Goal: Transaction & Acquisition: Purchase product/service

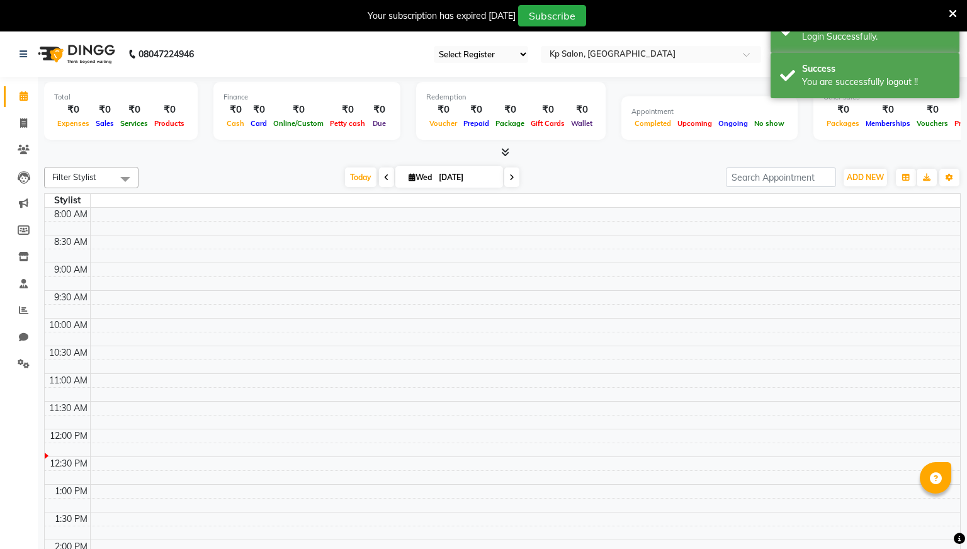
select select "24"
select select "en"
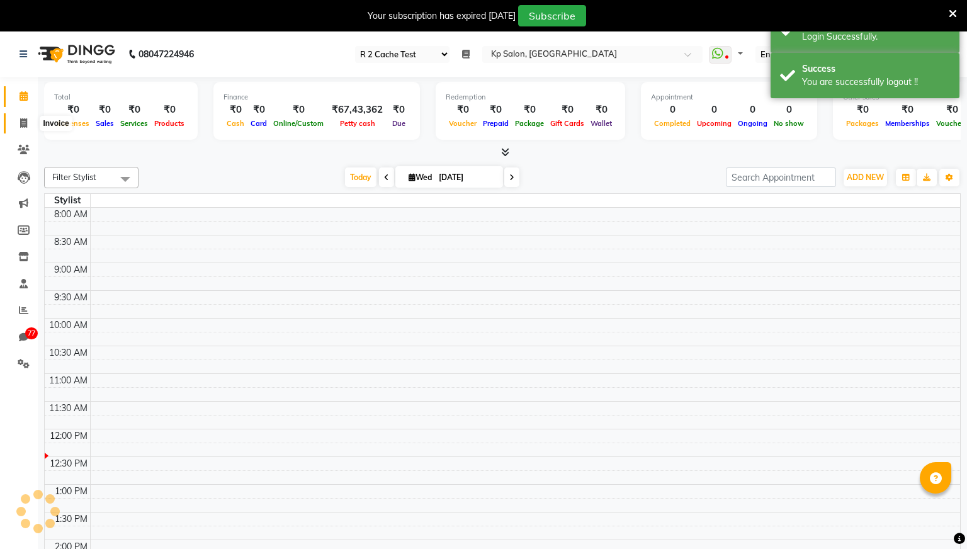
click at [23, 123] on icon at bounding box center [23, 122] width 7 height 9
select select "service"
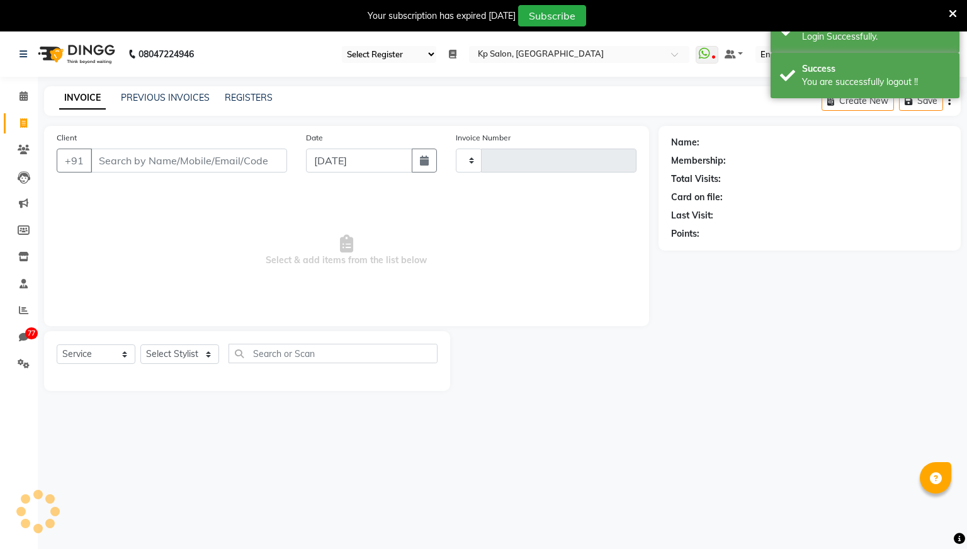
click at [116, 162] on input "Client" at bounding box center [189, 161] width 196 height 24
type input "0976"
select select "554"
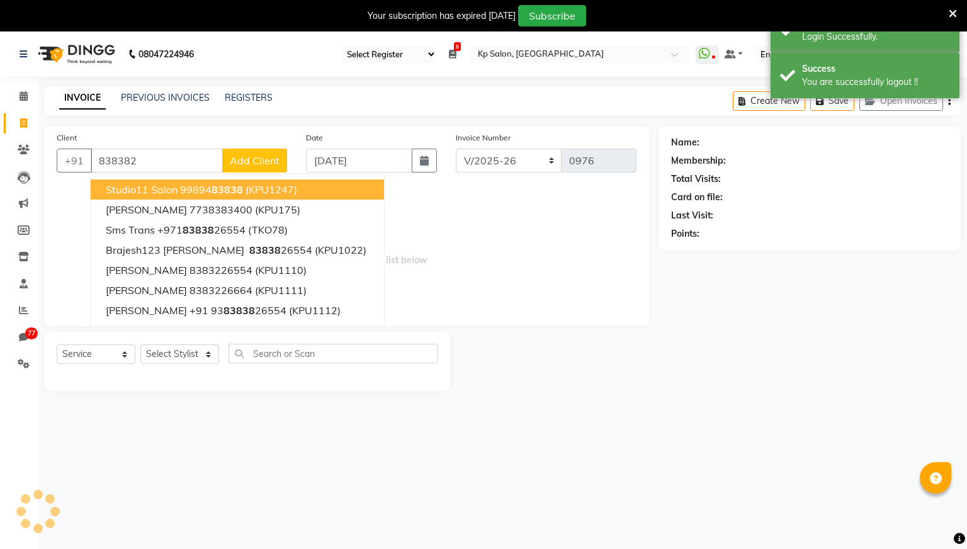
type input "838382"
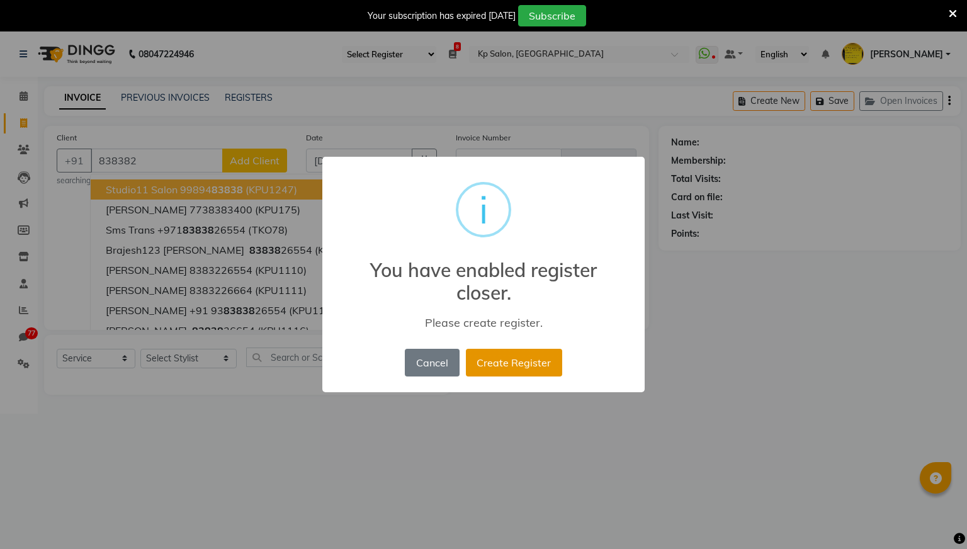
click at [519, 360] on button "Create Register" at bounding box center [514, 363] width 96 height 28
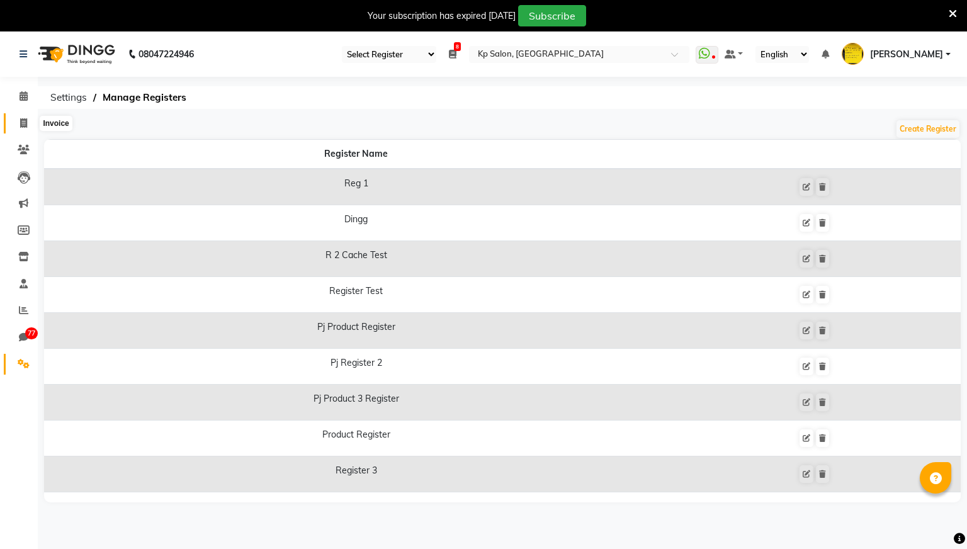
click at [25, 125] on icon at bounding box center [23, 122] width 7 height 9
select select "service"
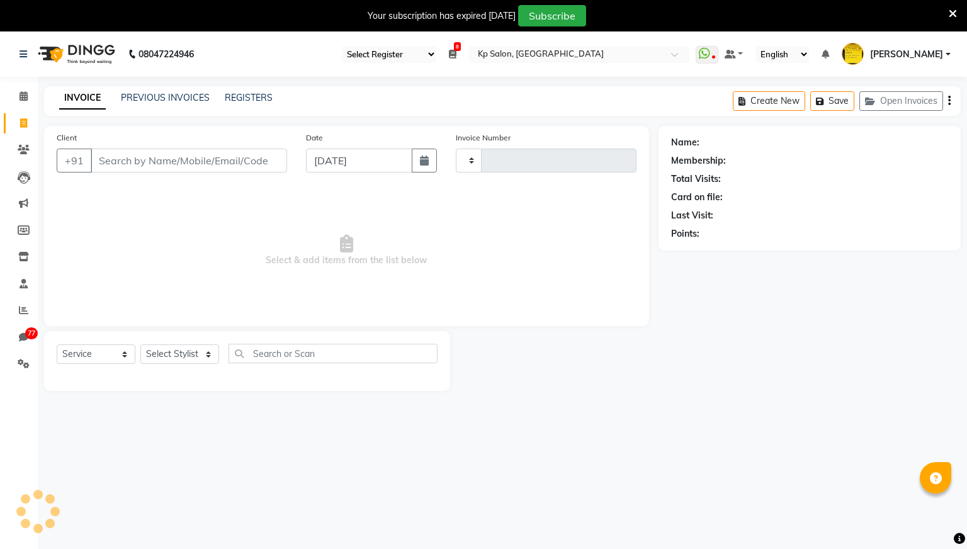
click at [436, 55] on select "Select Register Reg 1 Dingg R 2 Cache Test Pj Register 2 Register 3" at bounding box center [389, 54] width 94 height 17
type input "0976"
select select "554"
click at [205, 162] on input "Client" at bounding box center [189, 161] width 196 height 24
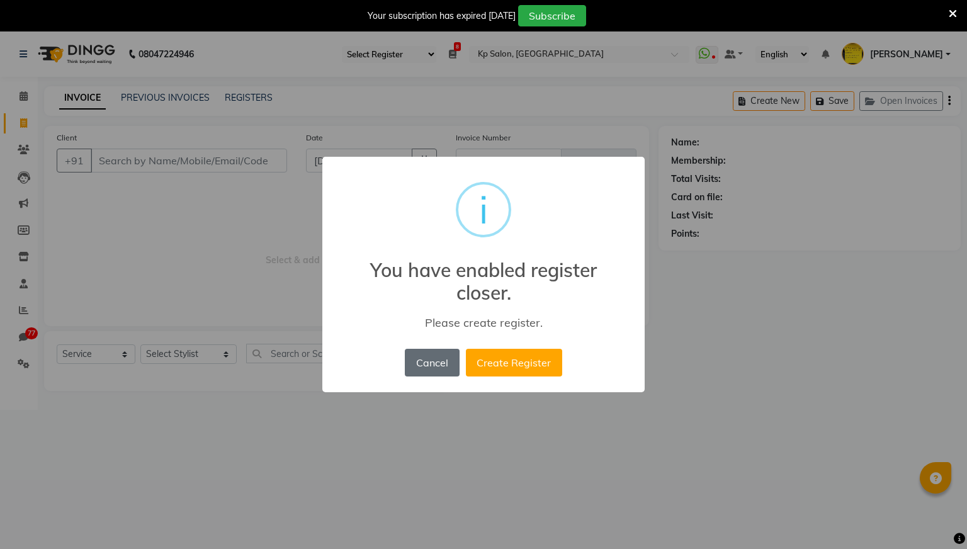
click at [436, 361] on button "Cancel" at bounding box center [432, 363] width 54 height 28
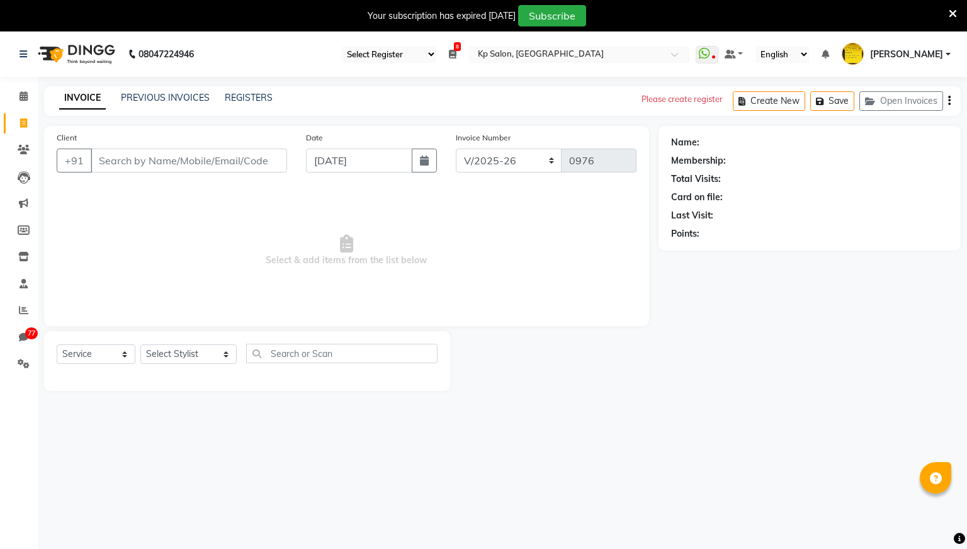
click at [436, 50] on select "Select Register Reg 1 Dingg R 2 Cache Test Pj Register 2 Register 3" at bounding box center [389, 54] width 94 height 17
select select "28"
click at [385, 46] on select "Select Register Reg 1 Dingg R 2 Cache Test Pj Register 2 Register 3" at bounding box center [389, 54] width 94 height 17
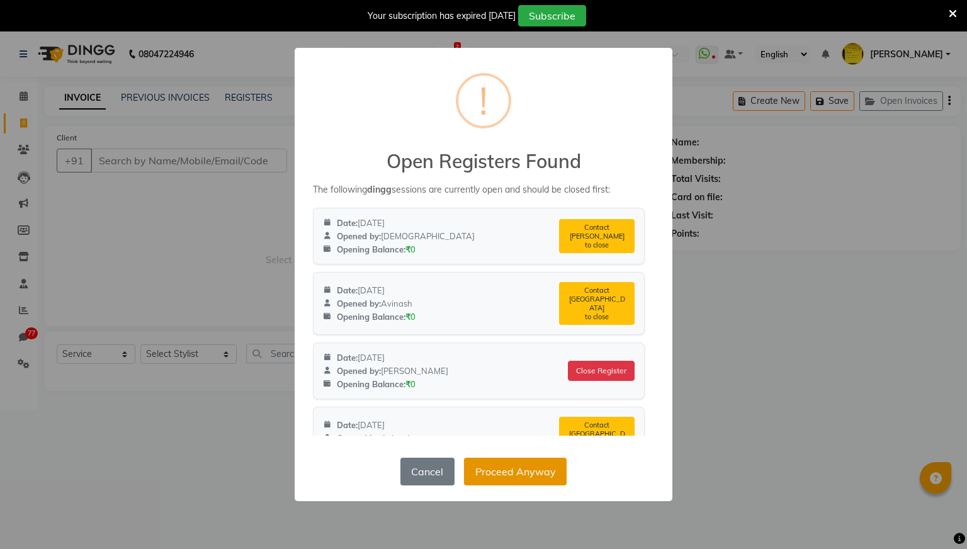
click at [517, 473] on button "Proceed Anyway" at bounding box center [515, 472] width 103 height 28
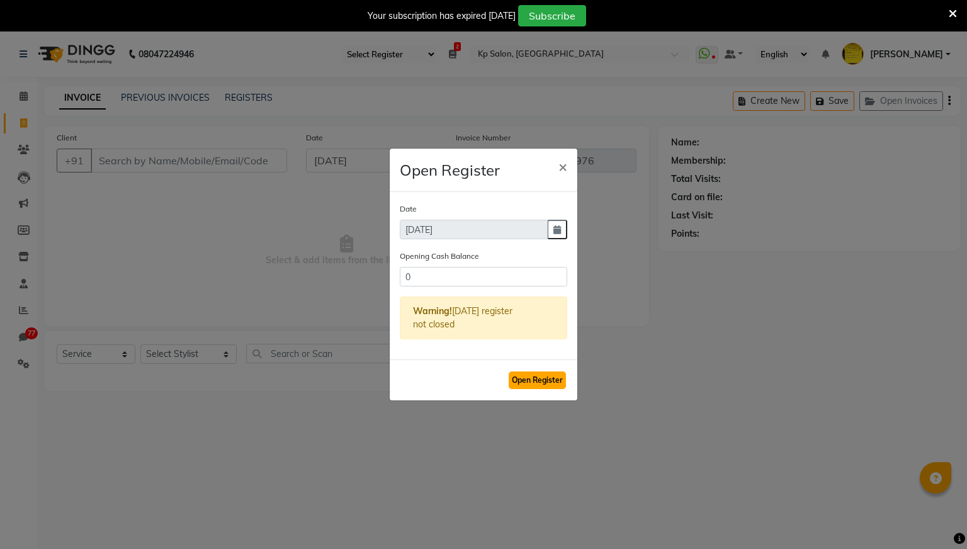
click at [536, 385] on button "Open Register" at bounding box center [537, 380] width 57 height 18
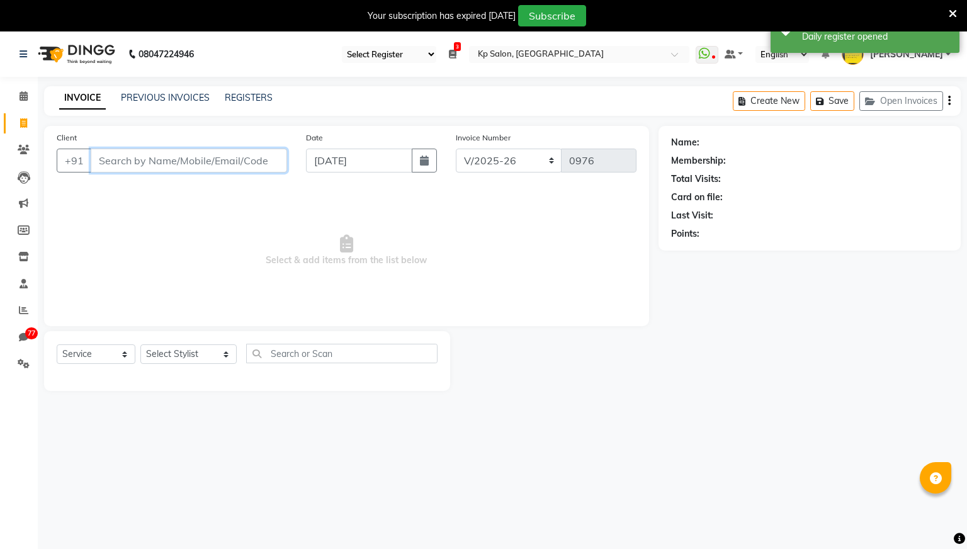
click at [229, 160] on input "Client" at bounding box center [189, 161] width 196 height 24
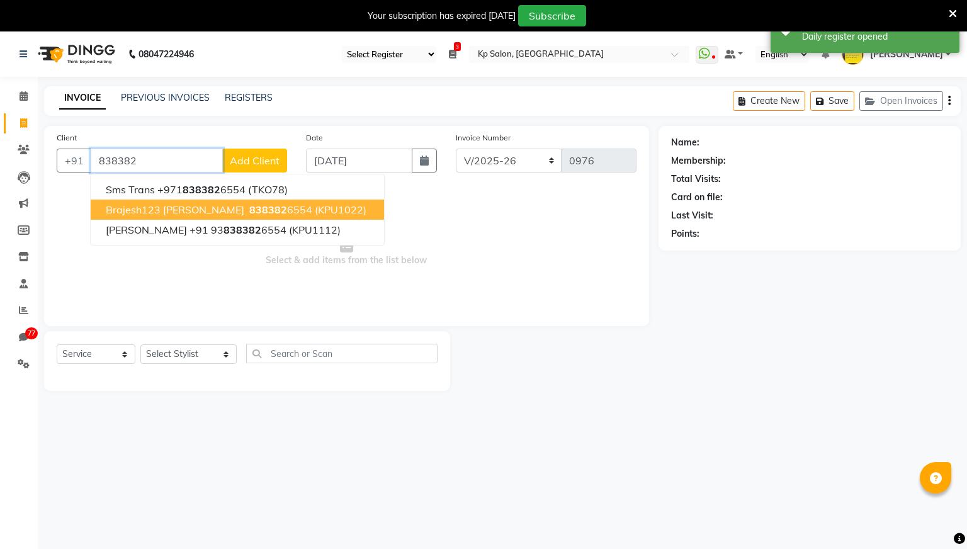
click at [247, 211] on ngb-highlight "838382 6554" at bounding box center [279, 209] width 65 height 13
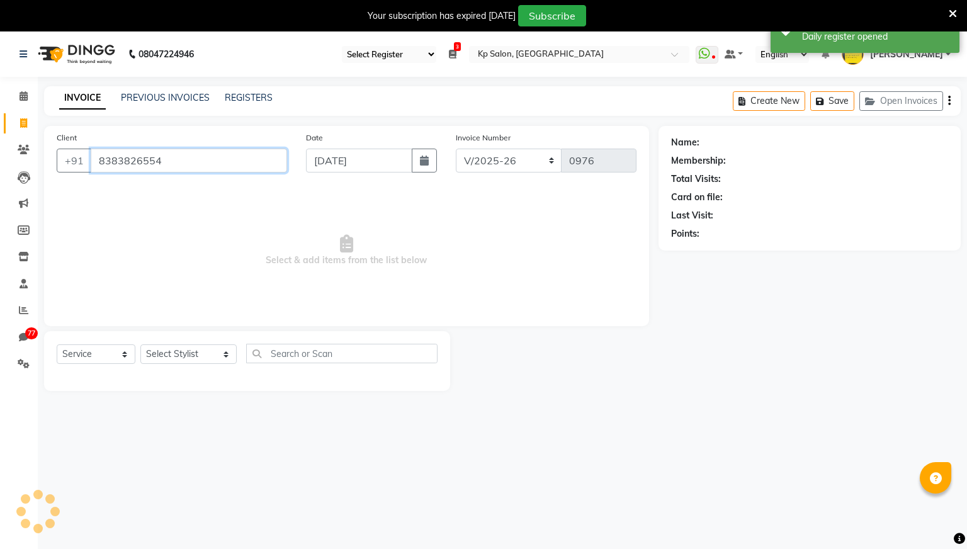
type input "8383826554"
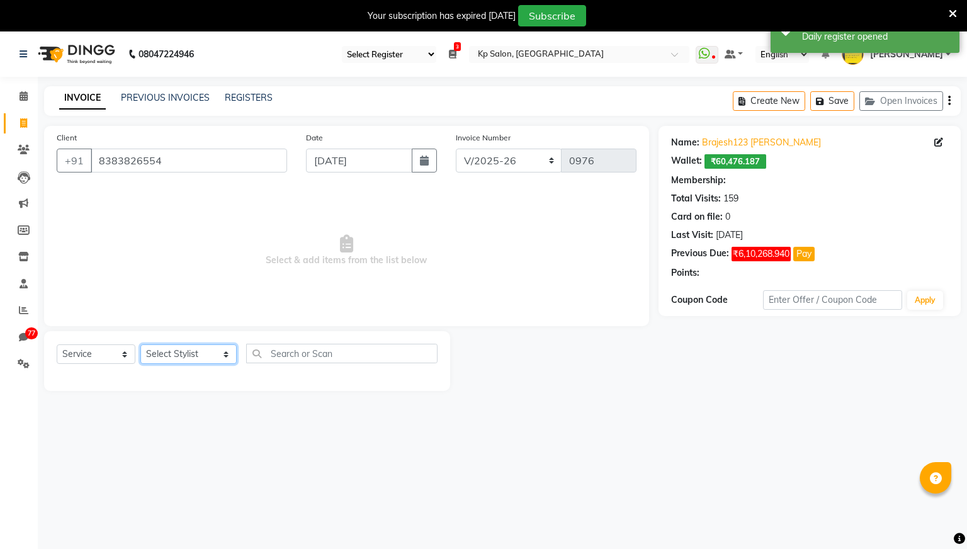
click at [206, 358] on select "Select Stylist Aashish Arjun Avinash Dhiraj Mokal Ganesh Jiya jain Karthik Kris…" at bounding box center [188, 354] width 96 height 20
select select "2: Object"
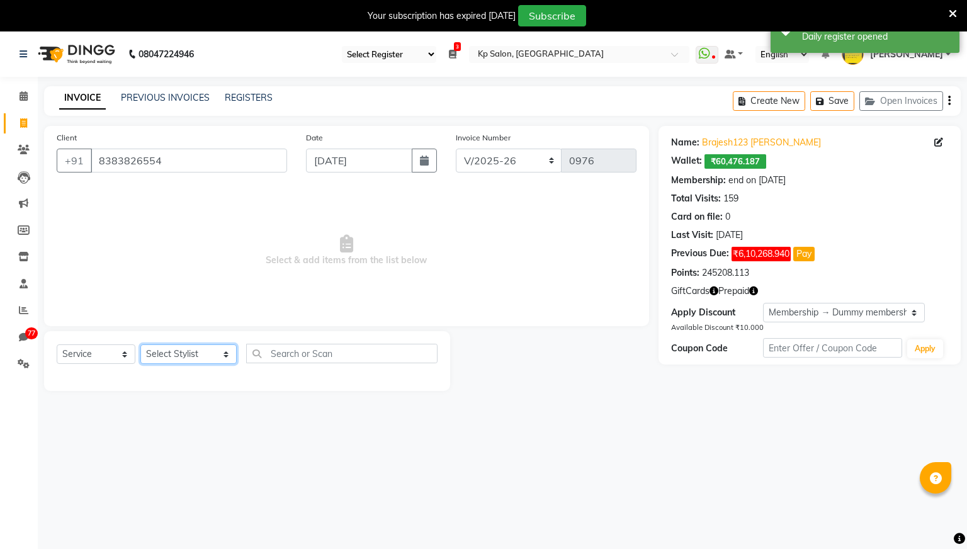
select select "1019"
click at [140, 344] on select "Select Stylist Aashish Arjun Avinash Dhiraj Mokal Ganesh Jiya jain Karthik Kris…" at bounding box center [188, 354] width 96 height 20
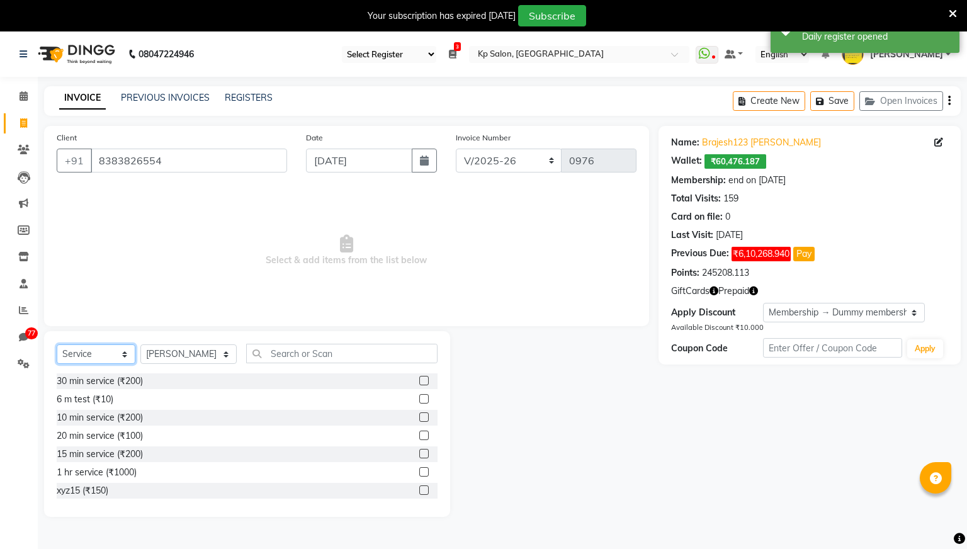
click at [128, 353] on select "Select Service Product Membership Package Voucher Prepaid Gift Card" at bounding box center [96, 354] width 79 height 20
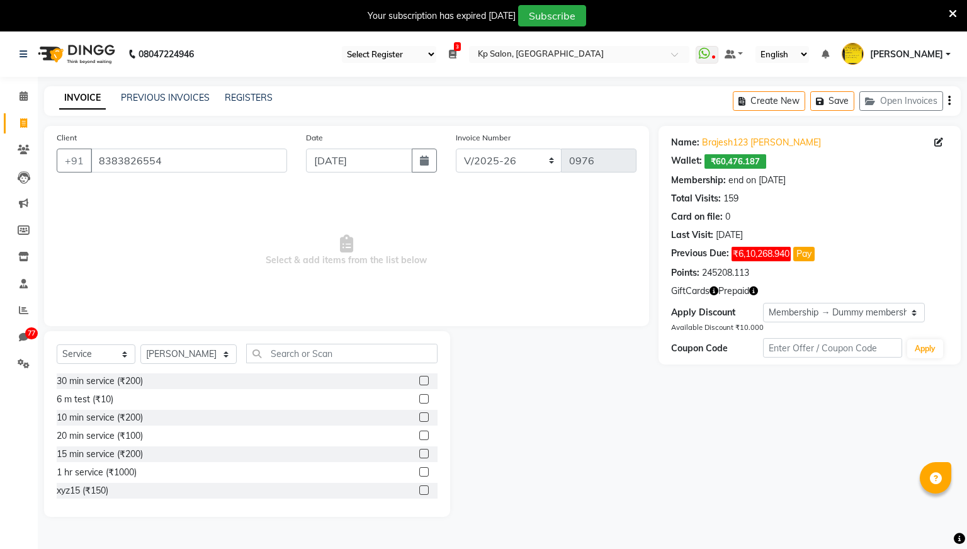
click at [427, 415] on label at bounding box center [423, 416] width 9 height 9
click at [427, 415] on input "checkbox" at bounding box center [423, 418] width 8 height 8
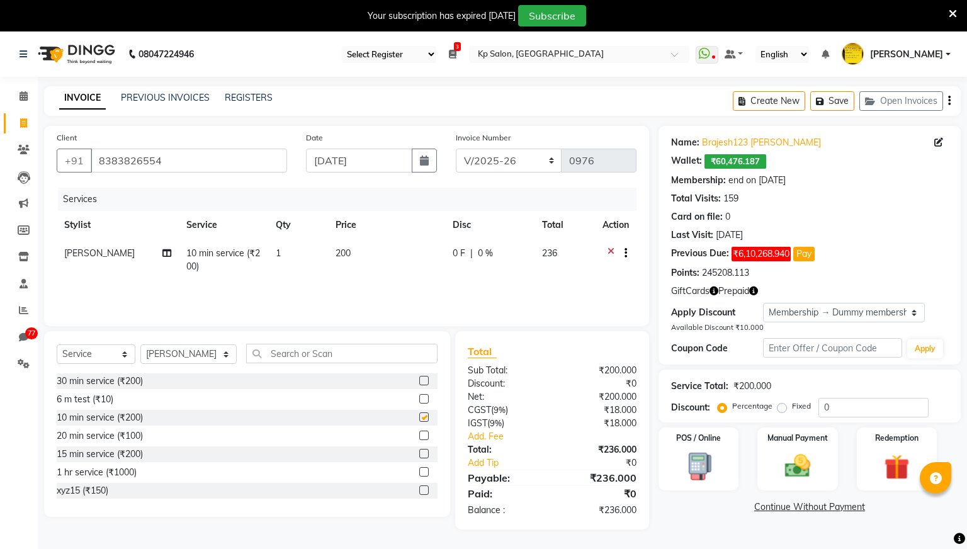
checkbox input "false"
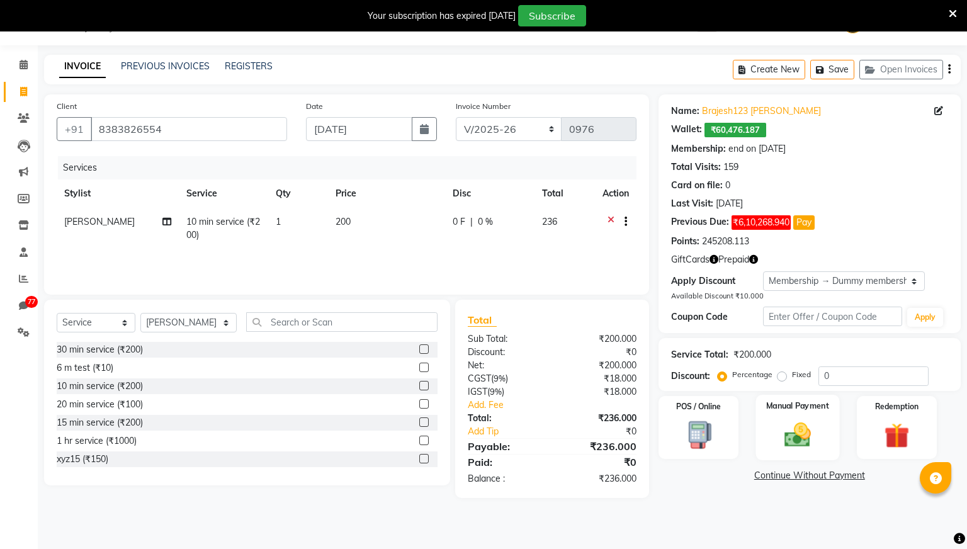
click at [798, 445] on img at bounding box center [797, 434] width 43 height 30
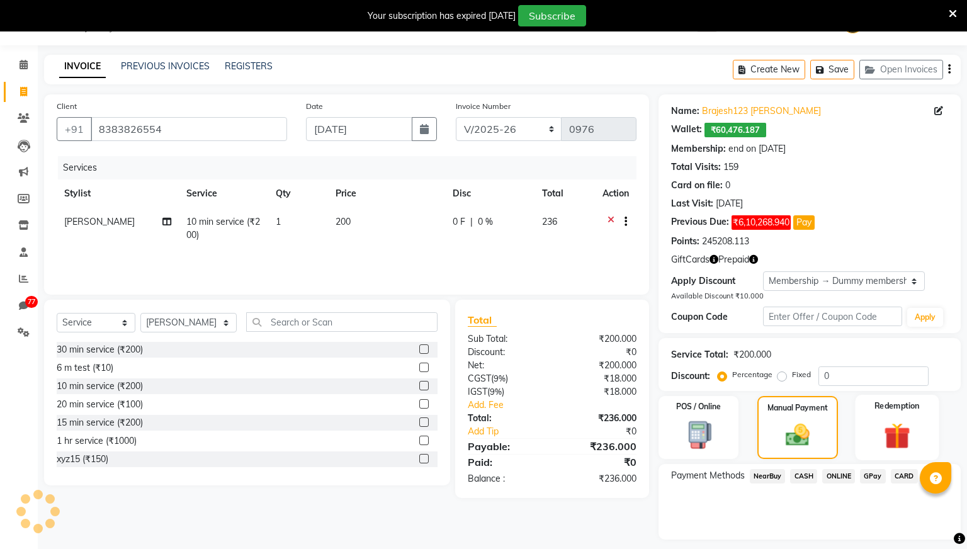
click at [884, 437] on img at bounding box center [896, 435] width 43 height 33
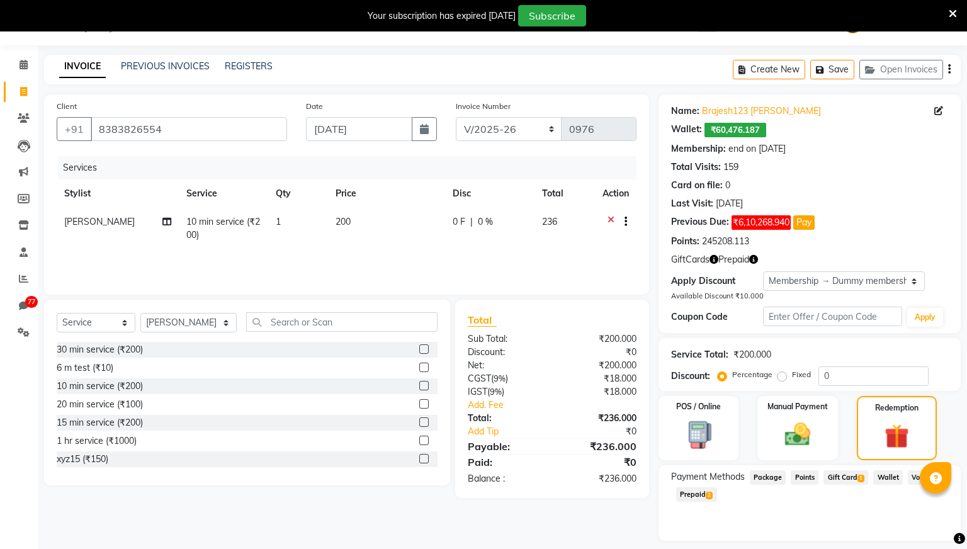
scroll to position [67, 0]
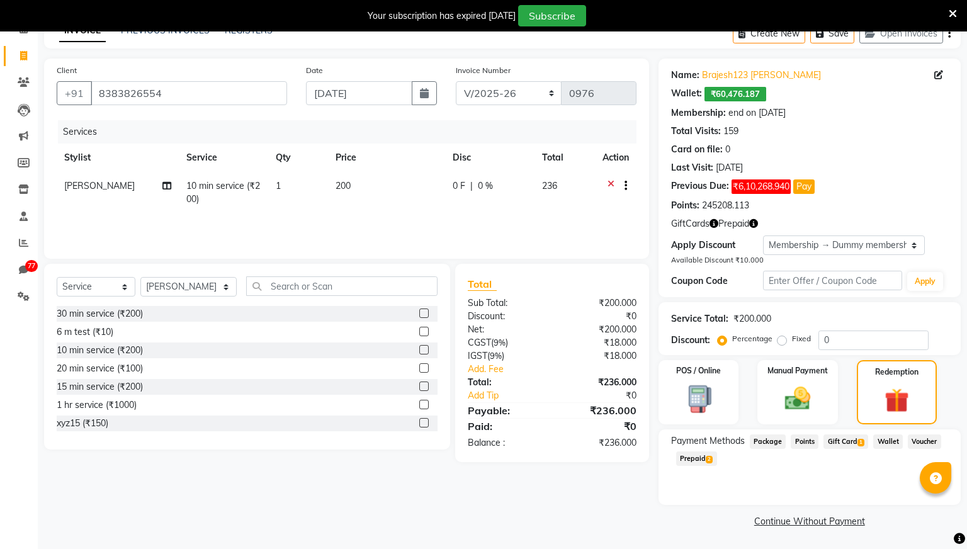
click at [888, 442] on span "Wallet" at bounding box center [888, 441] width 30 height 14
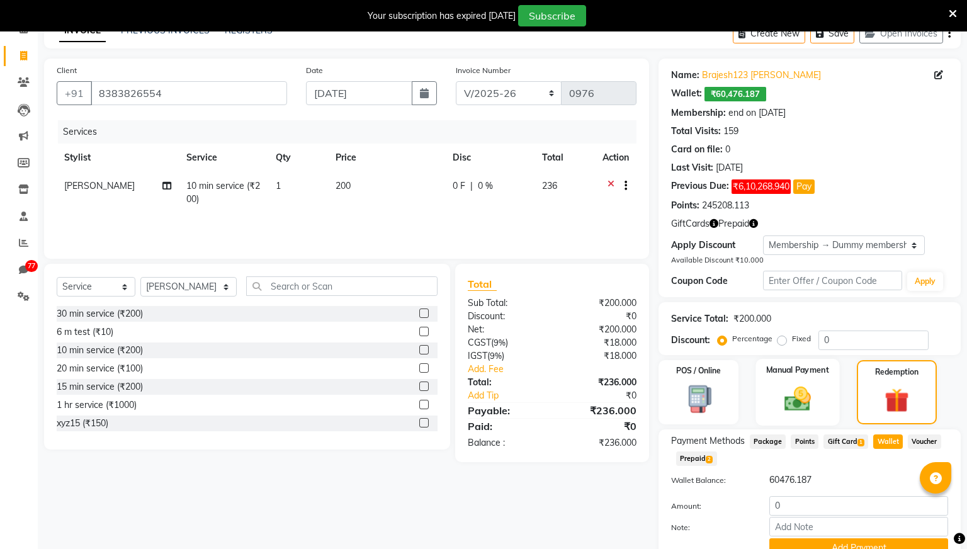
scroll to position [125, 0]
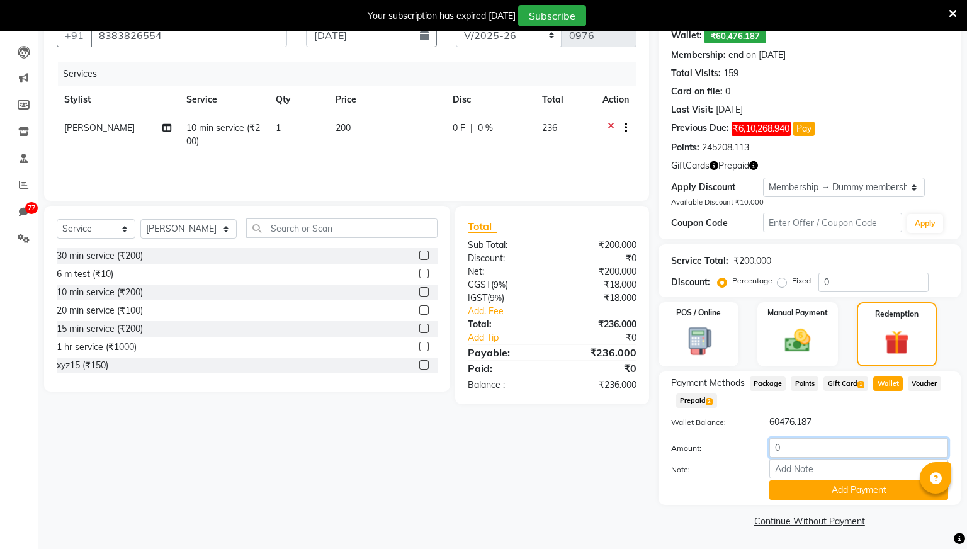
click at [794, 438] on input "0" at bounding box center [858, 448] width 179 height 20
type input "236"
click at [833, 492] on button "Add Payment" at bounding box center [858, 490] width 179 height 20
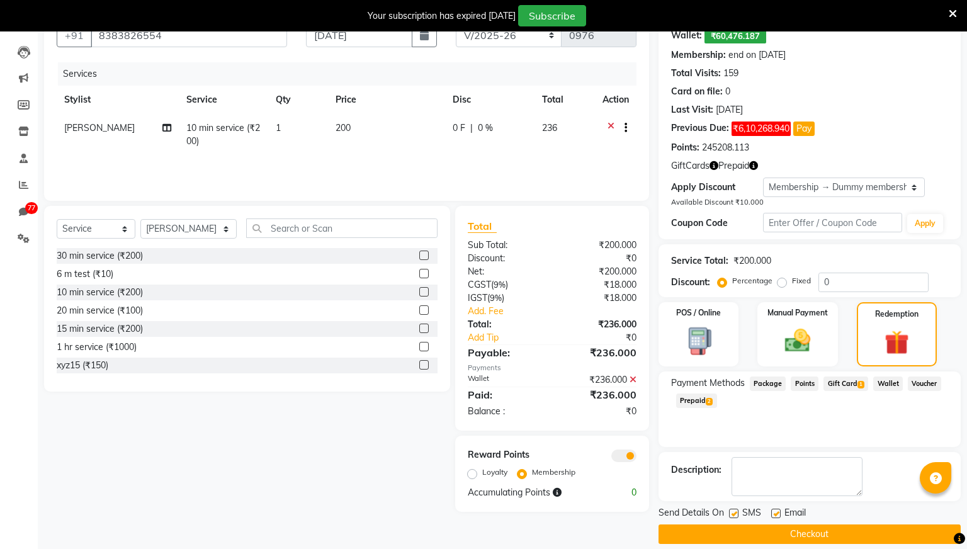
click at [775, 527] on button "Checkout" at bounding box center [809, 534] width 302 height 20
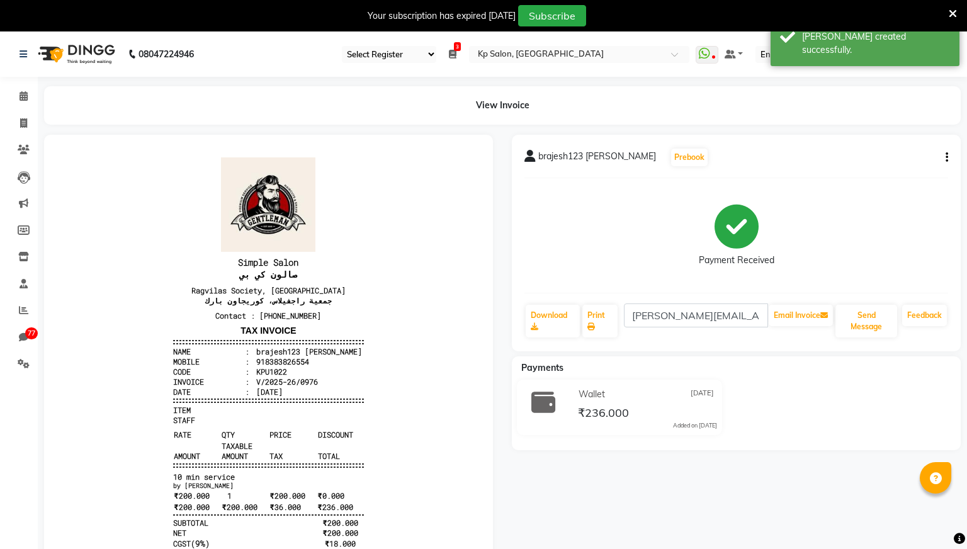
click at [943, 158] on button "button" at bounding box center [944, 157] width 8 height 13
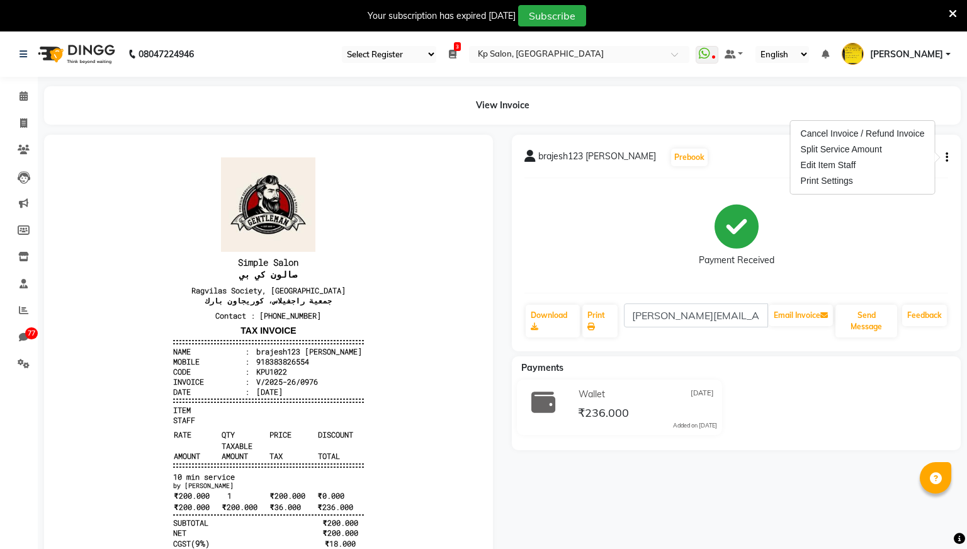
click at [850, 235] on div "Payment Received" at bounding box center [736, 235] width 424 height 94
click at [24, 125] on icon at bounding box center [23, 122] width 7 height 9
select select "service"
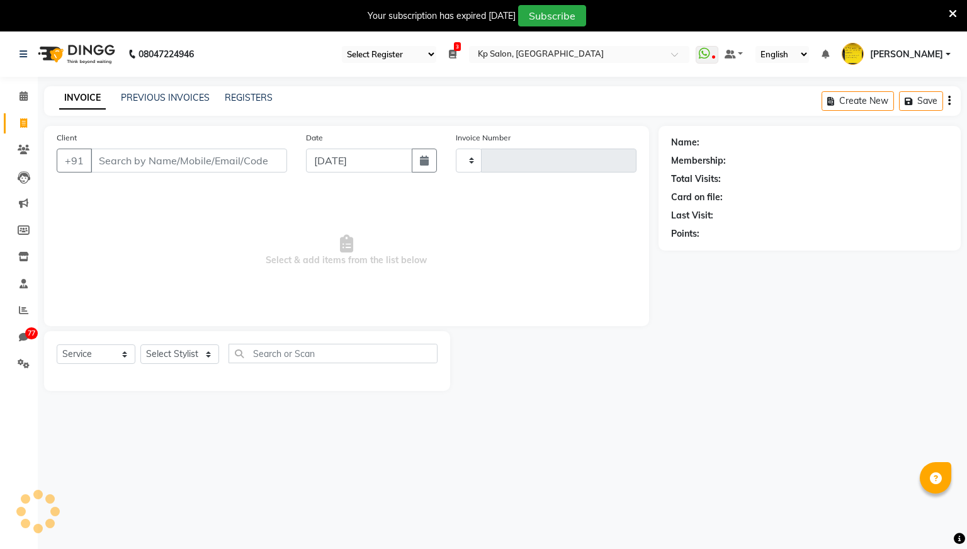
scroll to position [31, 0]
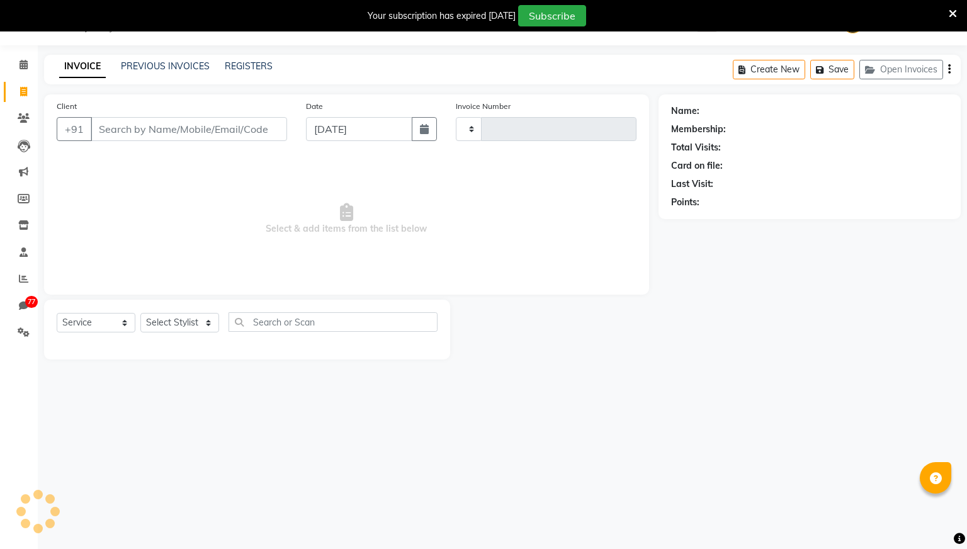
type input "0977"
select select "554"
click at [170, 141] on div "Client +91" at bounding box center [171, 125] width 249 height 52
click at [177, 138] on input "Client" at bounding box center [189, 129] width 196 height 24
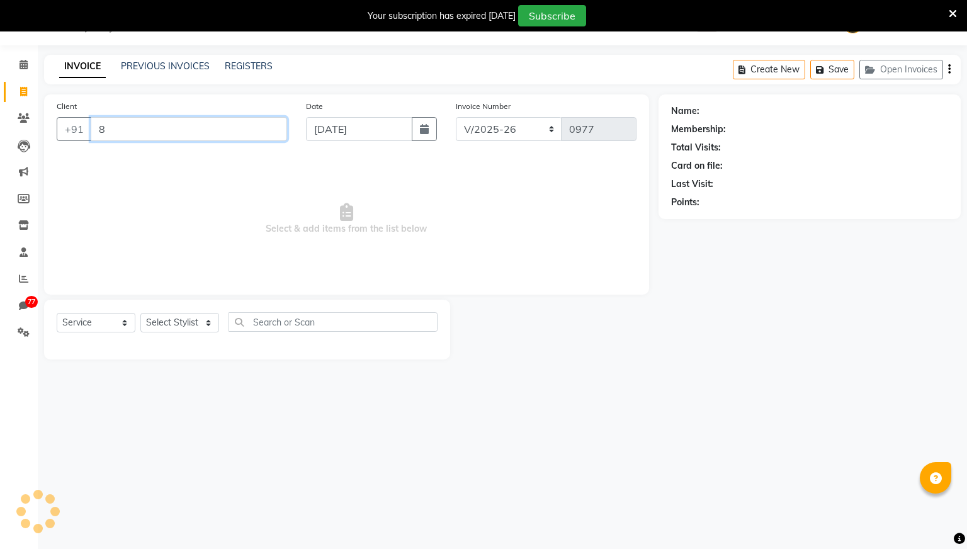
type input "8"
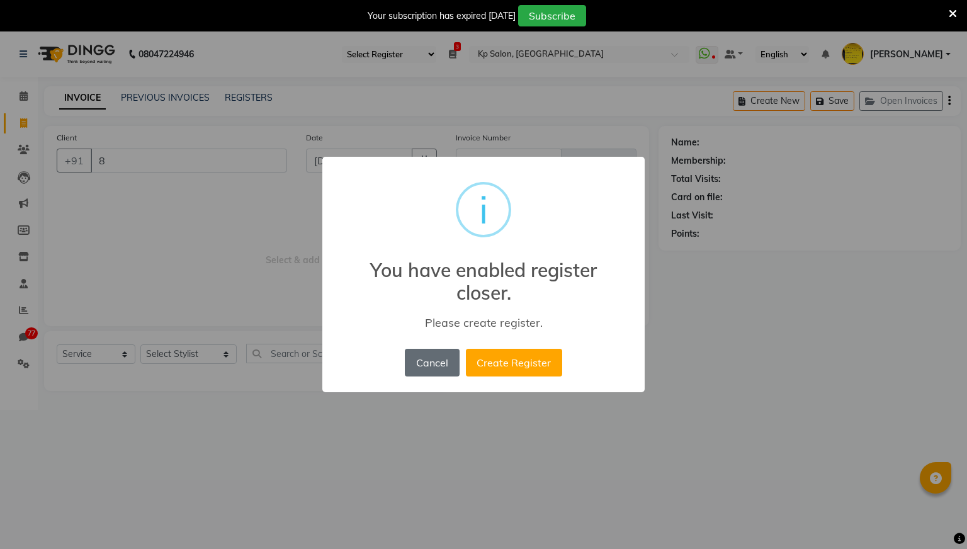
click at [445, 364] on button "Cancel" at bounding box center [432, 363] width 54 height 28
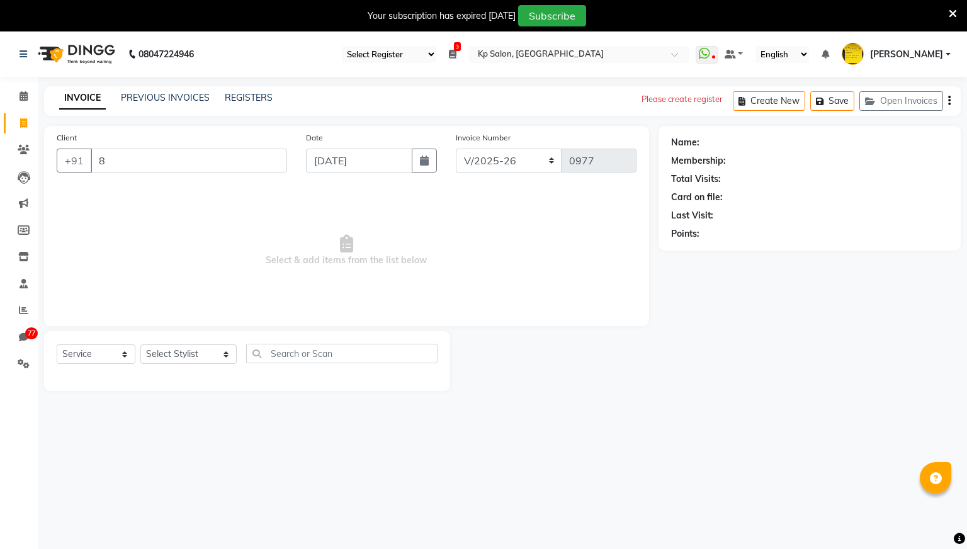
click at [436, 52] on select "Select Register Reg 1 Dingg R 2 Cache Test Pj Register 2 Register 3" at bounding box center [389, 54] width 94 height 17
click at [385, 46] on select "Select Register Reg 1 Dingg R 2 Cache Test Pj Register 2 Register 3" at bounding box center [389, 54] width 94 height 17
click at [436, 46] on select "Select Register Reg 1 Dingg R 2 Cache Test Pj Register 2 Register 3" at bounding box center [389, 54] width 94 height 17
select select "29"
click at [385, 46] on select "Select Register Reg 1 Dingg R 2 Cache Test Pj Register 2 Register 3" at bounding box center [389, 54] width 94 height 17
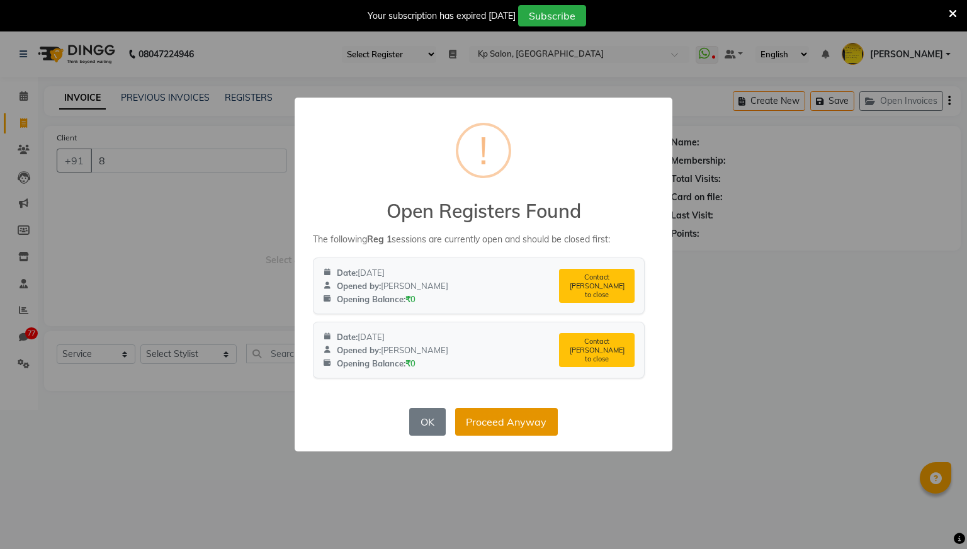
click at [524, 419] on button "Proceed Anyway" at bounding box center [506, 422] width 103 height 28
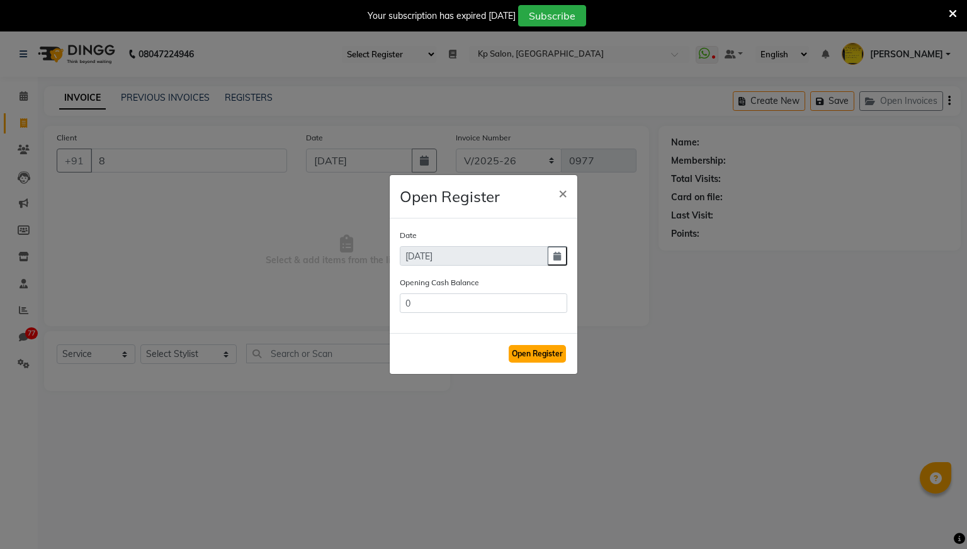
click at [537, 353] on button "Open Register" at bounding box center [537, 354] width 57 height 18
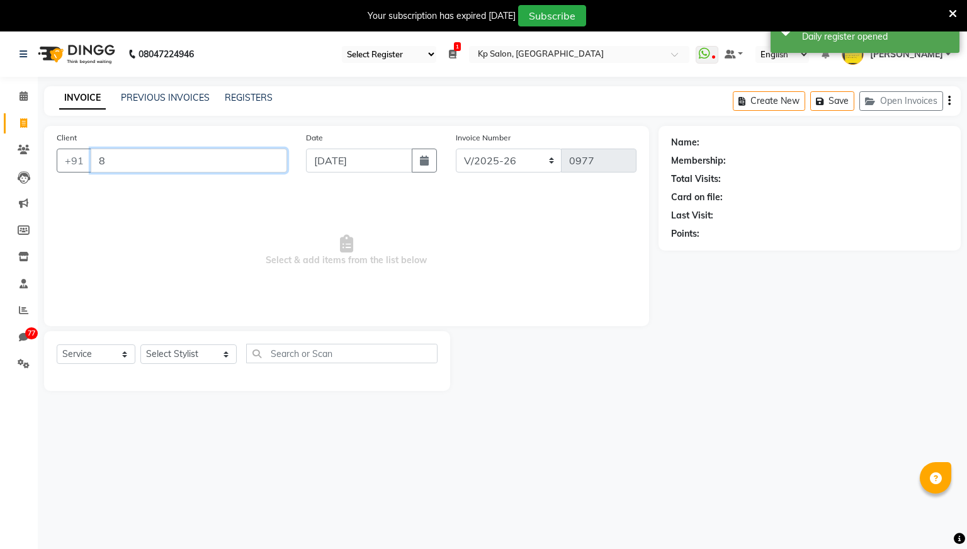
click at [187, 154] on input "8" at bounding box center [189, 161] width 196 height 24
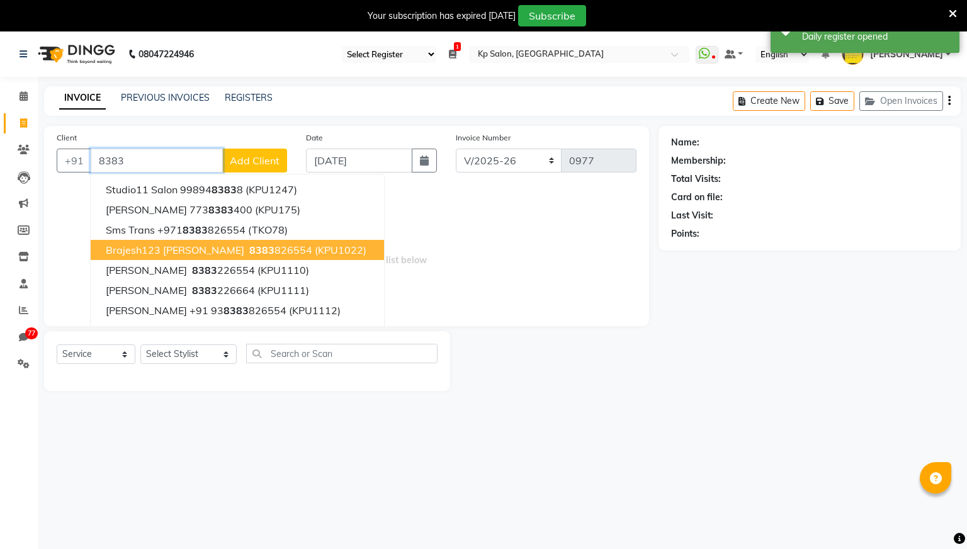
click at [145, 252] on span "brajesh123 [PERSON_NAME]" at bounding box center [175, 250] width 138 height 13
type input "8383826554"
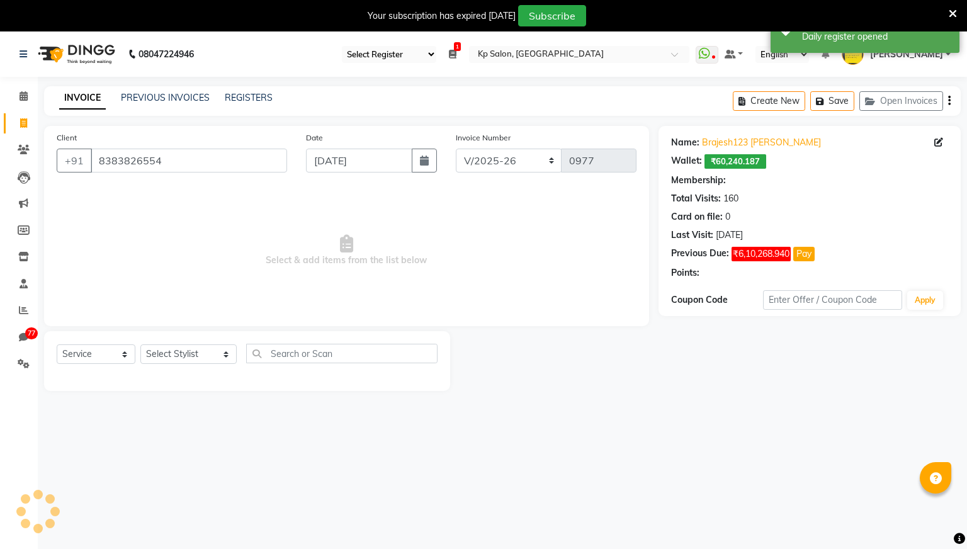
select select "2: Object"
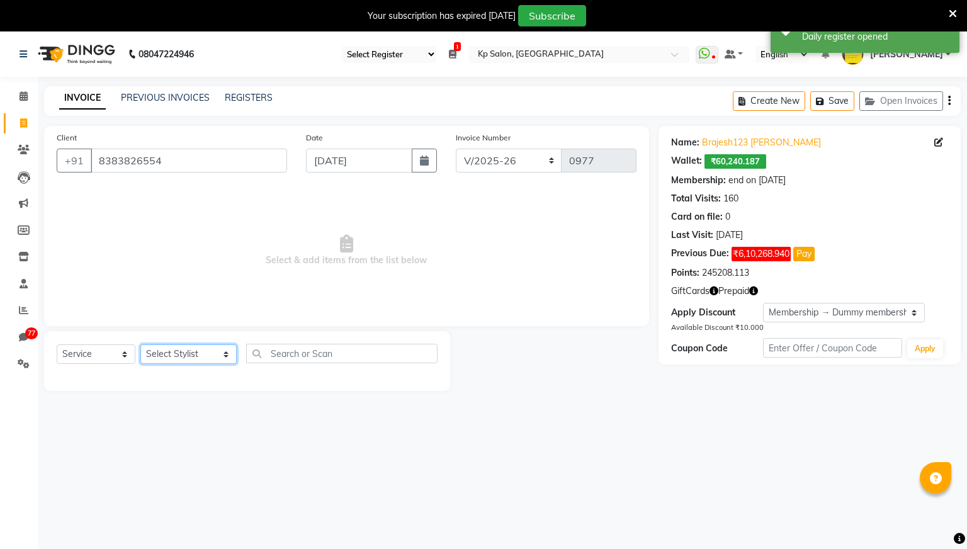
click at [210, 354] on select "Select Stylist [PERSON_NAME] [PERSON_NAME] Ganesh Jiya [PERSON_NAME] Krishna [P…" at bounding box center [188, 354] width 96 height 20
select select "1019"
click at [140, 344] on select "Select Stylist [PERSON_NAME] [PERSON_NAME] Ganesh Jiya [PERSON_NAME] Krishna [P…" at bounding box center [188, 354] width 96 height 20
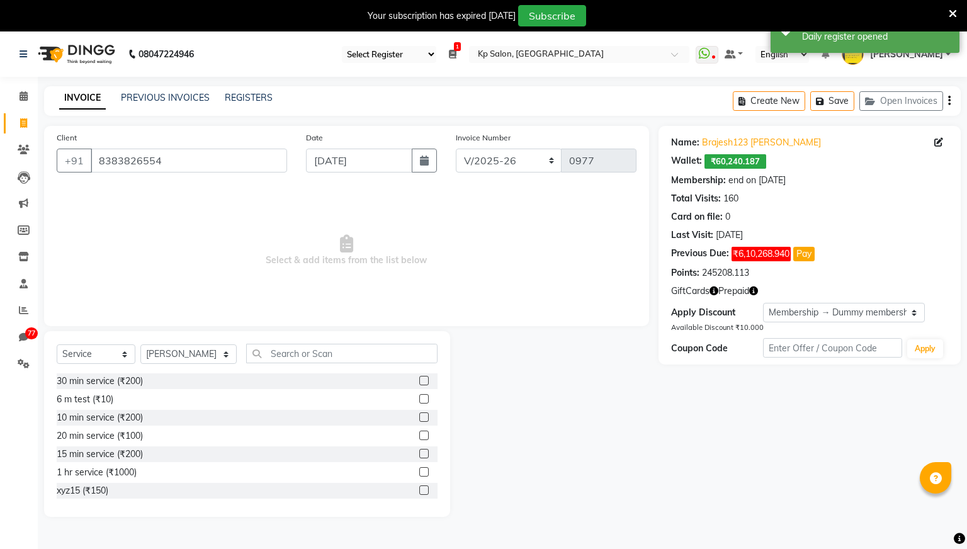
click at [425, 400] on label at bounding box center [423, 398] width 9 height 9
click at [425, 400] on input "checkbox" at bounding box center [423, 399] width 8 height 8
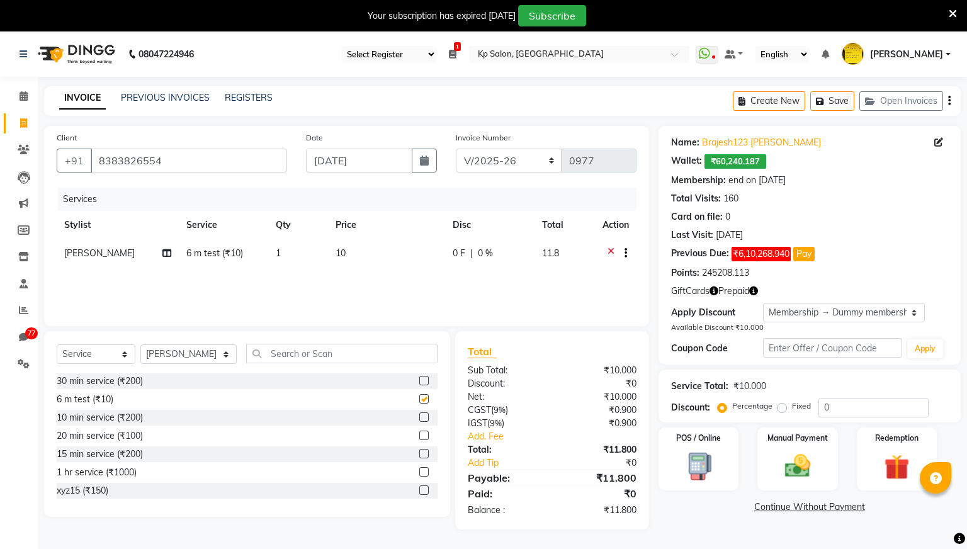
checkbox input "false"
click at [423, 454] on label at bounding box center [423, 453] width 9 height 9
click at [423, 454] on input "checkbox" at bounding box center [423, 454] width 8 height 8
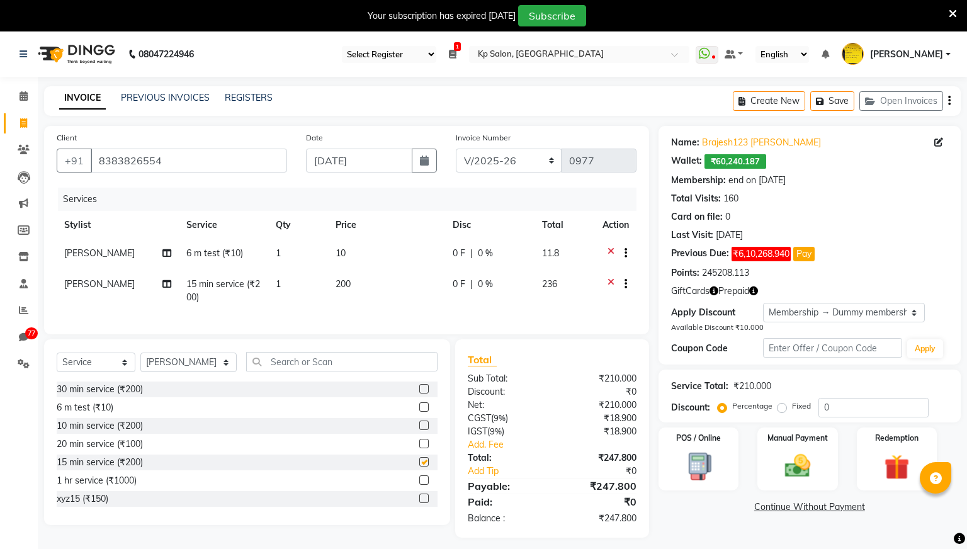
checkbox input "false"
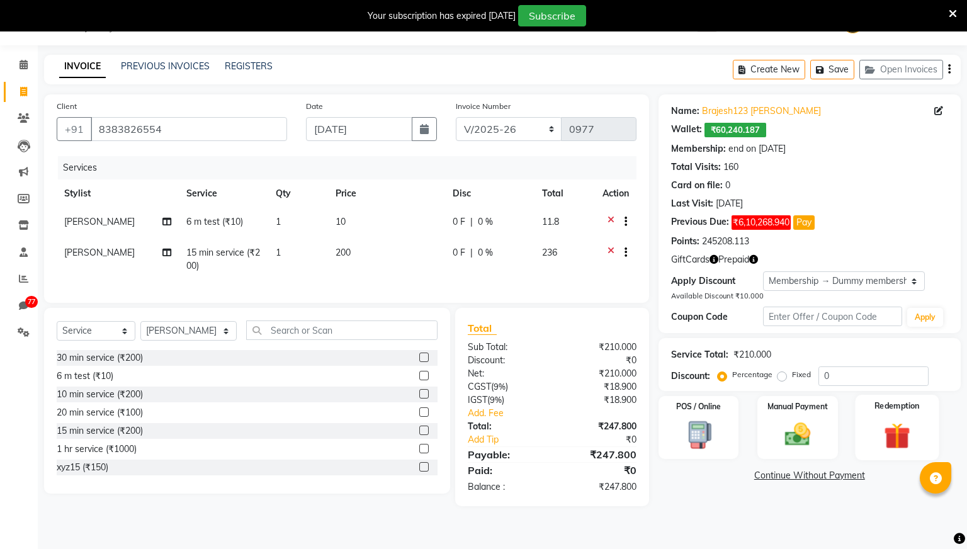
click at [894, 434] on img at bounding box center [896, 435] width 43 height 33
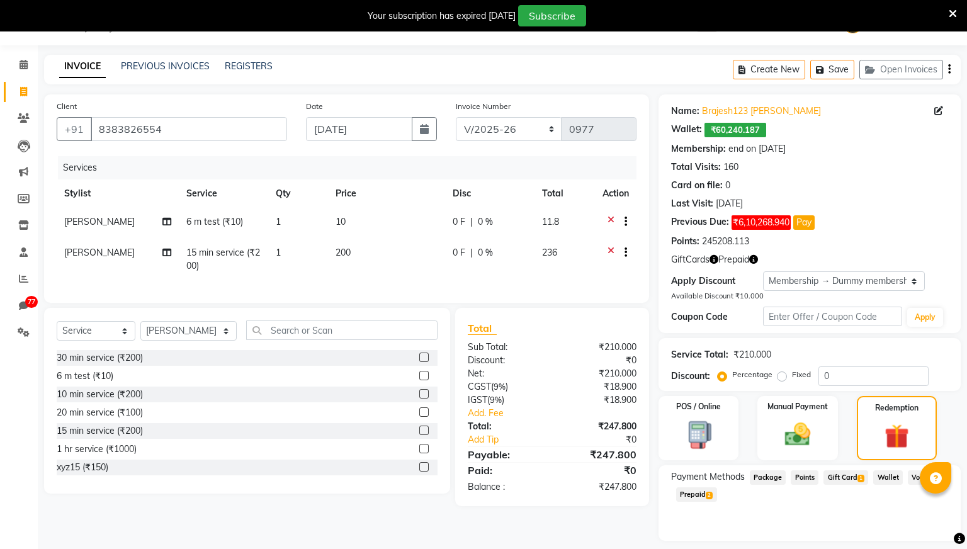
scroll to position [67, 0]
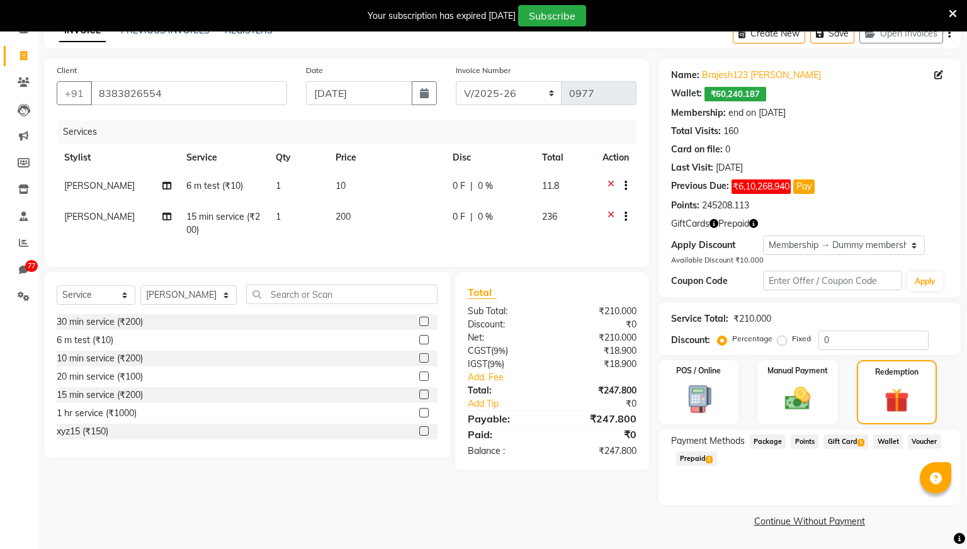
click at [884, 442] on span "Wallet" at bounding box center [888, 441] width 30 height 14
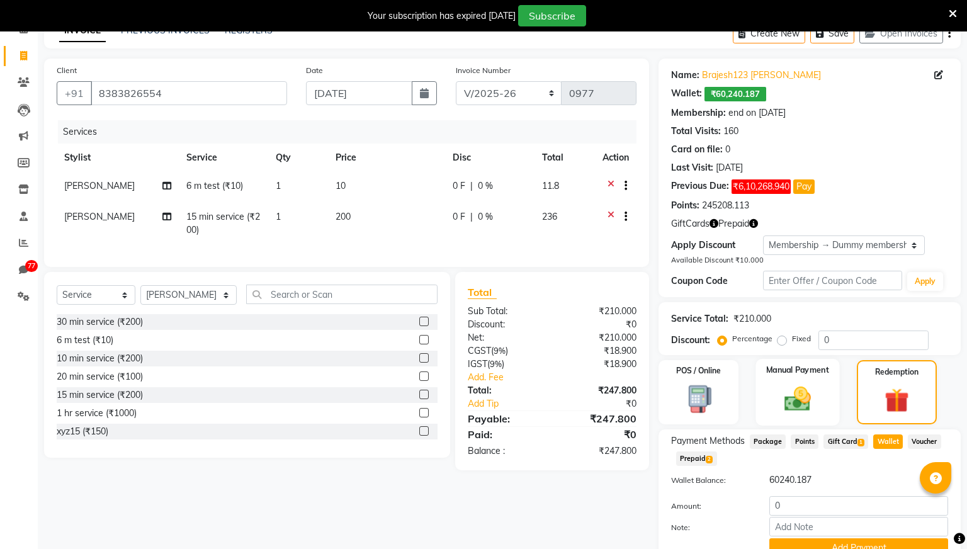
scroll to position [125, 0]
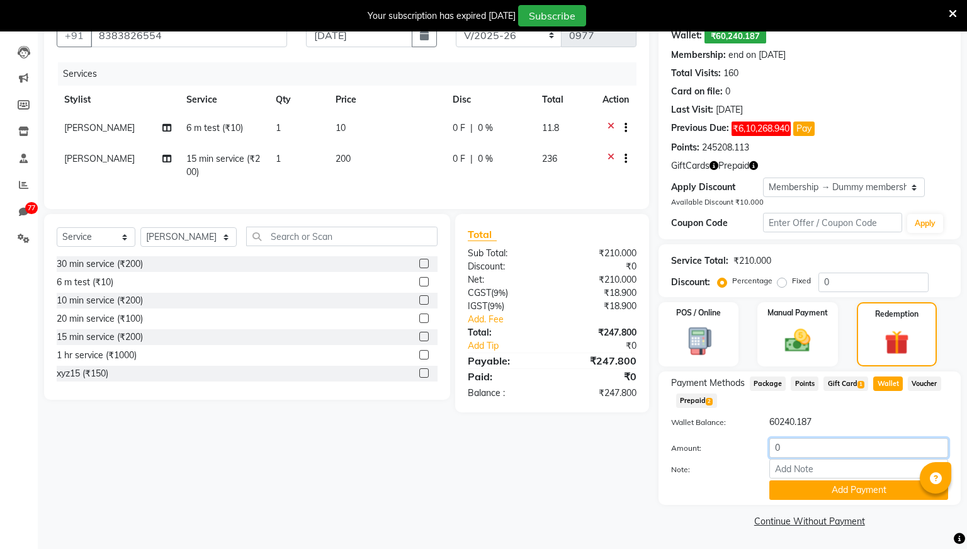
click at [793, 446] on input "0" at bounding box center [858, 448] width 179 height 20
type input "40"
click at [822, 490] on button "Add Payment" at bounding box center [858, 490] width 179 height 20
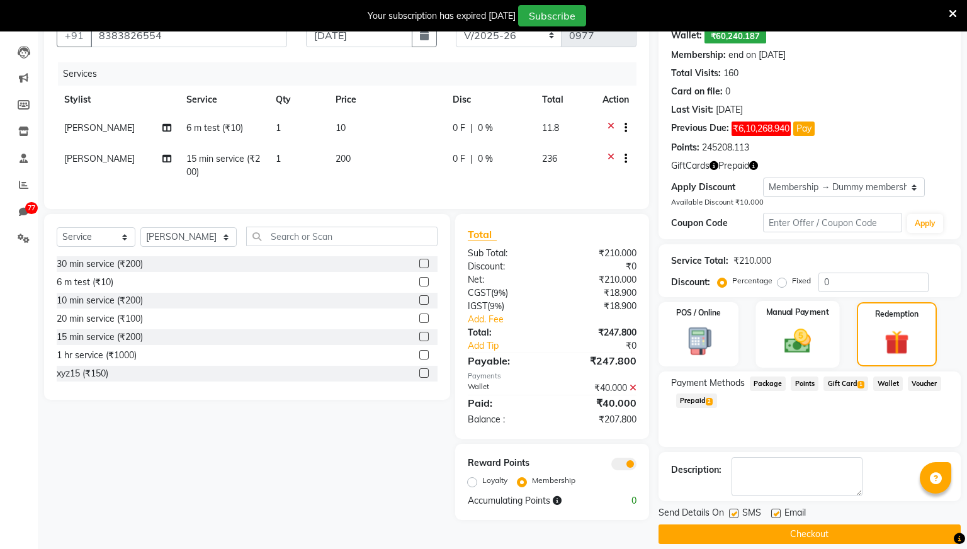
click at [811, 339] on img at bounding box center [797, 340] width 43 height 30
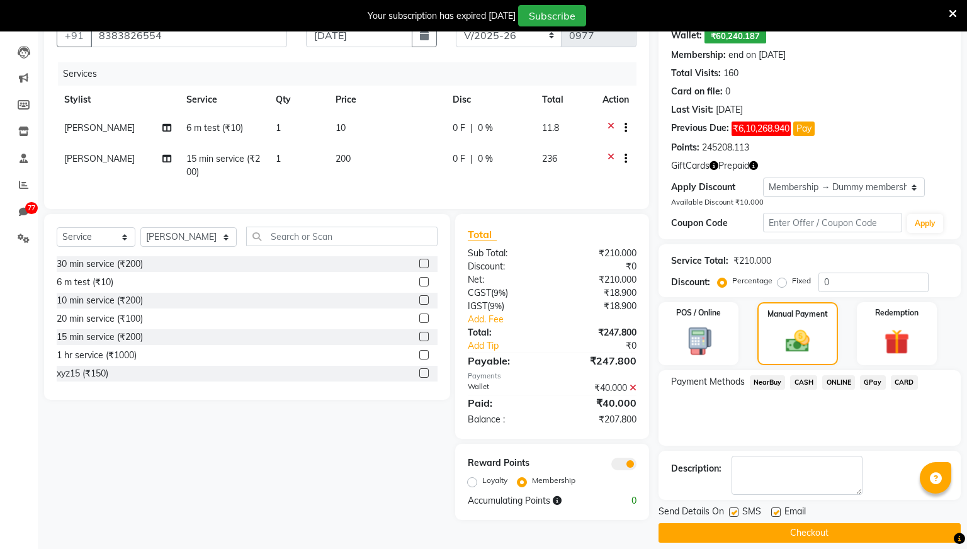
click at [805, 386] on span "CASH" at bounding box center [803, 382] width 27 height 14
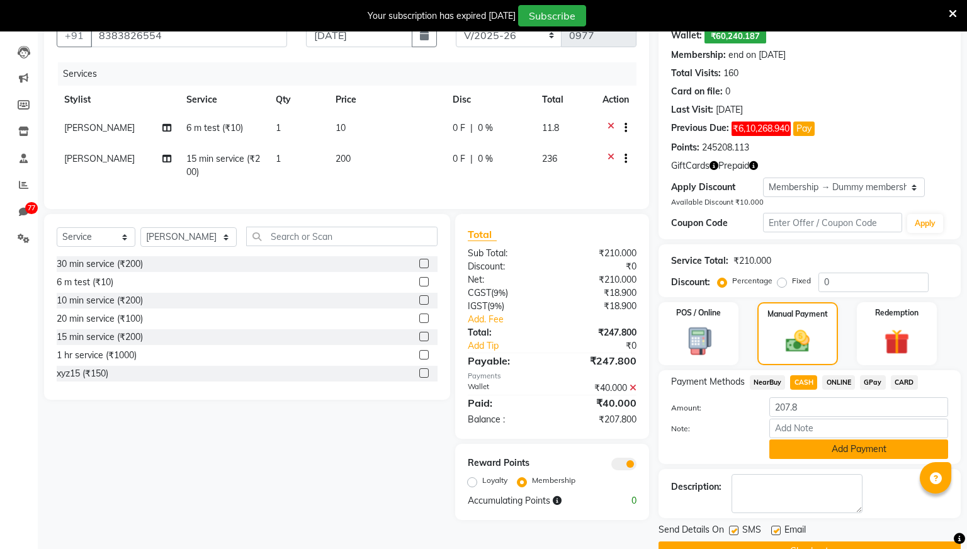
click at [810, 450] on button "Add Payment" at bounding box center [858, 449] width 179 height 20
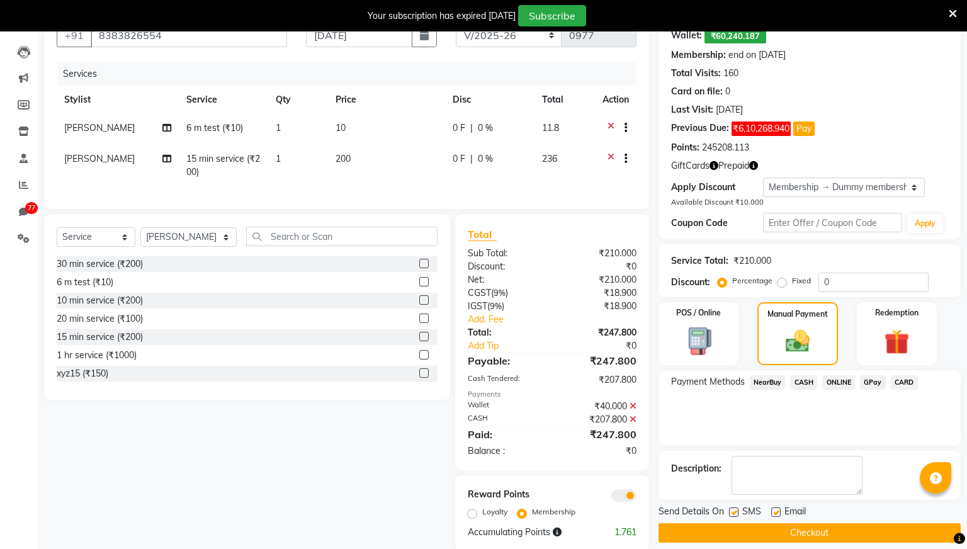
scroll to position [147, 0]
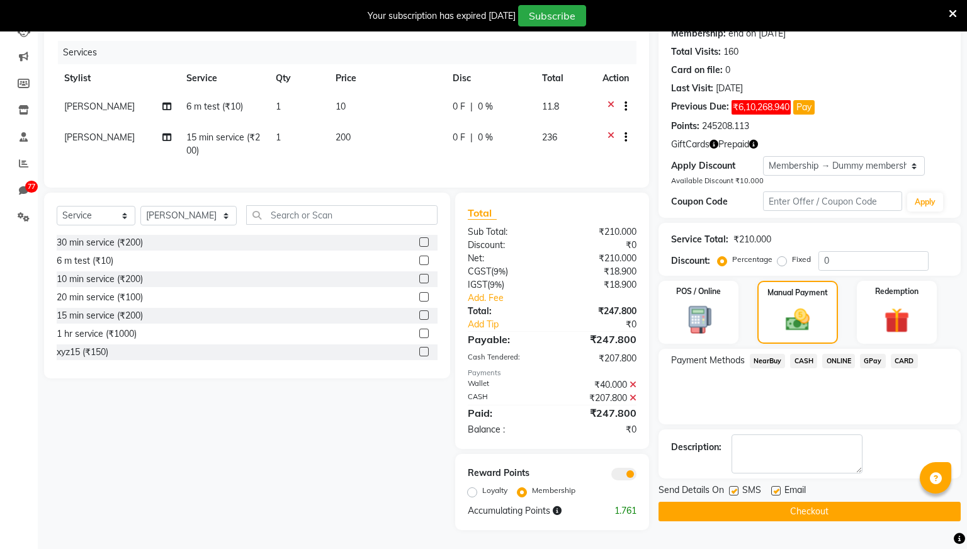
click at [789, 513] on button "Checkout" at bounding box center [809, 512] width 302 height 20
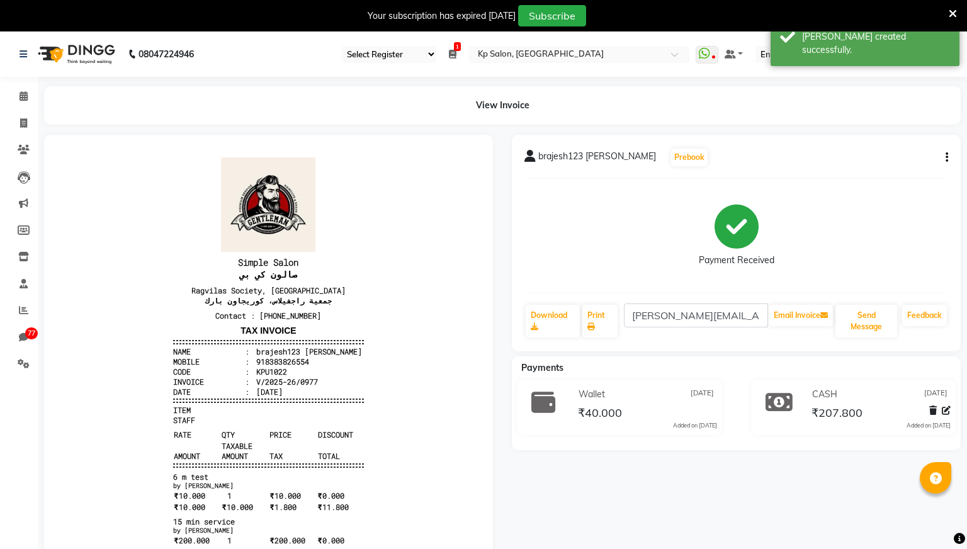
click at [944, 158] on button "button" at bounding box center [944, 157] width 8 height 13
click at [826, 239] on div "Payment Received" at bounding box center [736, 235] width 424 height 94
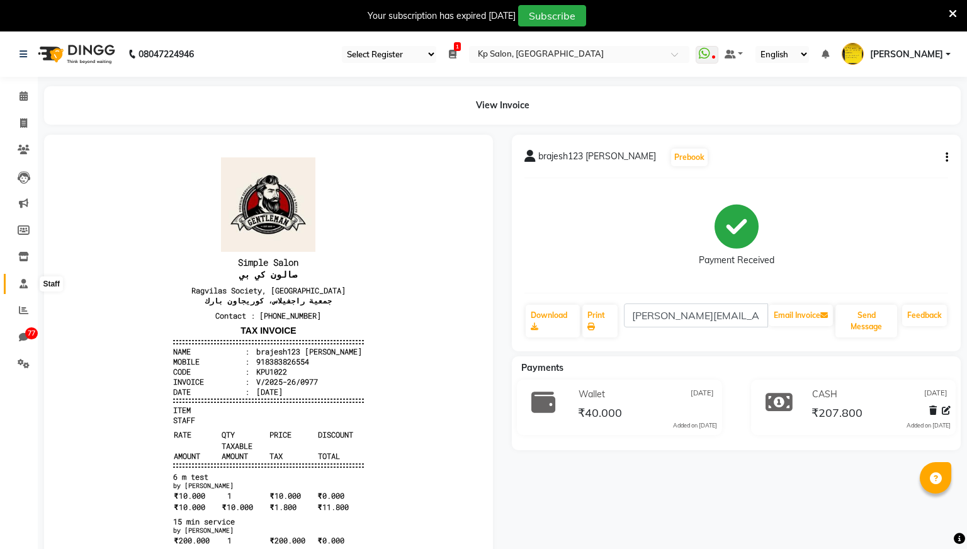
click at [26, 287] on icon at bounding box center [24, 283] width 8 height 9
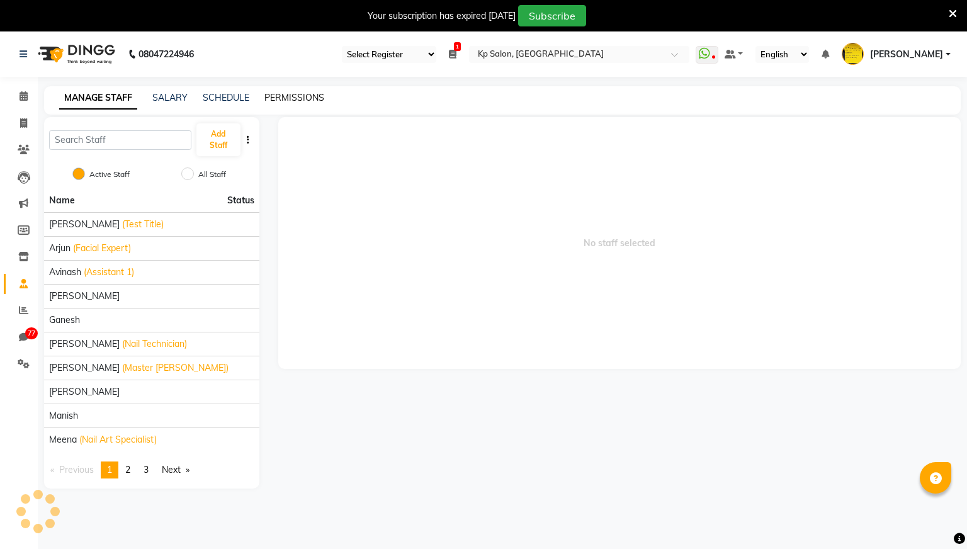
click at [295, 98] on link "PERMISSIONS" at bounding box center [294, 97] width 60 height 11
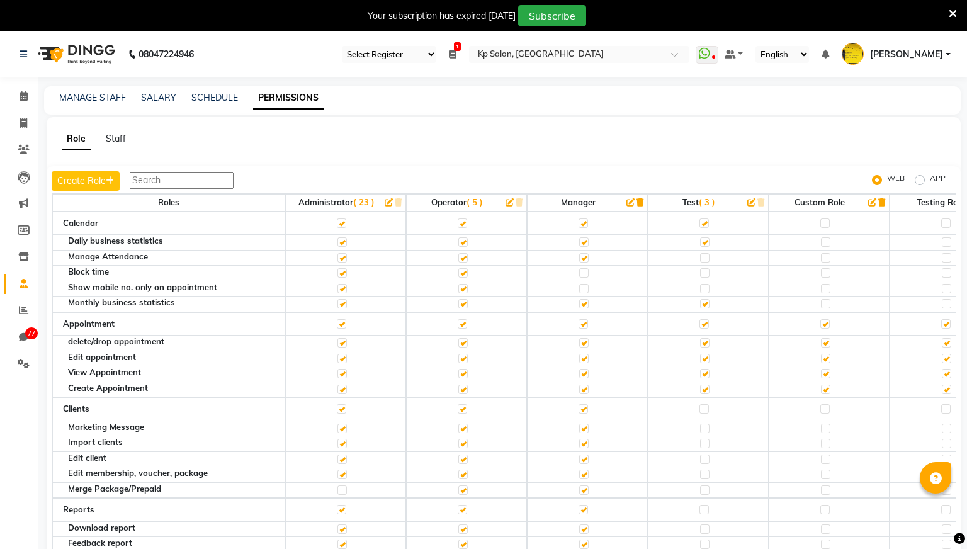
click at [188, 183] on input "text" at bounding box center [182, 180] width 104 height 17
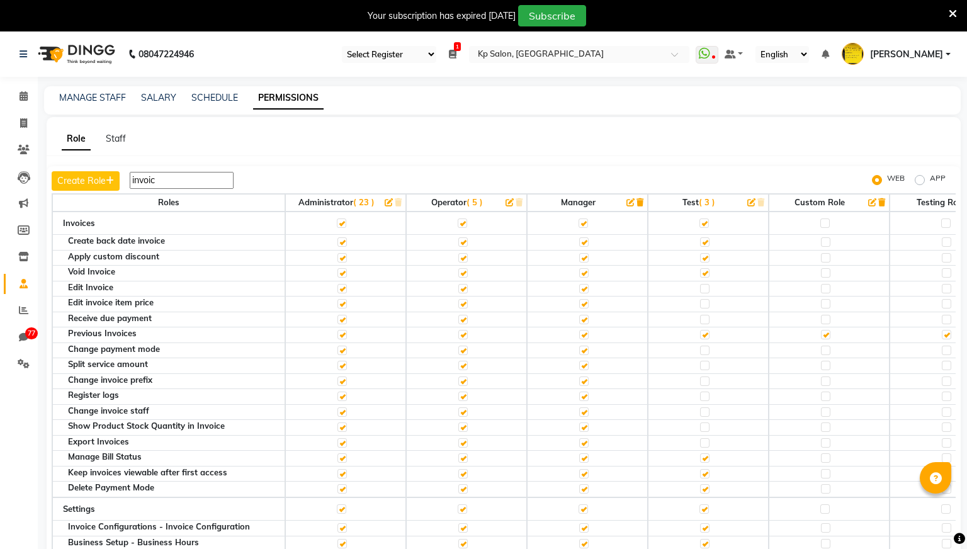
type input "invoice"
click at [24, 118] on icon at bounding box center [23, 122] width 7 height 9
select select "service"
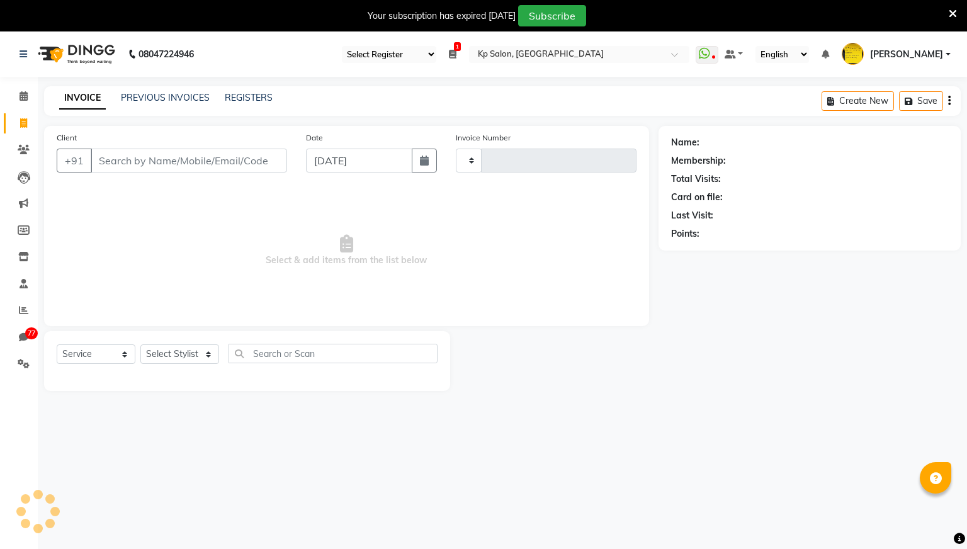
scroll to position [31, 0]
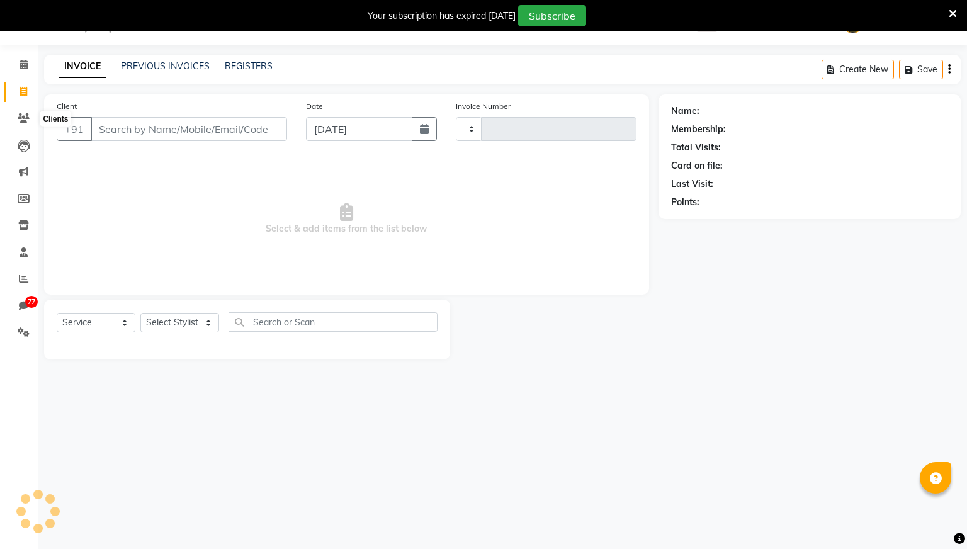
type input "0978"
select select "554"
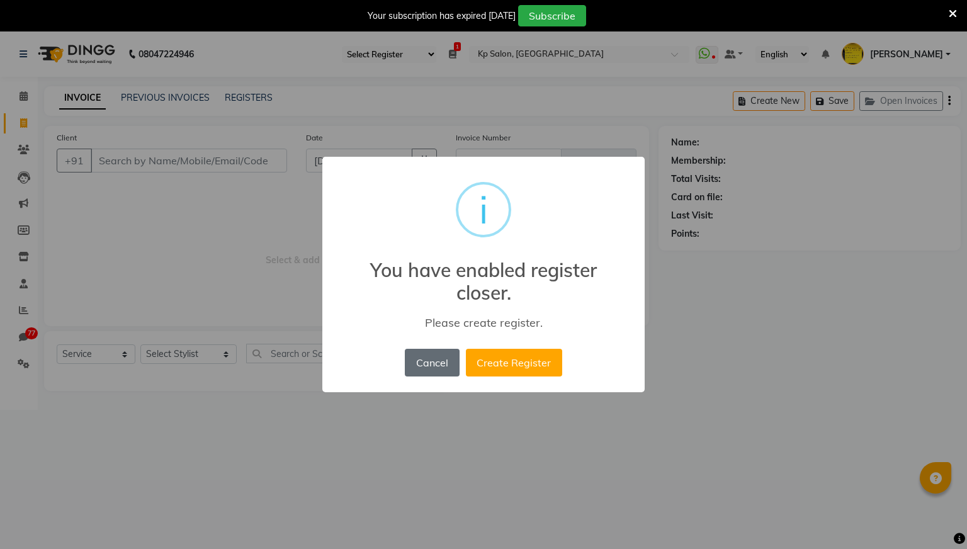
click at [446, 363] on button "Cancel" at bounding box center [432, 363] width 54 height 28
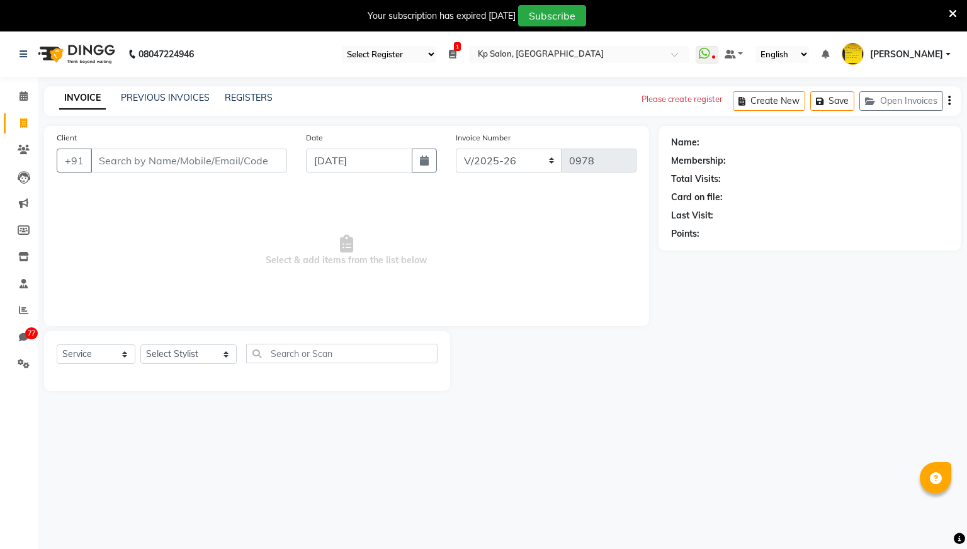
click at [436, 57] on select "Select Register Reg 1 Dingg R 2 Cache Test Pj Register 2 Register 3" at bounding box center [389, 54] width 94 height 17
select select "28"
click at [385, 46] on select "Select Register Reg 1 Dingg R 2 Cache Test Pj Register 2 Register 3" at bounding box center [389, 54] width 94 height 17
click at [220, 159] on input "Client" at bounding box center [189, 161] width 196 height 24
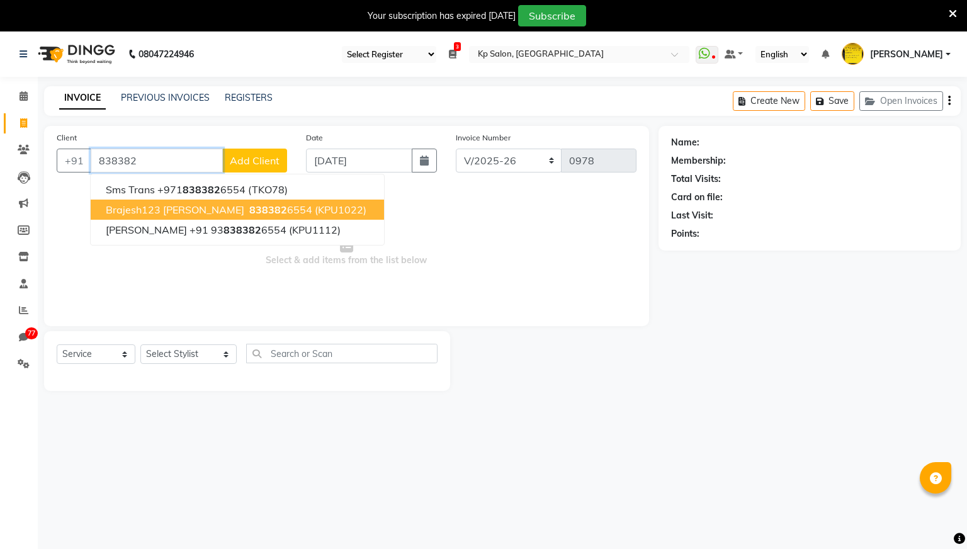
click at [249, 211] on span "838382" at bounding box center [268, 209] width 38 height 13
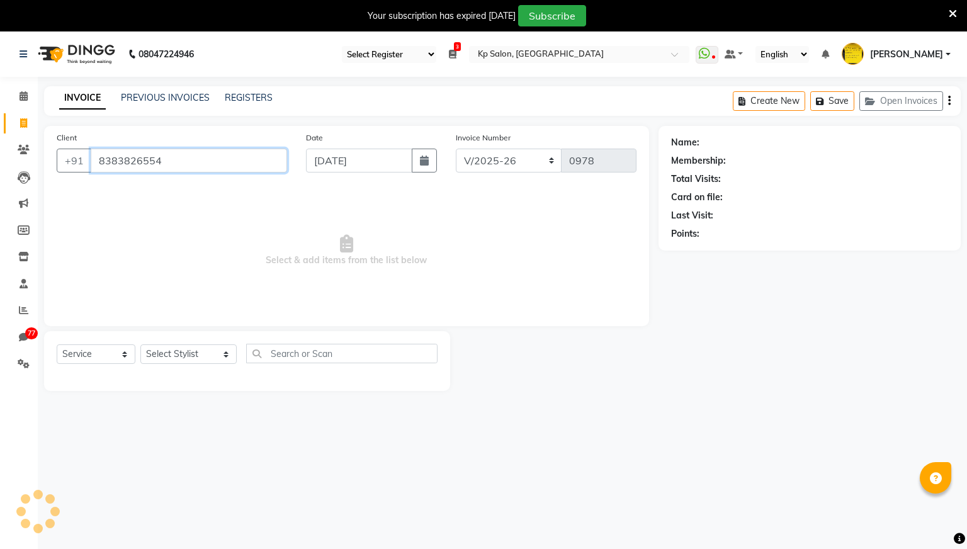
type input "8383826554"
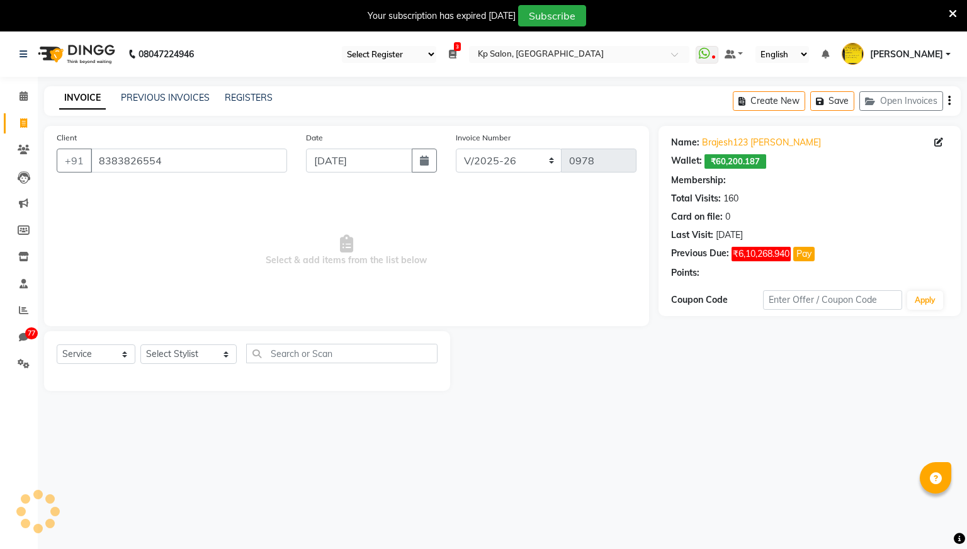
select select "2: Object"
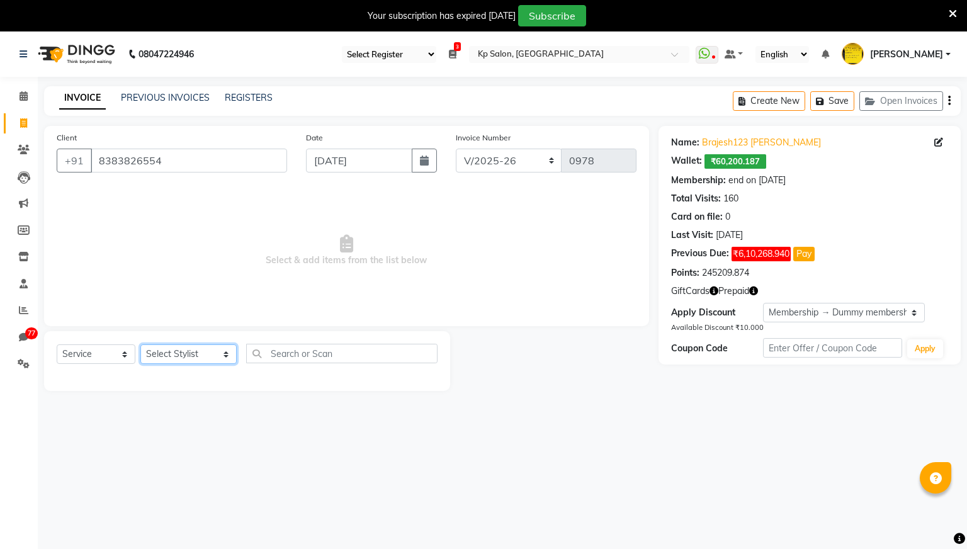
click at [205, 344] on select "Select Stylist [PERSON_NAME] [PERSON_NAME] Ganesh Jiya [PERSON_NAME] Krishna [P…" at bounding box center [188, 354] width 96 height 20
select select "1019"
click at [140, 344] on select "Select Stylist [PERSON_NAME] [PERSON_NAME] Ganesh Jiya [PERSON_NAME] Krishna [P…" at bounding box center [188, 354] width 96 height 20
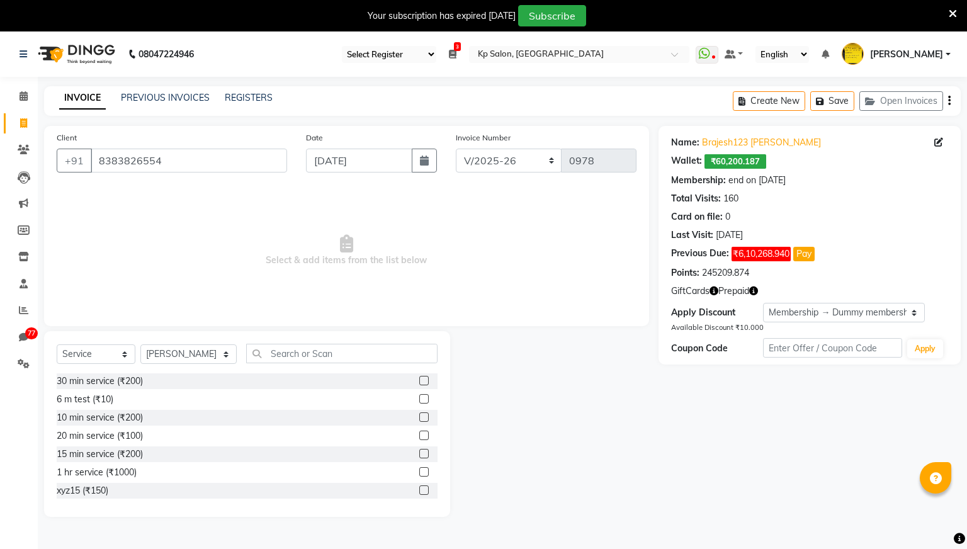
click at [421, 397] on label at bounding box center [423, 398] width 9 height 9
click at [421, 397] on input "checkbox" at bounding box center [423, 399] width 8 height 8
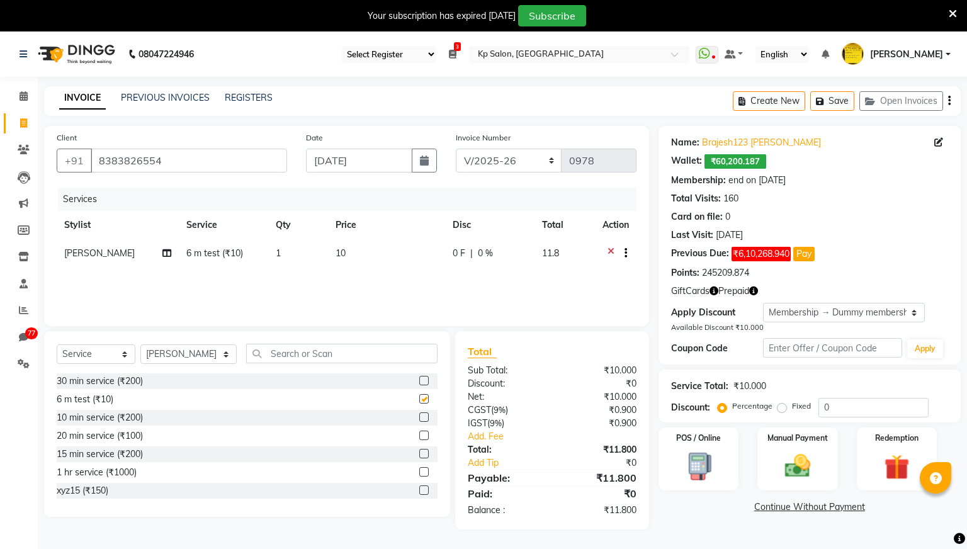
checkbox input "false"
click at [424, 413] on label at bounding box center [423, 416] width 9 height 9
click at [424, 414] on input "checkbox" at bounding box center [423, 418] width 8 height 8
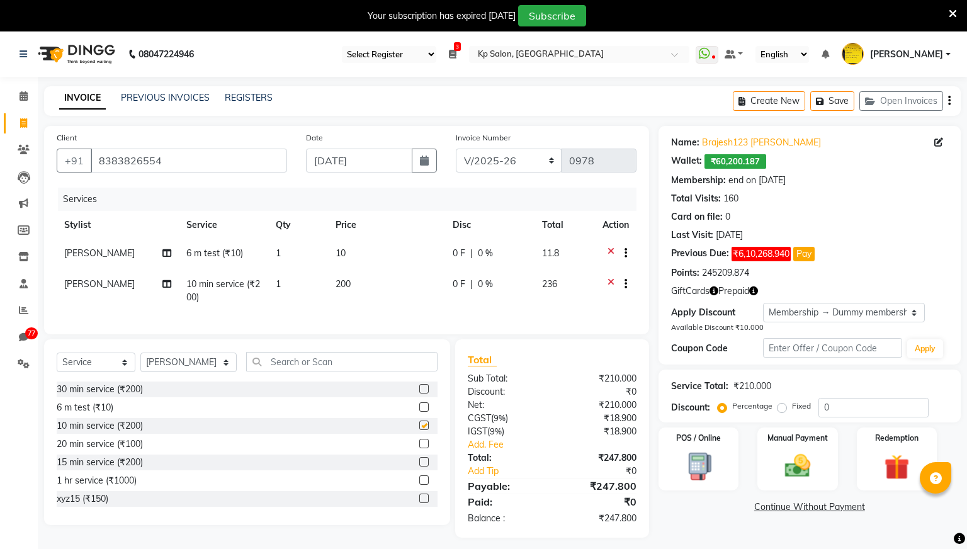
checkbox input "false"
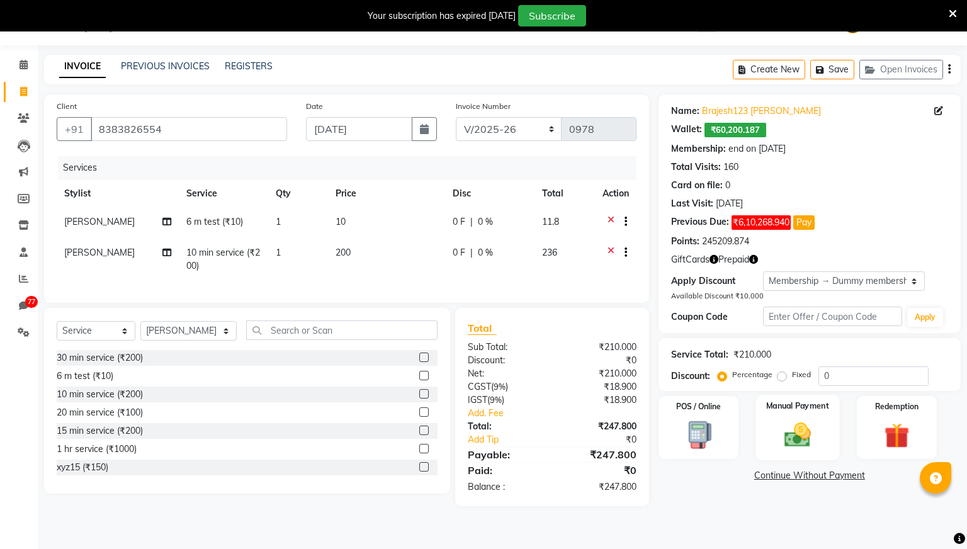
click at [791, 436] on img at bounding box center [797, 434] width 43 height 30
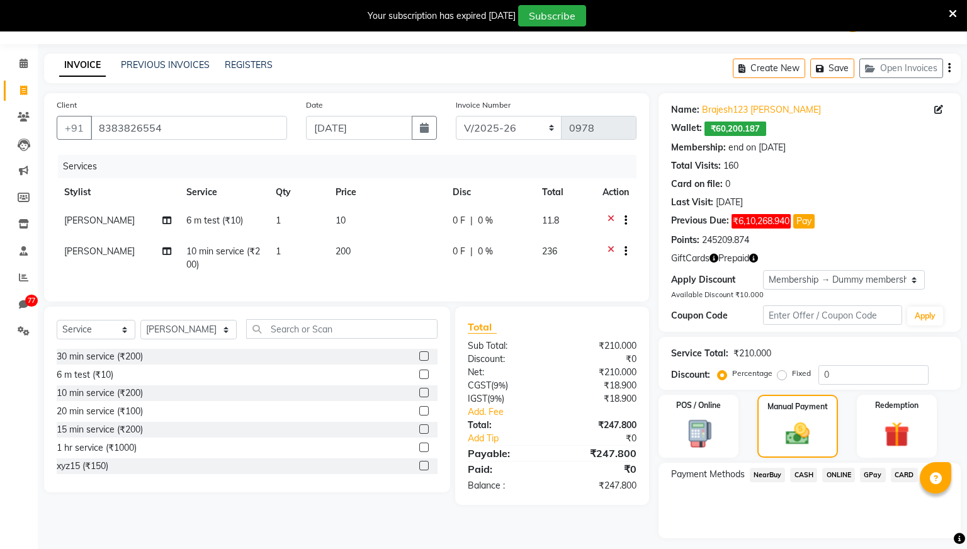
scroll to position [67, 0]
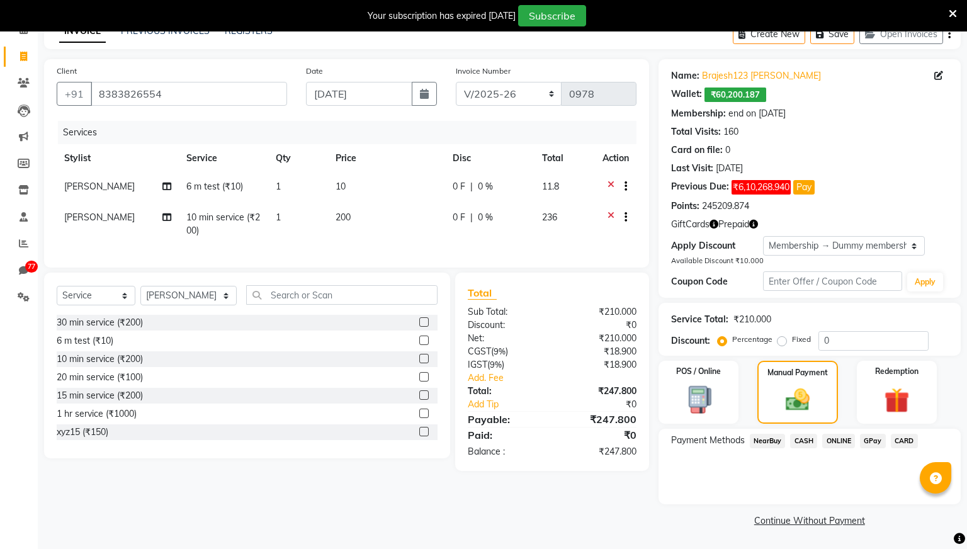
click at [806, 436] on span "CASH" at bounding box center [803, 441] width 27 height 14
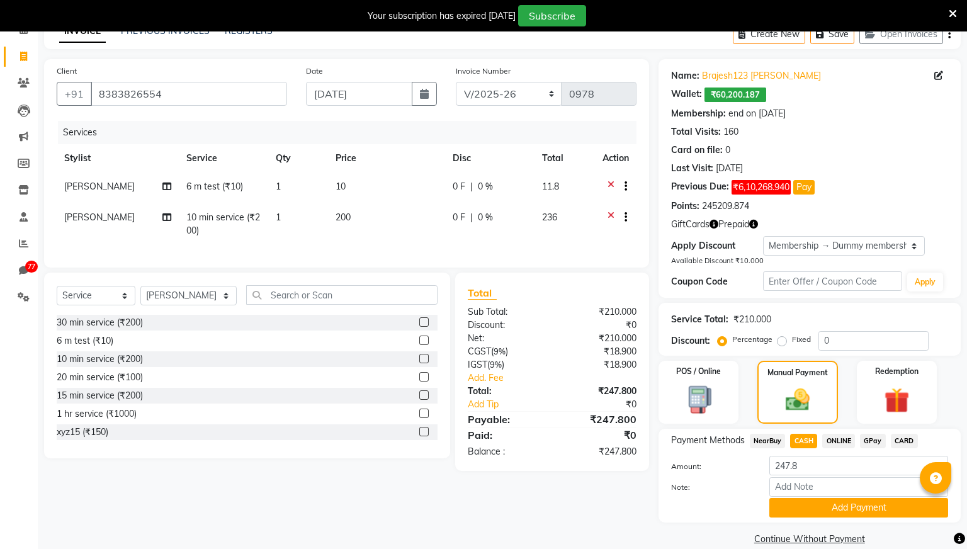
scroll to position [84, 0]
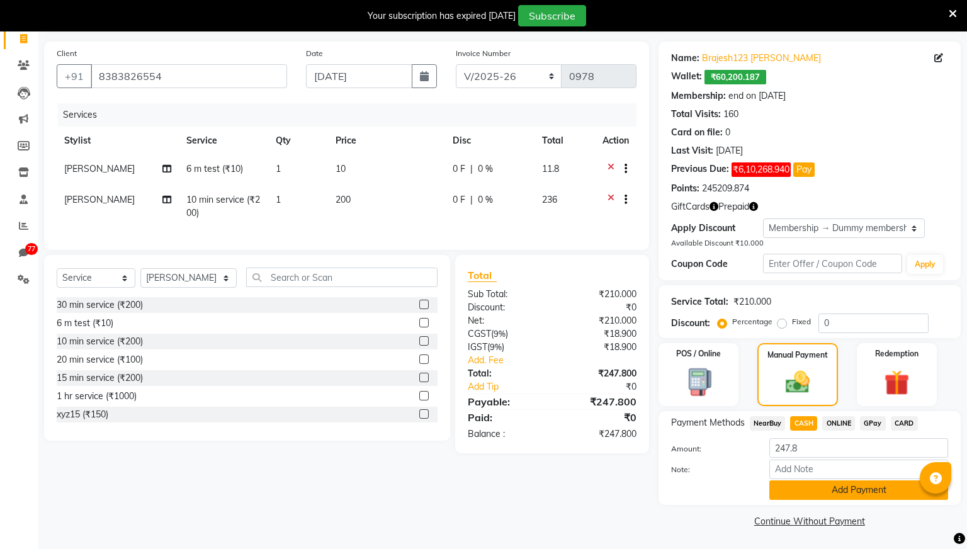
click at [816, 491] on button "Add Payment" at bounding box center [858, 490] width 179 height 20
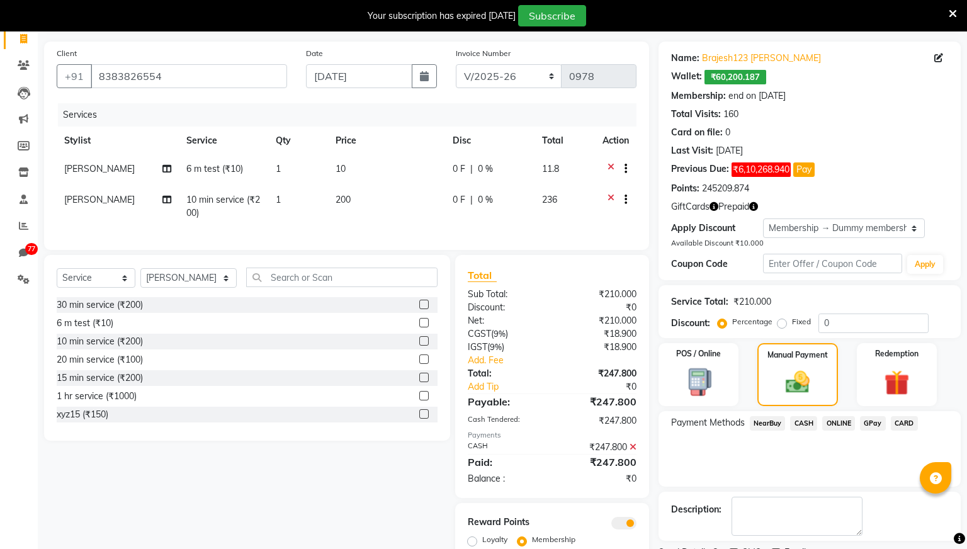
scroll to position [138, 0]
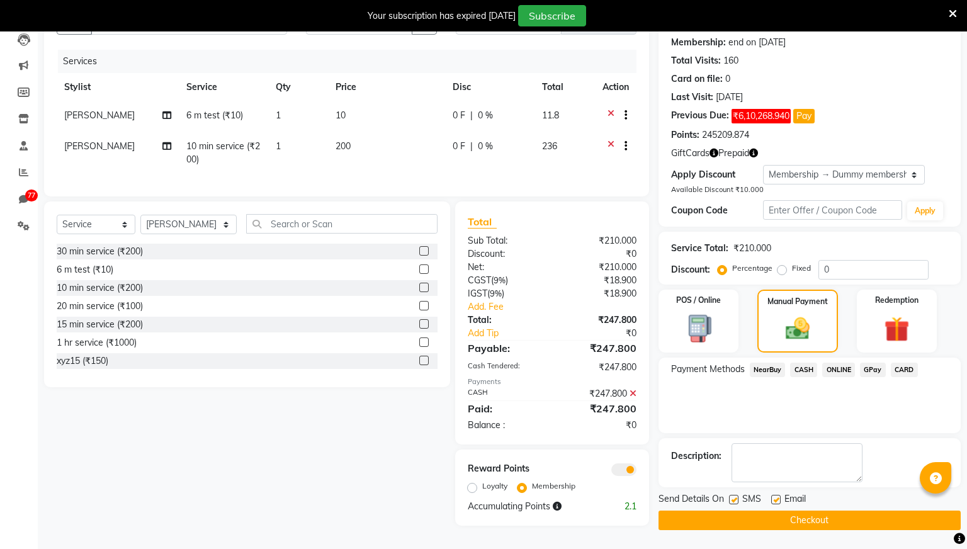
click at [791, 519] on button "Checkout" at bounding box center [809, 520] width 302 height 20
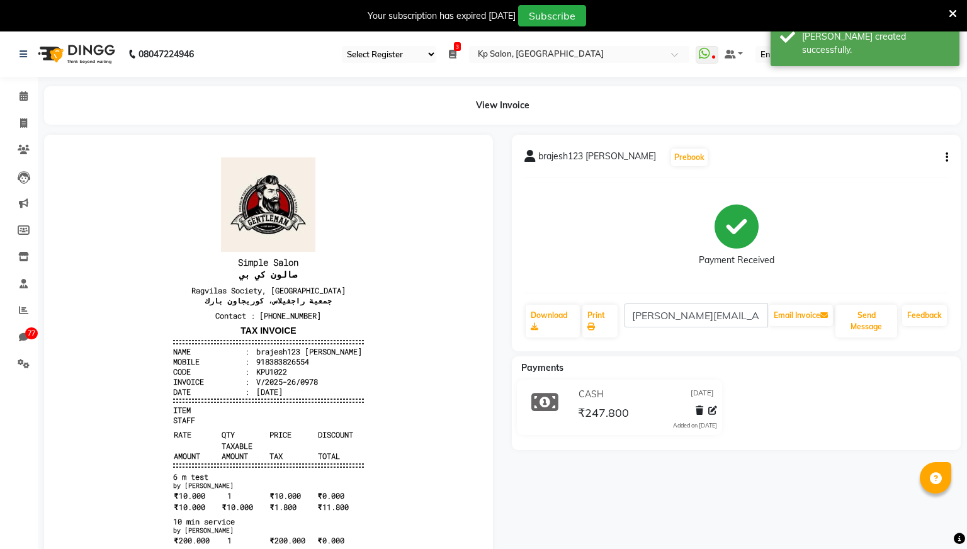
click at [945, 157] on icon "button" at bounding box center [946, 157] width 3 height 1
click at [801, 225] on div "Payment Received" at bounding box center [736, 235] width 424 height 94
click at [947, 158] on icon "button" at bounding box center [946, 157] width 3 height 1
click at [869, 171] on div "Edit Invoice" at bounding box center [862, 174] width 129 height 16
select select "service"
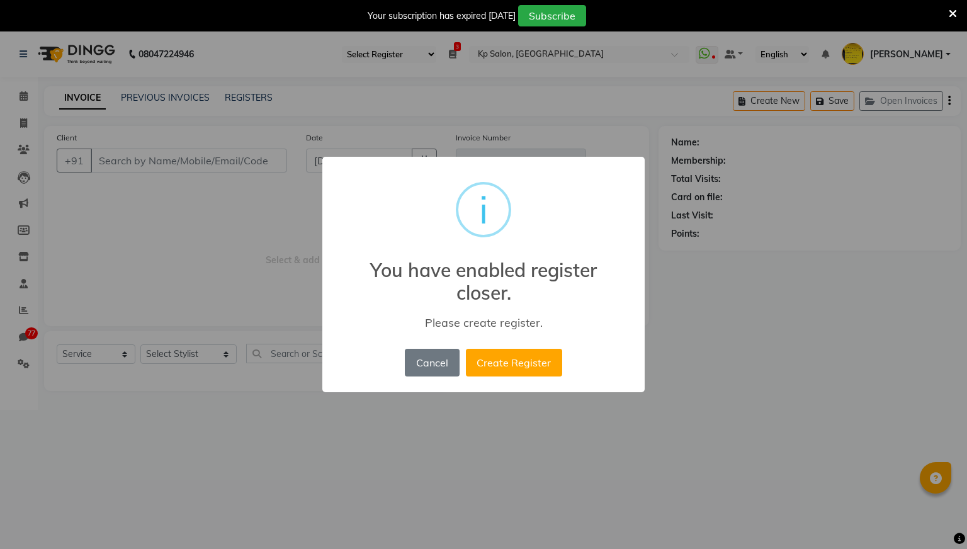
type input "8383826554"
type input "V/2025-26/0978"
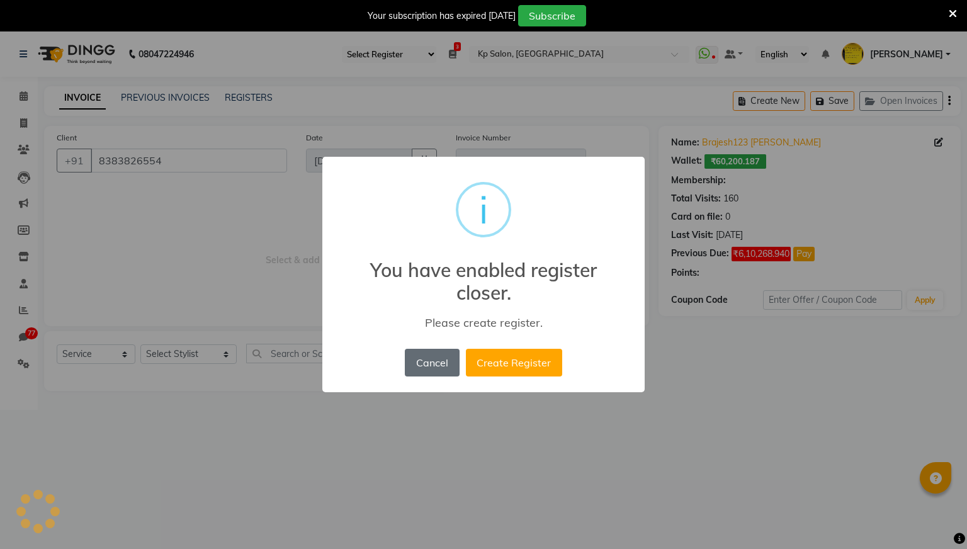
select select "2: Object"
select select "select"
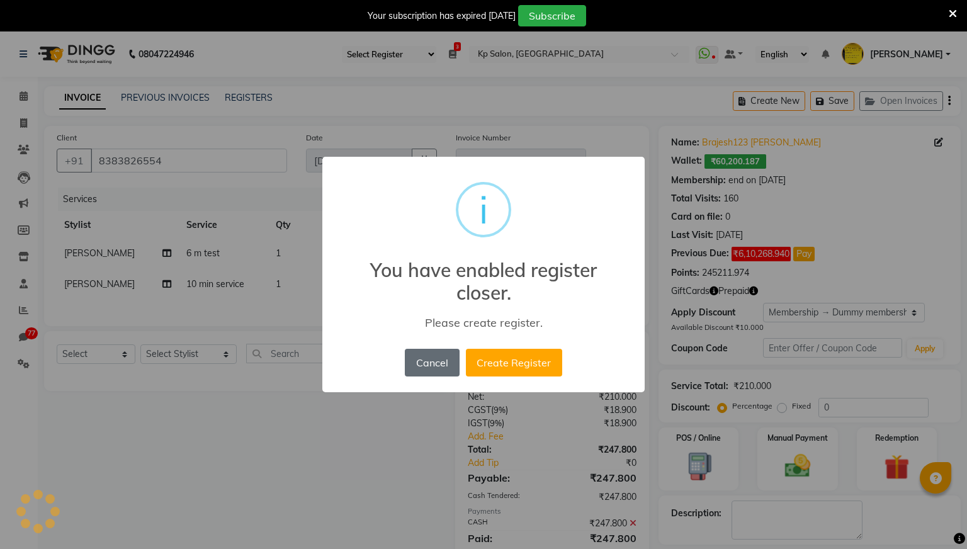
click at [437, 356] on button "Cancel" at bounding box center [432, 363] width 54 height 28
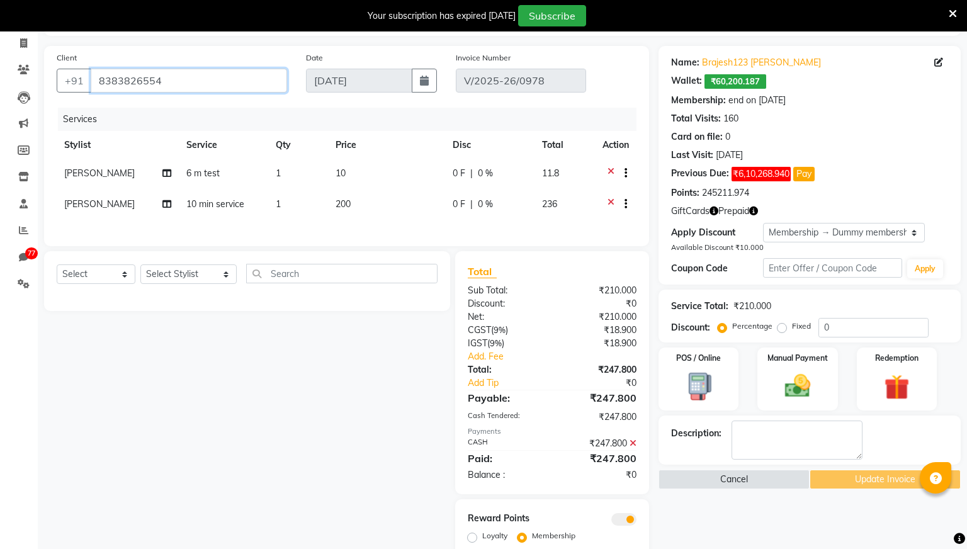
scroll to position [125, 0]
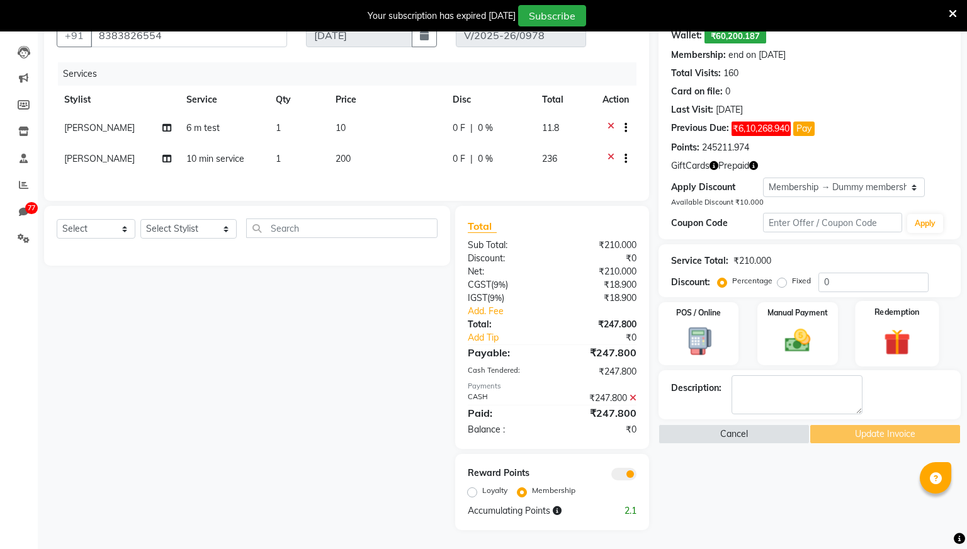
click at [889, 349] on img at bounding box center [896, 341] width 43 height 33
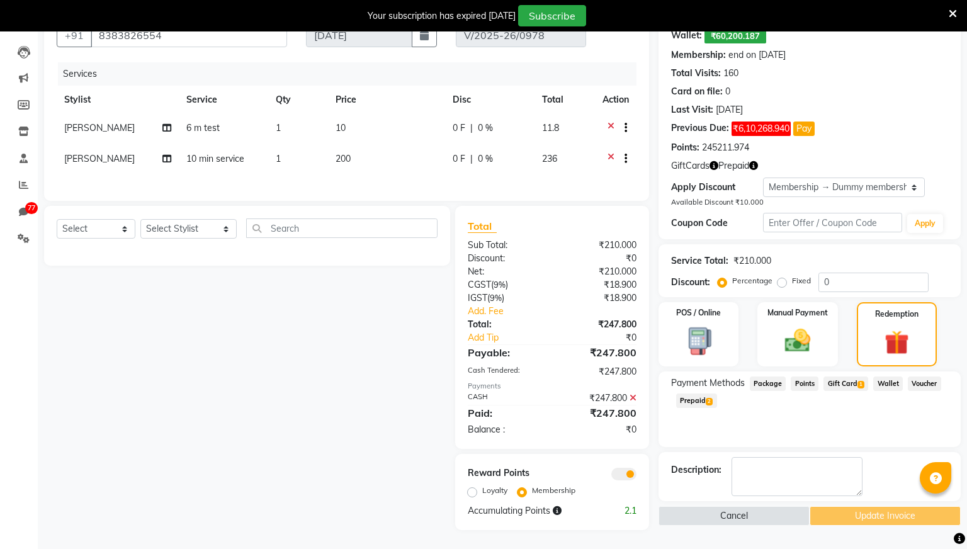
click at [892, 380] on span "Wallet" at bounding box center [888, 383] width 30 height 14
click at [783, 398] on div "Payment Methods Package Points Gift Card 1 Wallet Voucher Prepaid 2" at bounding box center [809, 393] width 277 height 34
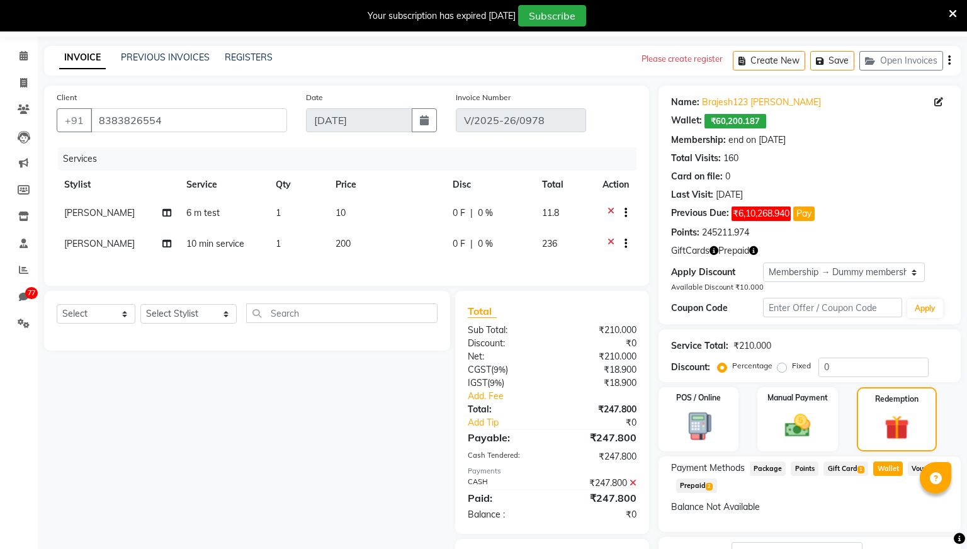
scroll to position [0, 0]
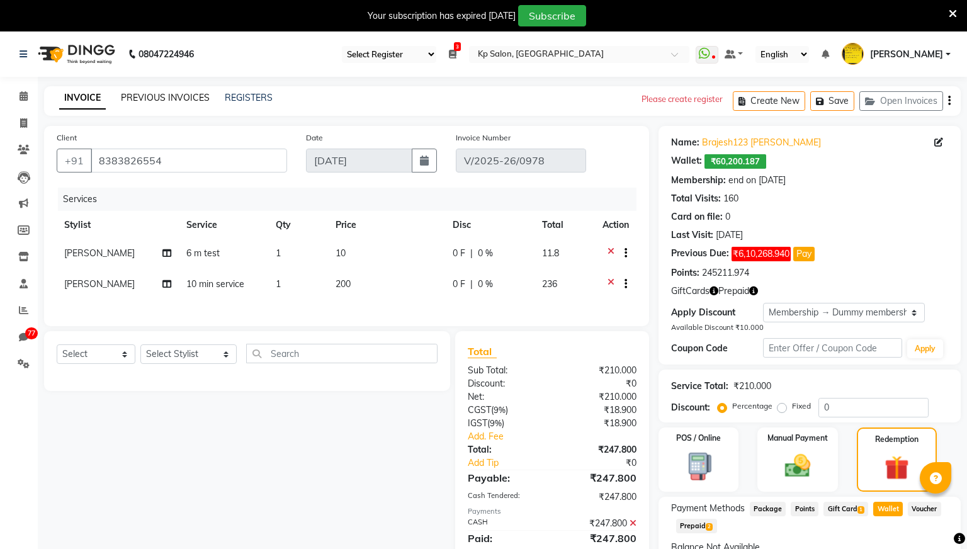
click at [194, 101] on link "PREVIOUS INVOICES" at bounding box center [165, 97] width 89 height 11
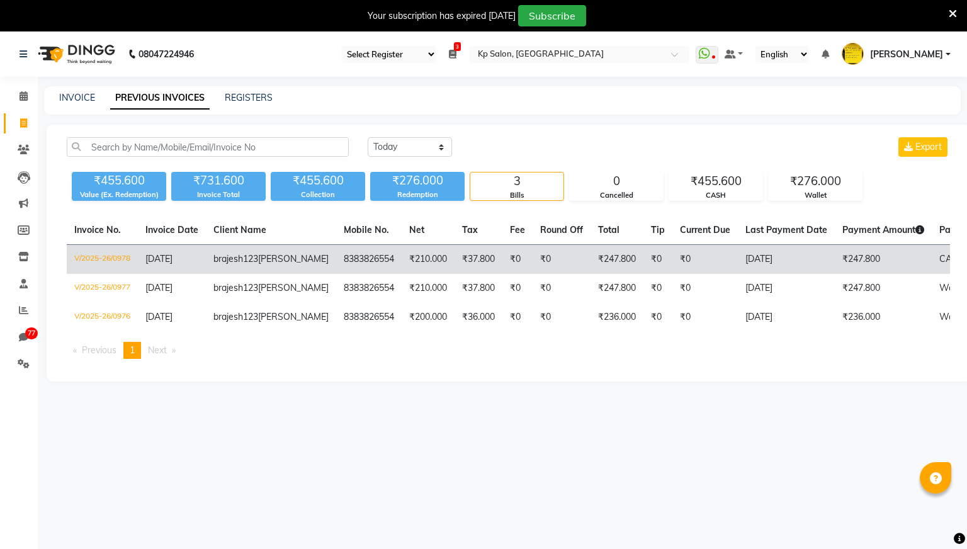
click at [402, 261] on td "₹210.000" at bounding box center [428, 260] width 53 height 30
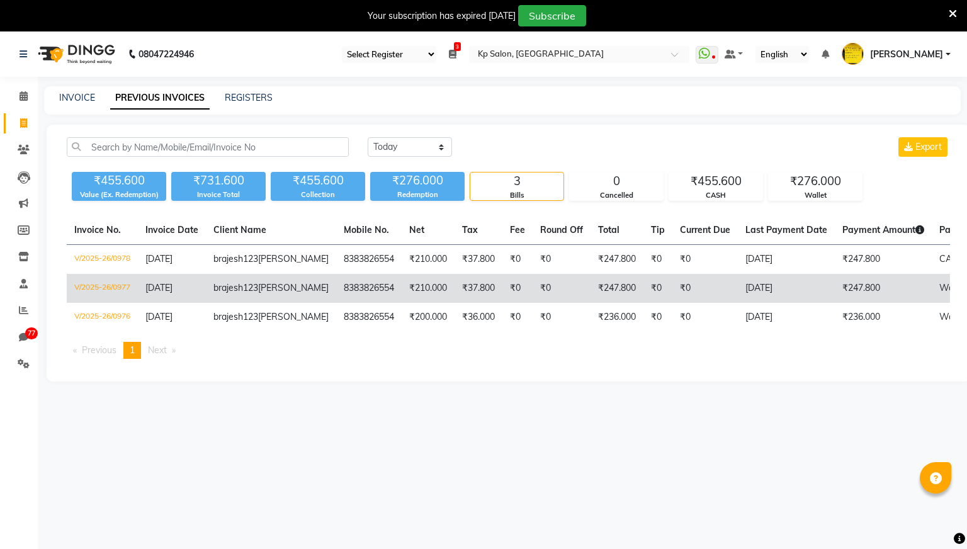
click at [336, 291] on td "8383826554" at bounding box center [368, 288] width 65 height 29
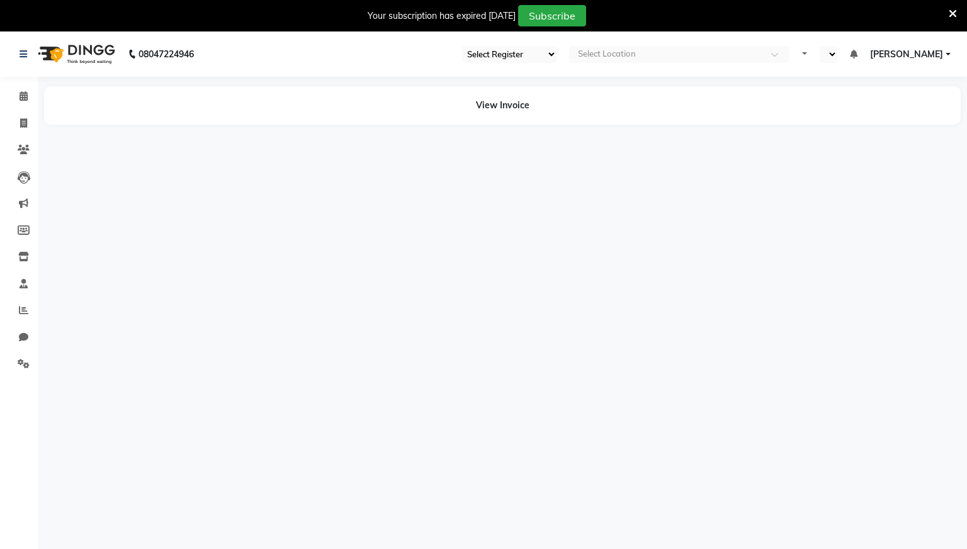
select select "28"
select select "en"
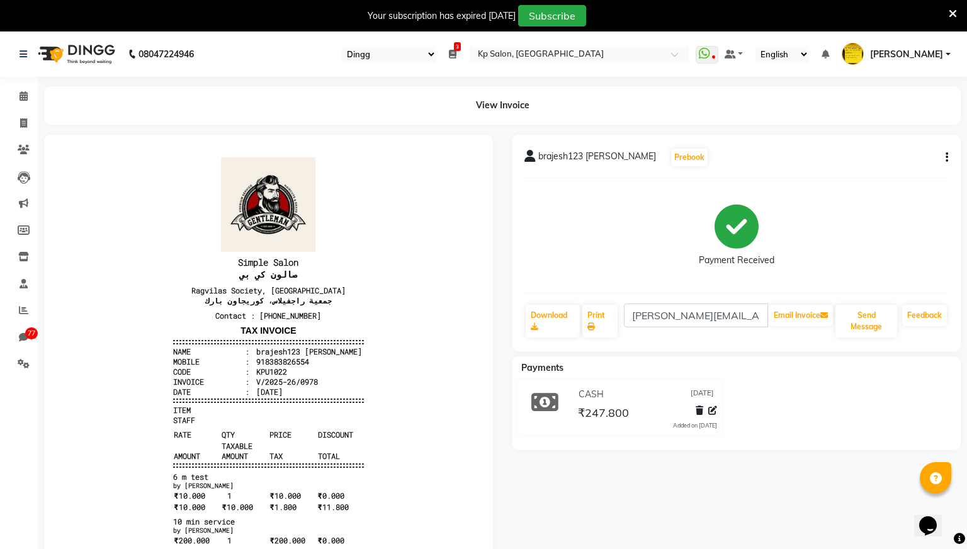
click at [944, 160] on button "button" at bounding box center [944, 157] width 8 height 13
click at [714, 410] on icon at bounding box center [712, 410] width 9 height 9
select select "1"
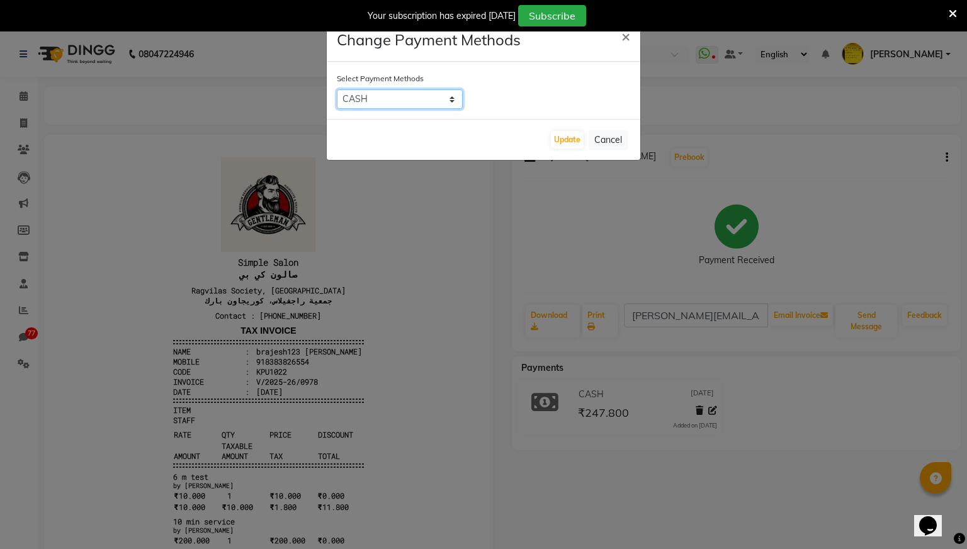
click at [452, 99] on select "NearBuy CASH ONLINE GPay CARD" at bounding box center [400, 99] width 126 height 20
click at [616, 140] on button "Cancel" at bounding box center [607, 140] width 39 height 20
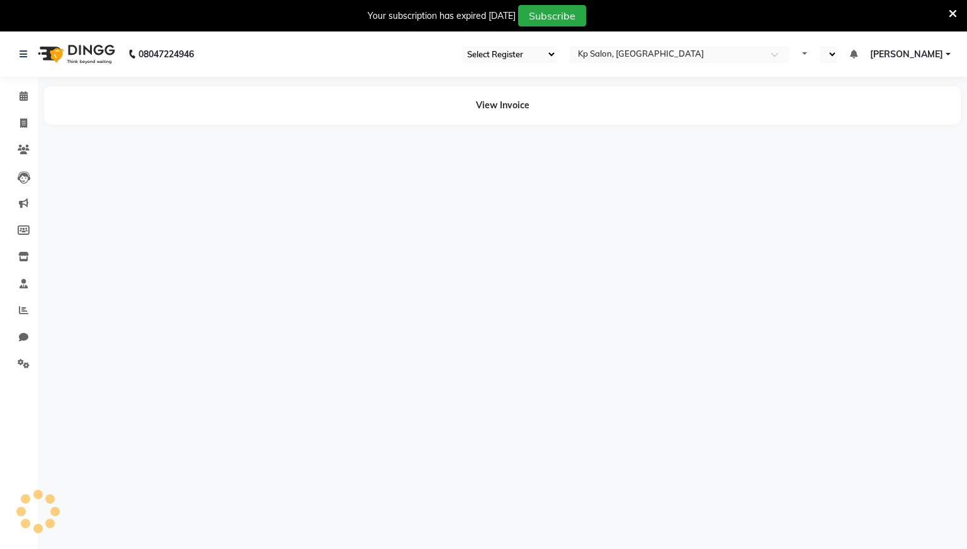
select select "28"
select select "en"
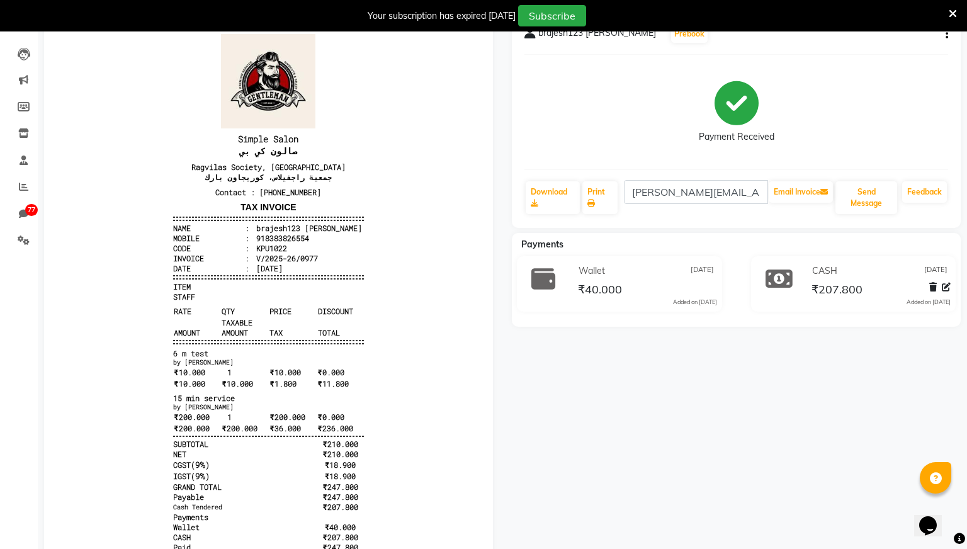
scroll to position [142, 0]
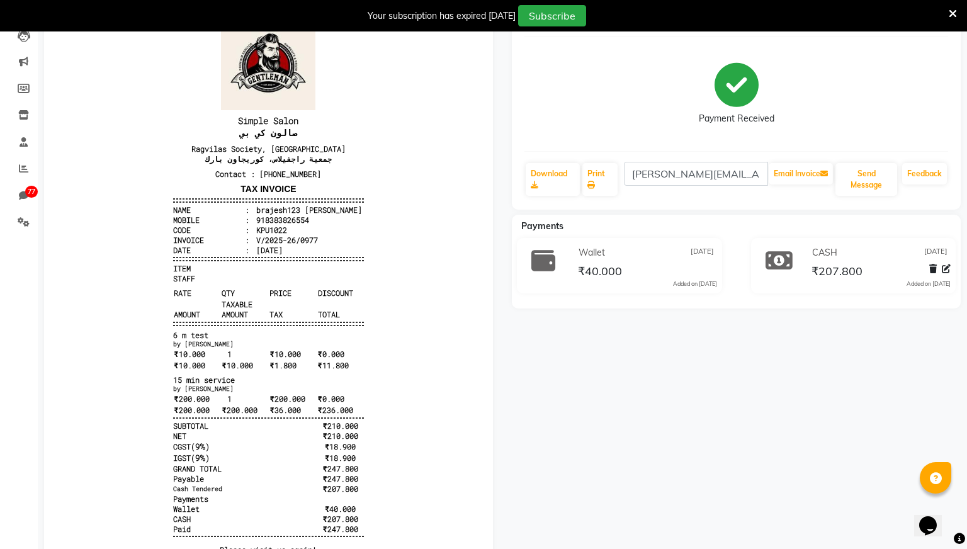
click at [683, 271] on div "₹40.000" at bounding box center [646, 270] width 142 height 17
click at [946, 271] on icon at bounding box center [946, 268] width 9 height 9
select select "1"
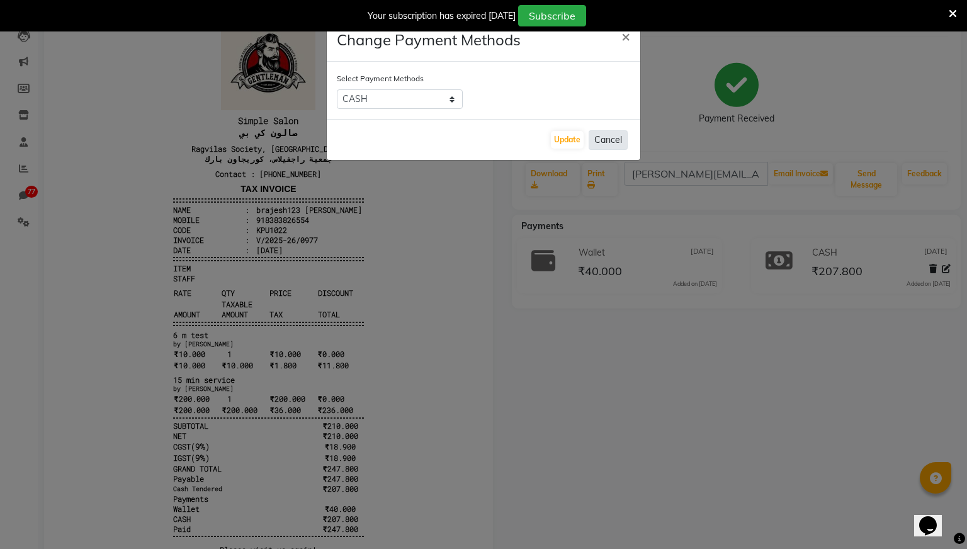
click at [609, 140] on button "Cancel" at bounding box center [607, 140] width 39 height 20
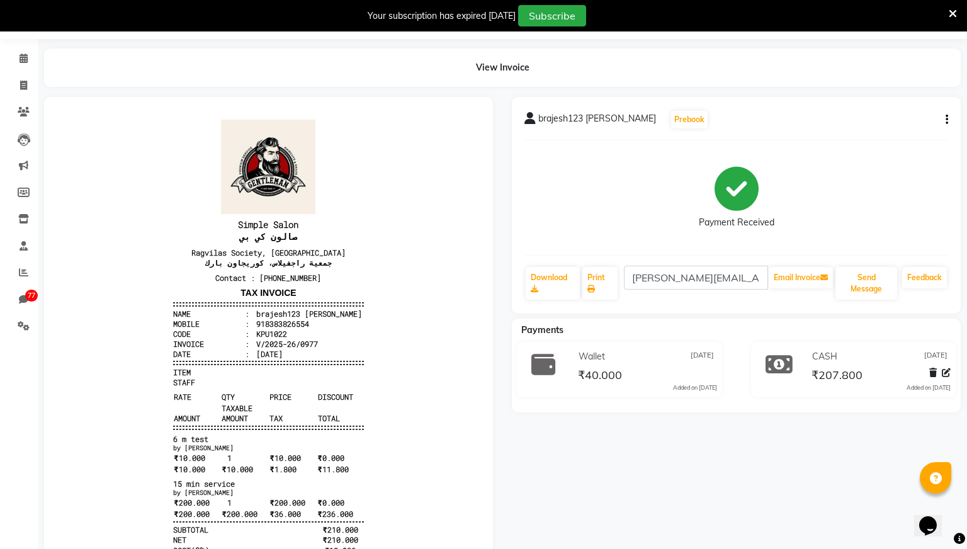
scroll to position [0, 0]
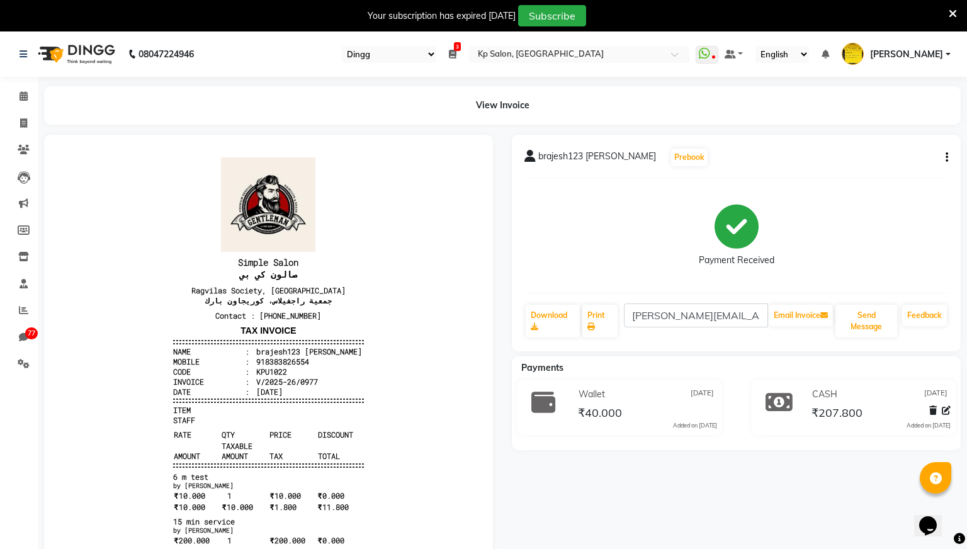
click at [947, 158] on icon "button" at bounding box center [946, 157] width 3 height 1
click at [861, 225] on div "Payment Received" at bounding box center [736, 235] width 424 height 94
click at [23, 95] on icon at bounding box center [24, 95] width 8 height 9
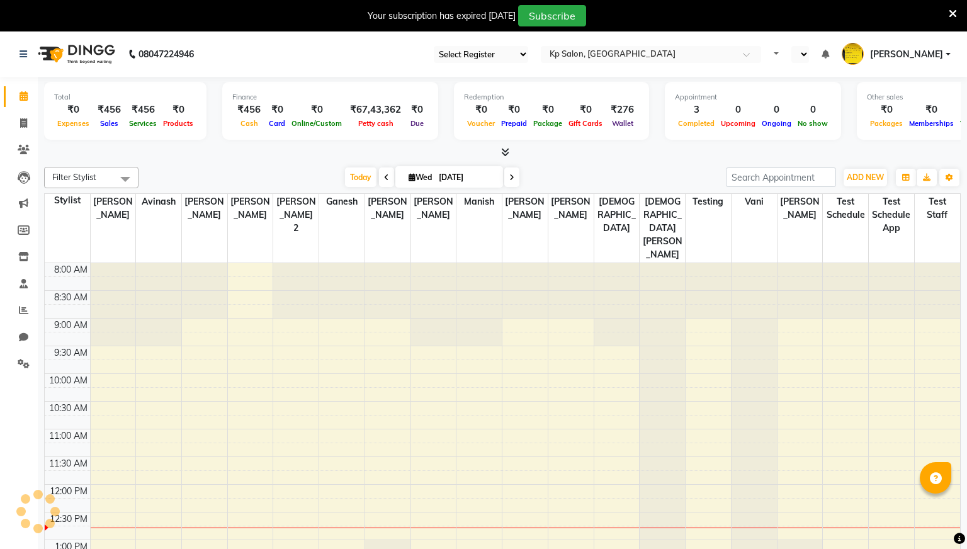
select select "28"
select select "en"
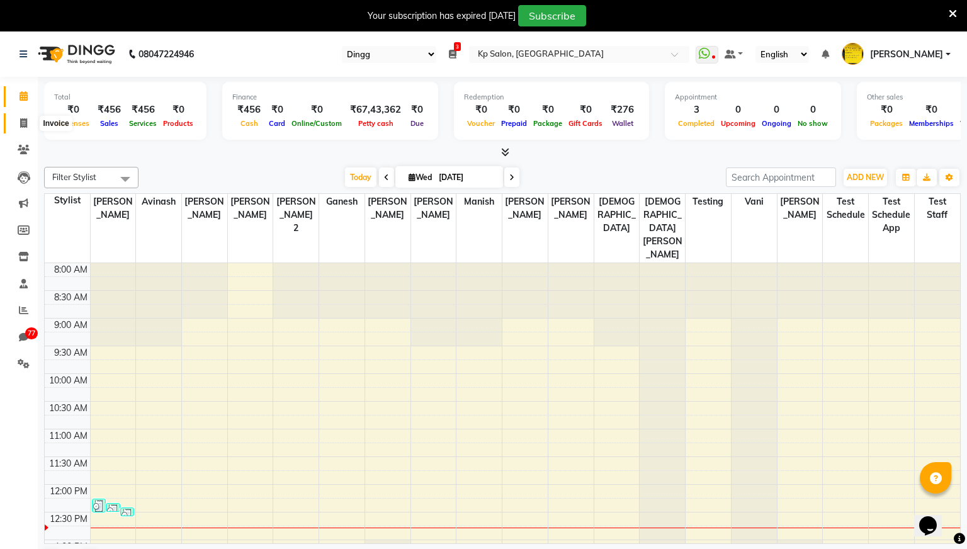
click at [23, 127] on icon at bounding box center [23, 122] width 7 height 9
select select "service"
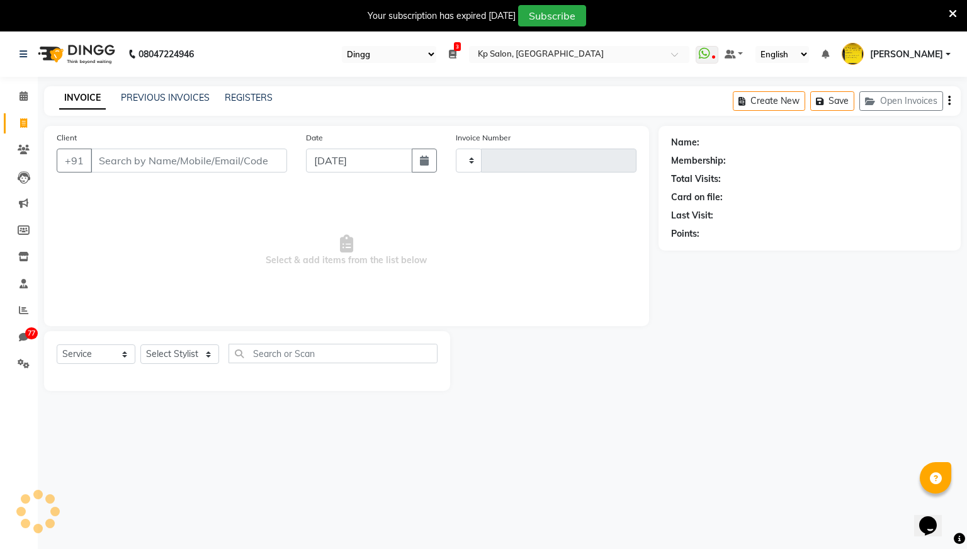
type input "0979"
select select "554"
click at [193, 94] on link "PREVIOUS INVOICES" at bounding box center [165, 97] width 89 height 11
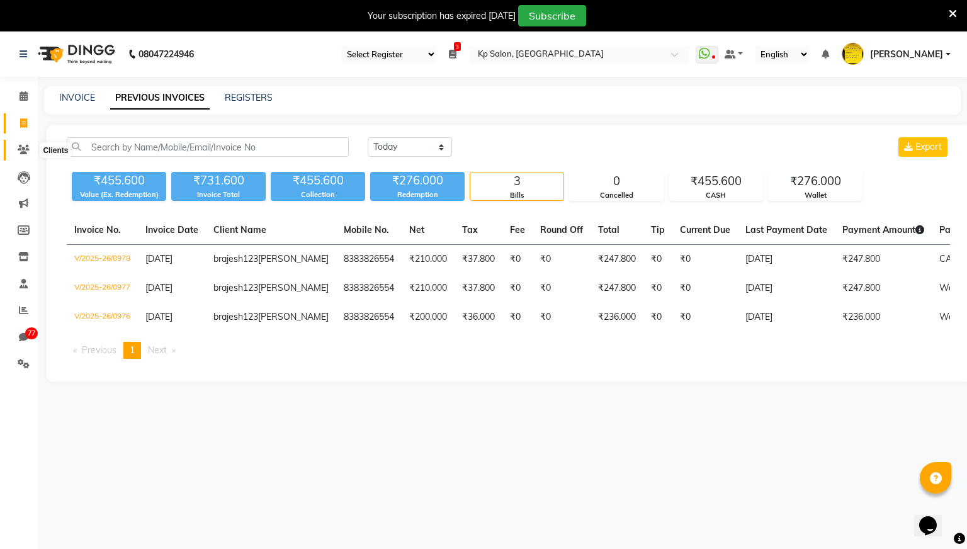
click at [26, 150] on icon at bounding box center [24, 149] width 12 height 9
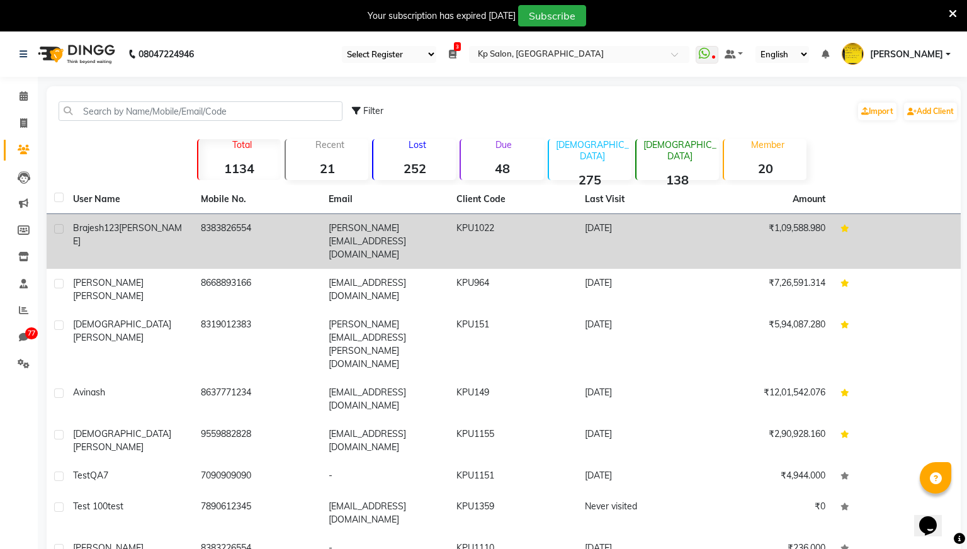
click at [171, 236] on td "brajesh123 patel" at bounding box center [129, 241] width 128 height 55
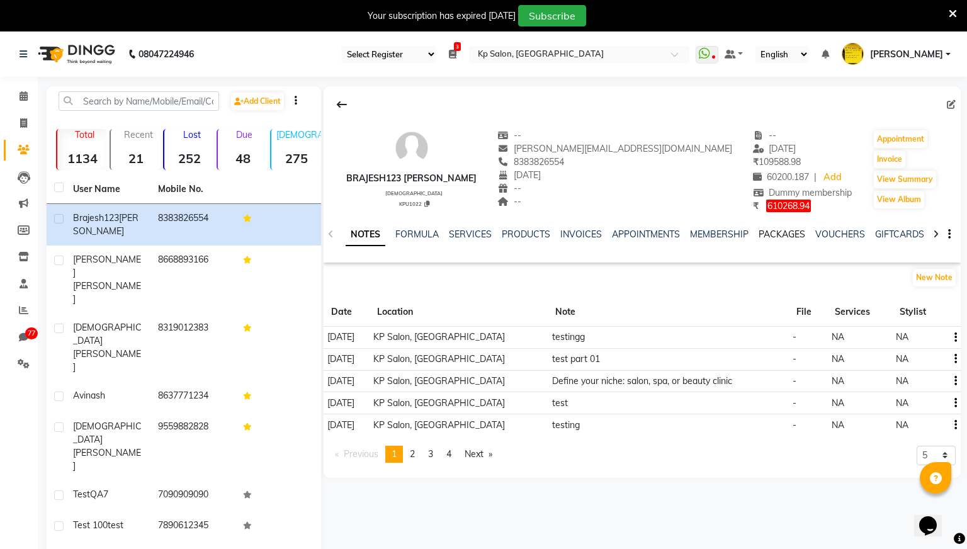
scroll to position [0, 215]
click at [899, 234] on link "WALLET" at bounding box center [902, 233] width 36 height 11
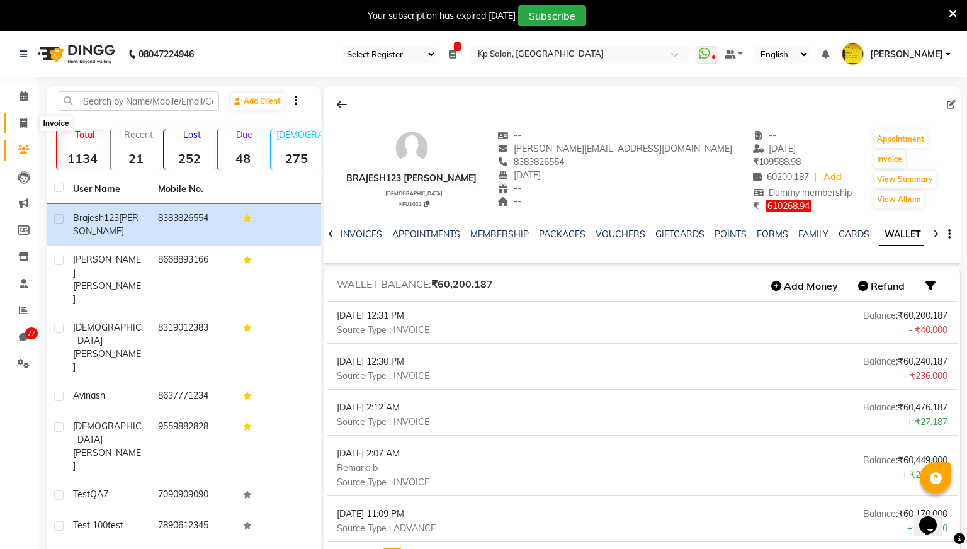
click at [21, 121] on icon at bounding box center [23, 122] width 7 height 9
select select "service"
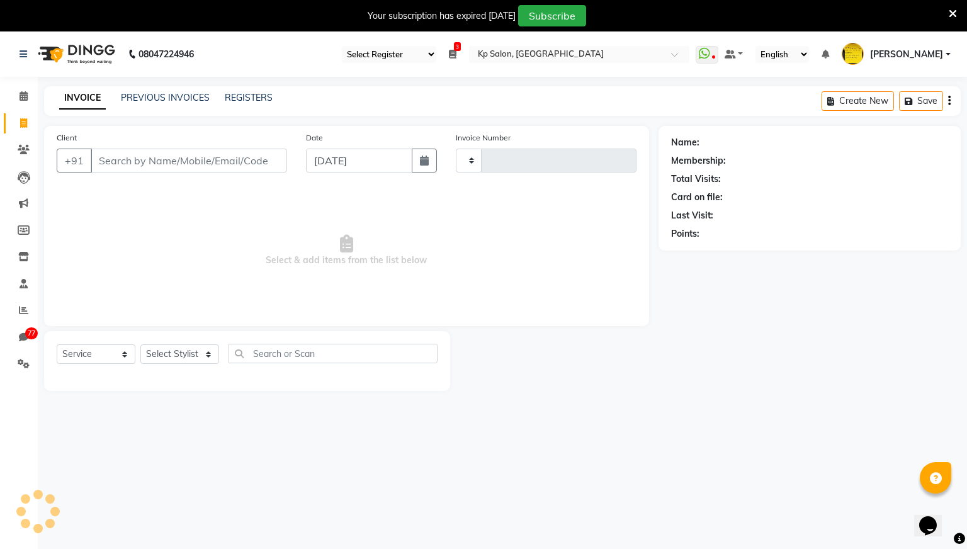
scroll to position [31, 0]
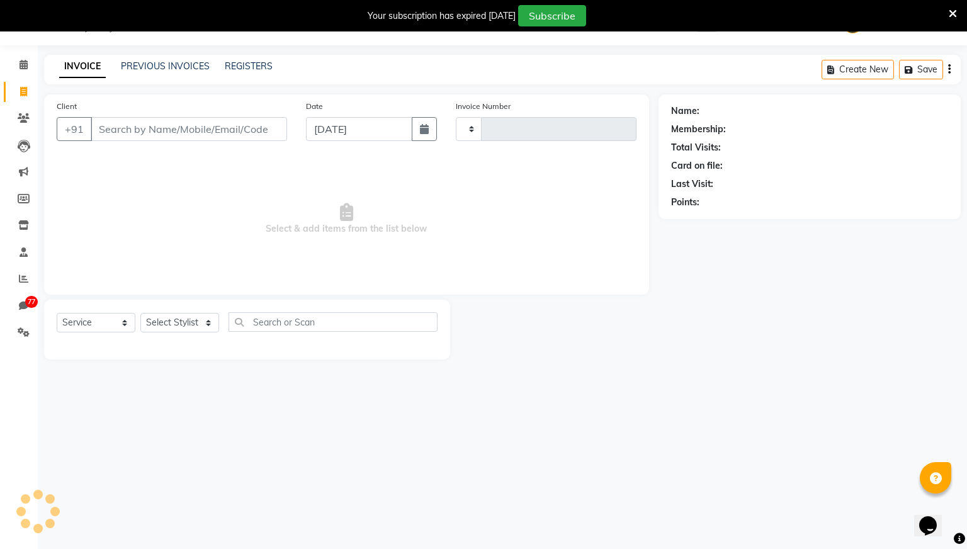
type input "0979"
select select "554"
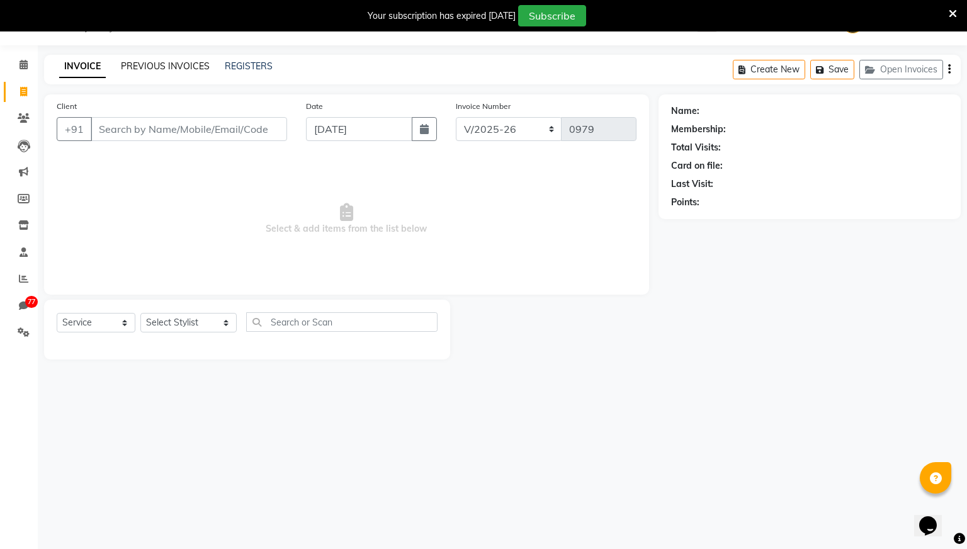
click at [188, 64] on link "PREVIOUS INVOICES" at bounding box center [165, 65] width 89 height 11
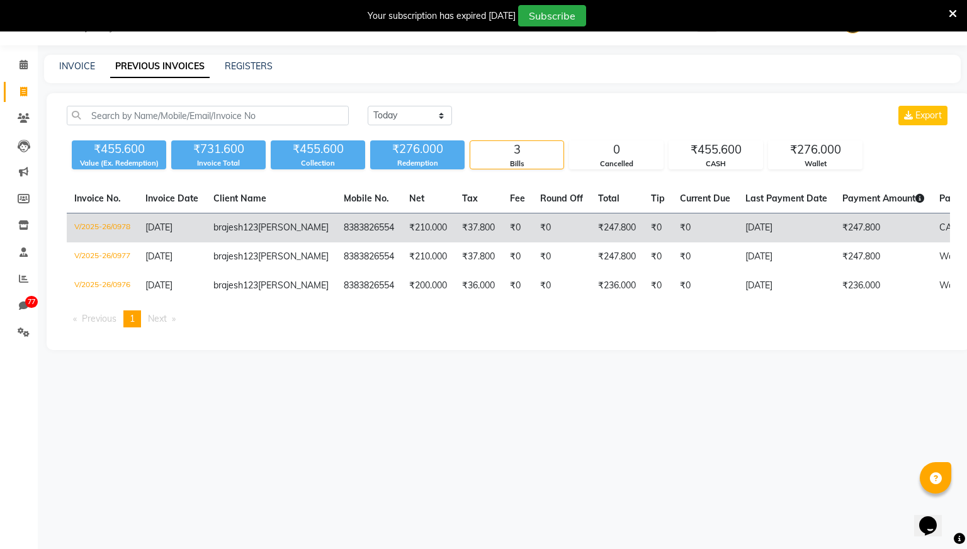
click at [454, 228] on td "₹37.800" at bounding box center [478, 228] width 48 height 30
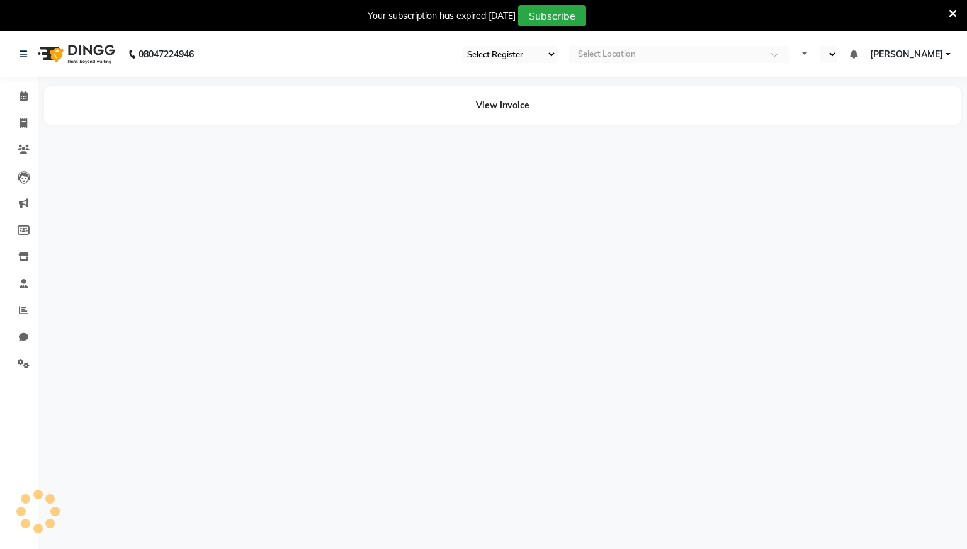
select select "28"
select select "en"
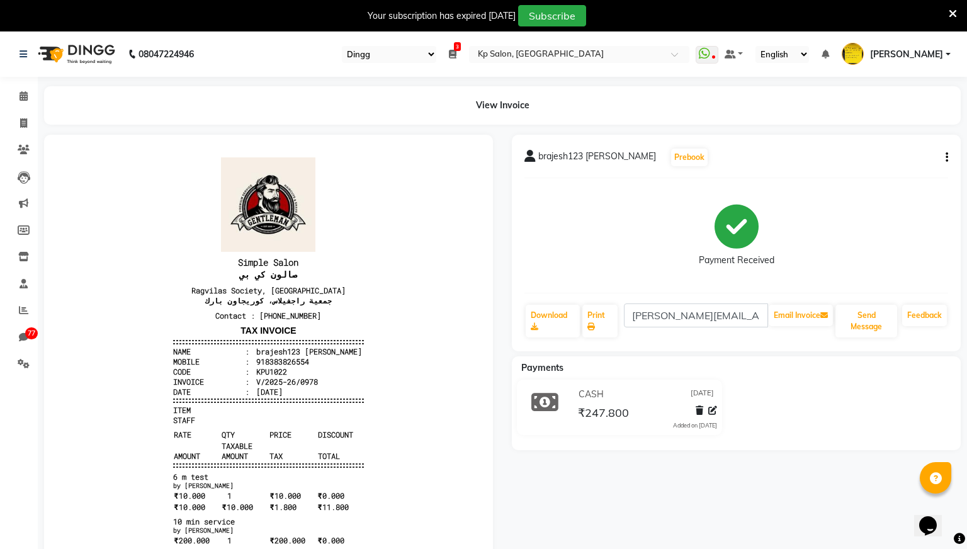
click at [947, 157] on icon "button" at bounding box center [946, 157] width 3 height 1
click at [848, 170] on div "Edit Invoice" at bounding box center [862, 174] width 129 height 16
select select "service"
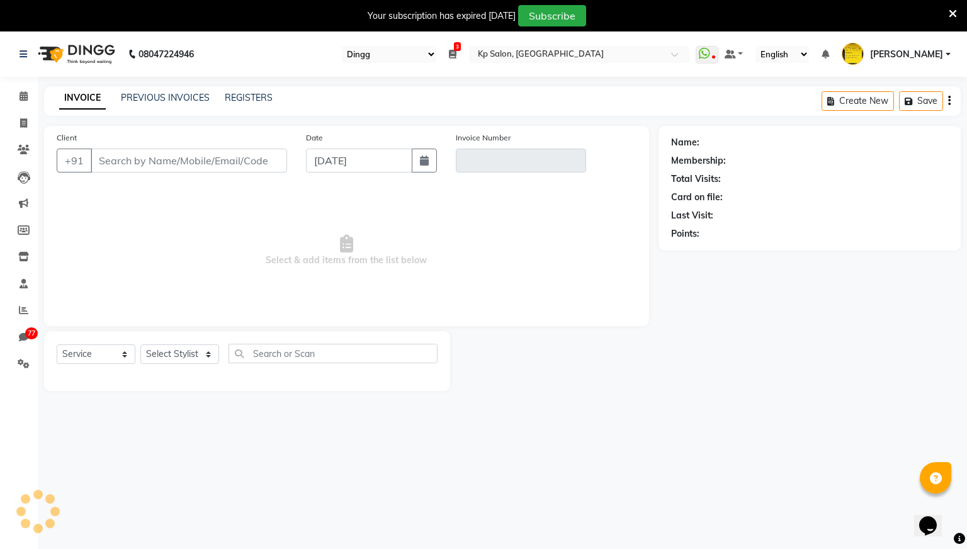
scroll to position [31, 0]
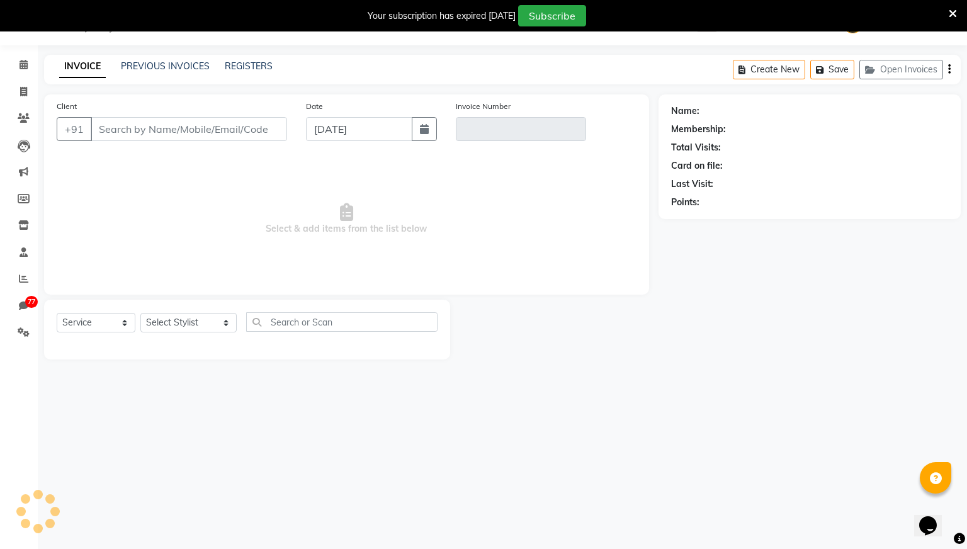
type input "8383826554"
type input "V/2025-26/0978"
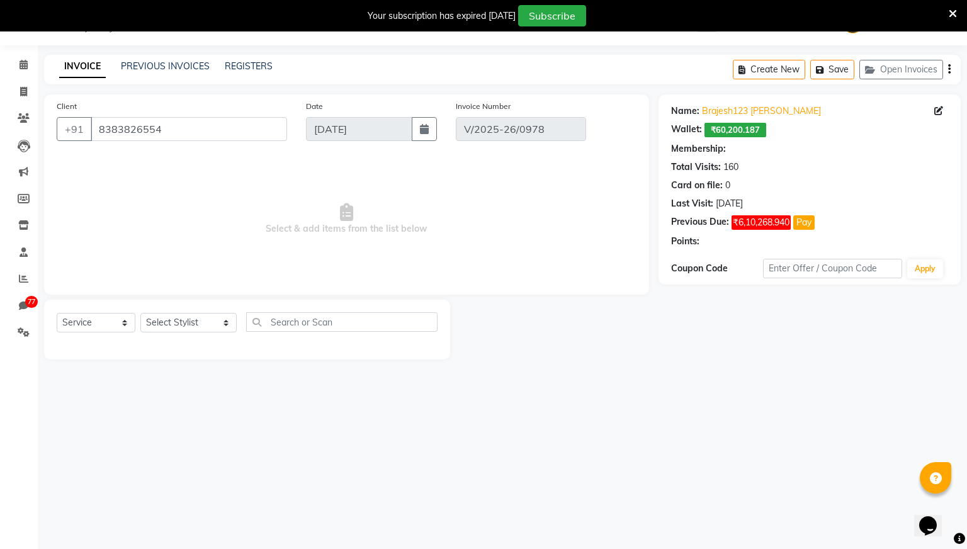
select select "select"
select select "2: Object"
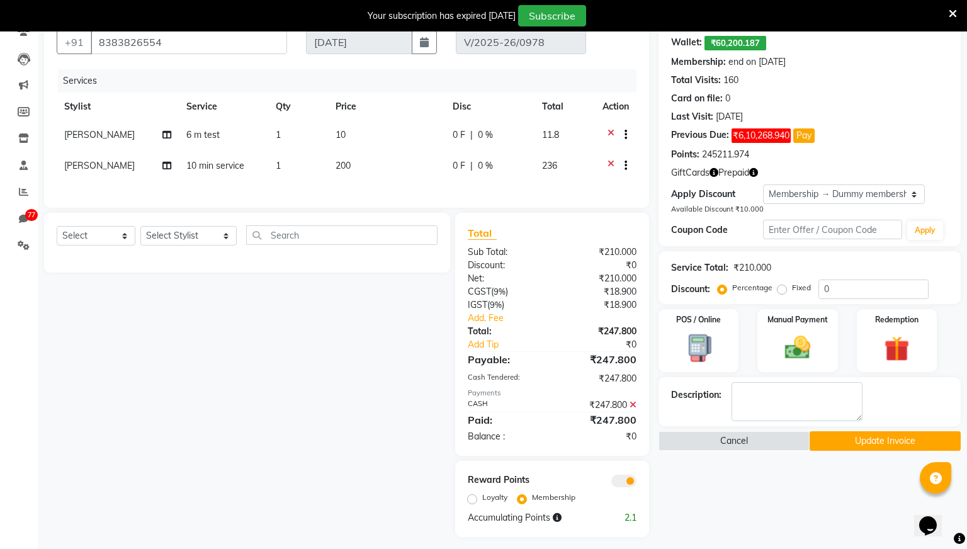
scroll to position [125, 0]
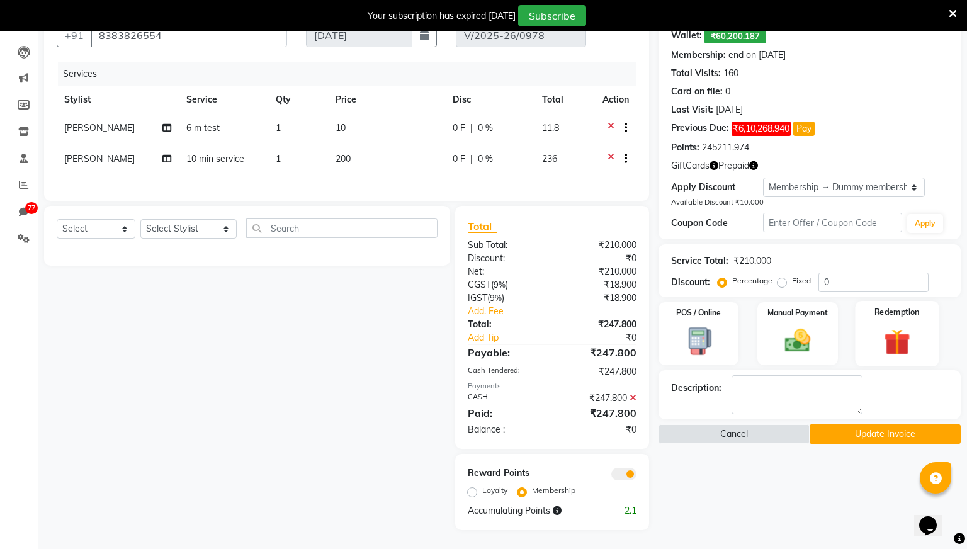
click at [917, 332] on img at bounding box center [896, 341] width 43 height 33
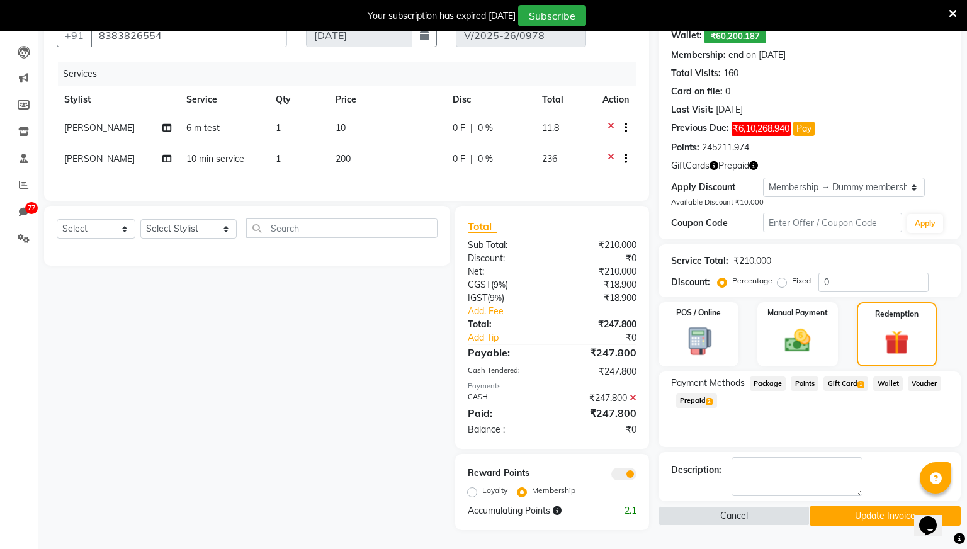
click at [893, 383] on span "Wallet" at bounding box center [888, 383] width 30 height 14
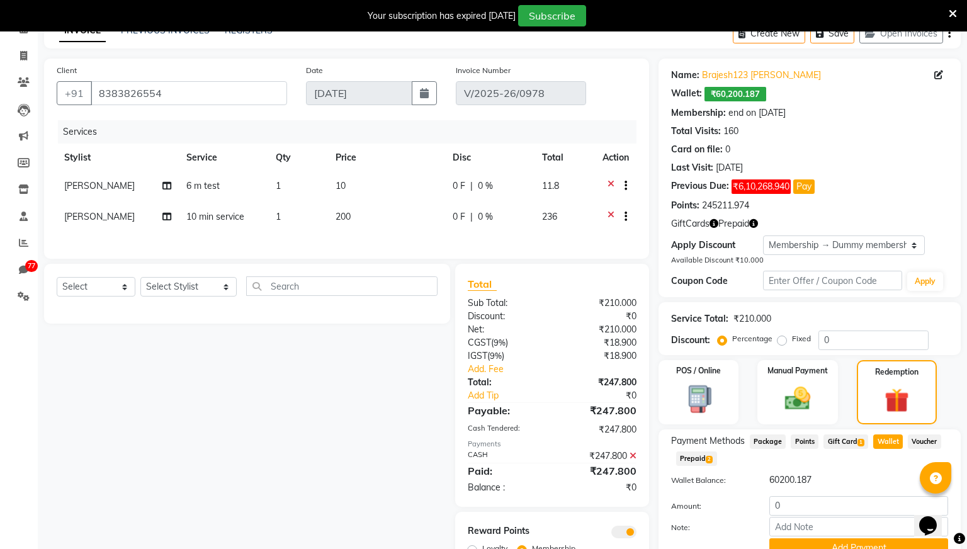
scroll to position [30, 0]
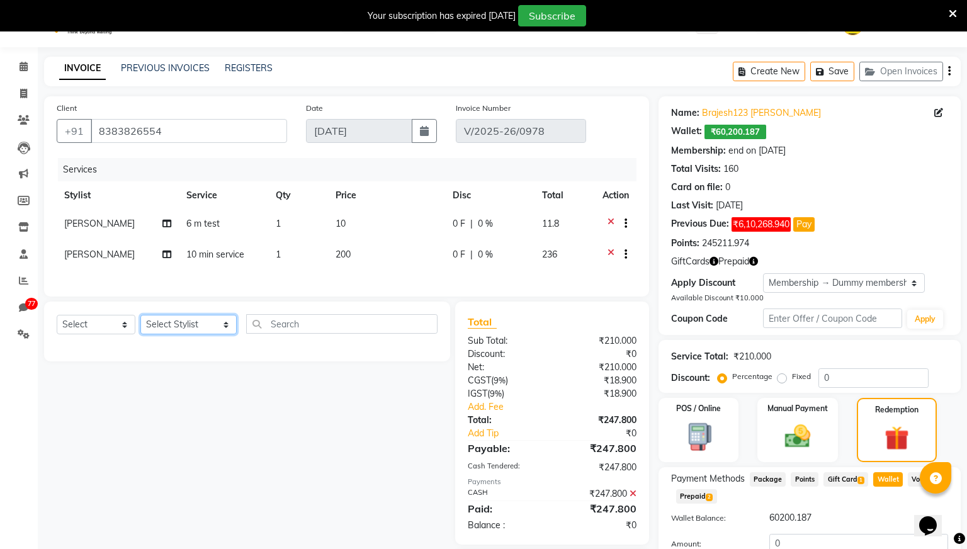
click at [205, 324] on select "Select Stylist Aashish Arjun Avinash Dhiraj Mokal Ganesh Jiya jain Karthik Kris…" at bounding box center [188, 325] width 96 height 20
select select "1019"
click at [140, 315] on select "Select Stylist [PERSON_NAME] [PERSON_NAME] Ganesh Jiya [PERSON_NAME] Krishna [P…" at bounding box center [188, 325] width 96 height 20
click at [120, 325] on select "Select Service Product Membership Package Voucher Prepaid Gift Card" at bounding box center [96, 325] width 79 height 20
select select "service"
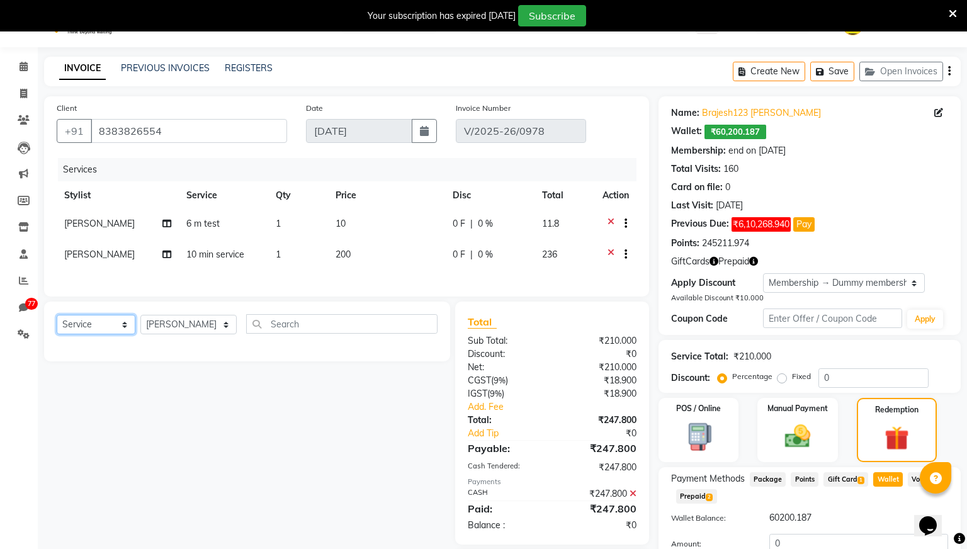
click at [57, 315] on select "Select Service Product Membership Package Voucher Prepaid Gift Card" at bounding box center [96, 325] width 79 height 20
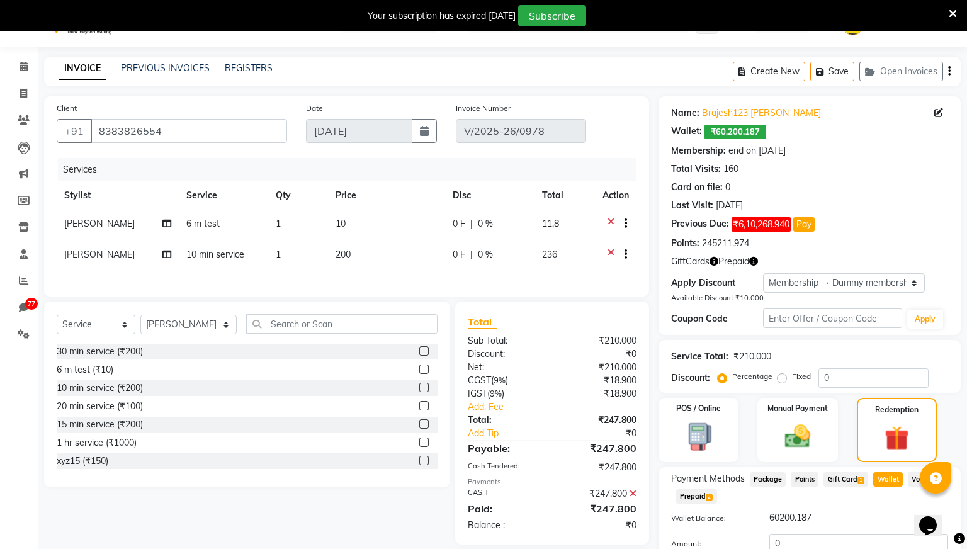
click at [425, 423] on label at bounding box center [423, 423] width 9 height 9
click at [425, 423] on input "checkbox" at bounding box center [423, 424] width 8 height 8
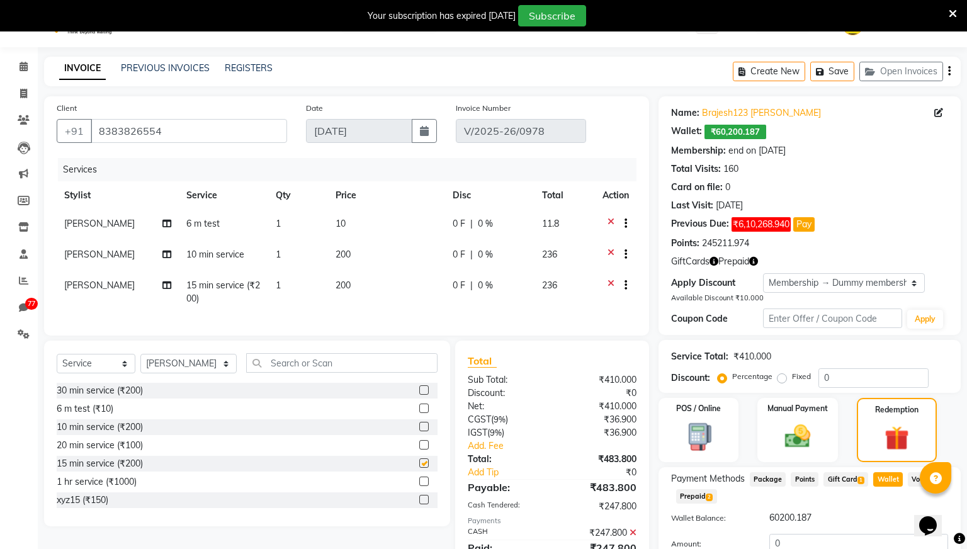
checkbox input "false"
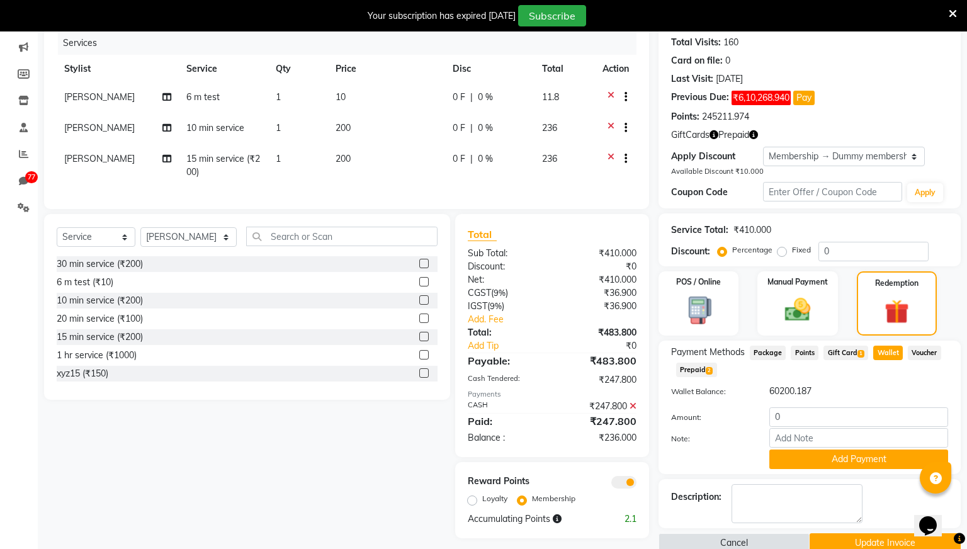
scroll to position [178, 0]
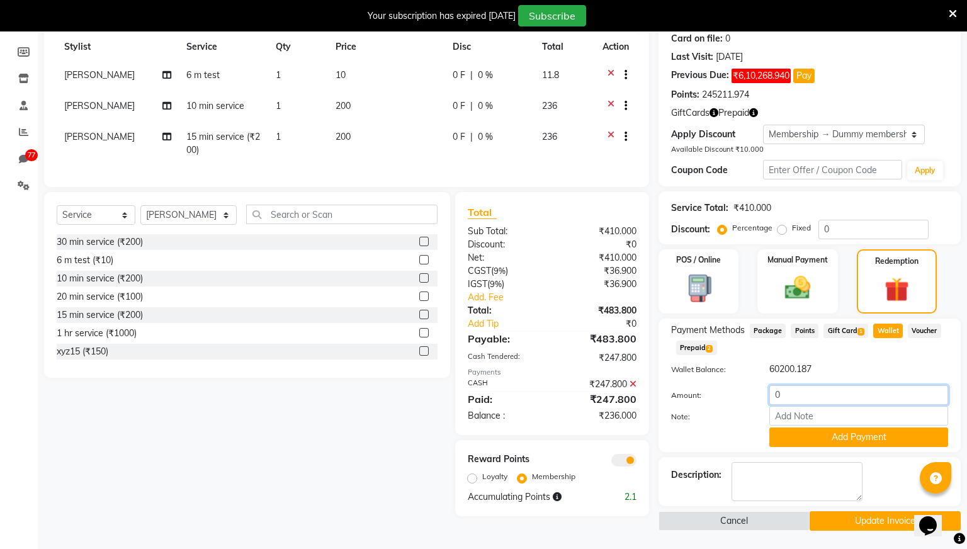
click at [807, 393] on input "0" at bounding box center [858, 395] width 179 height 20
type input "236"
click at [830, 433] on button "Add Payment" at bounding box center [858, 437] width 179 height 20
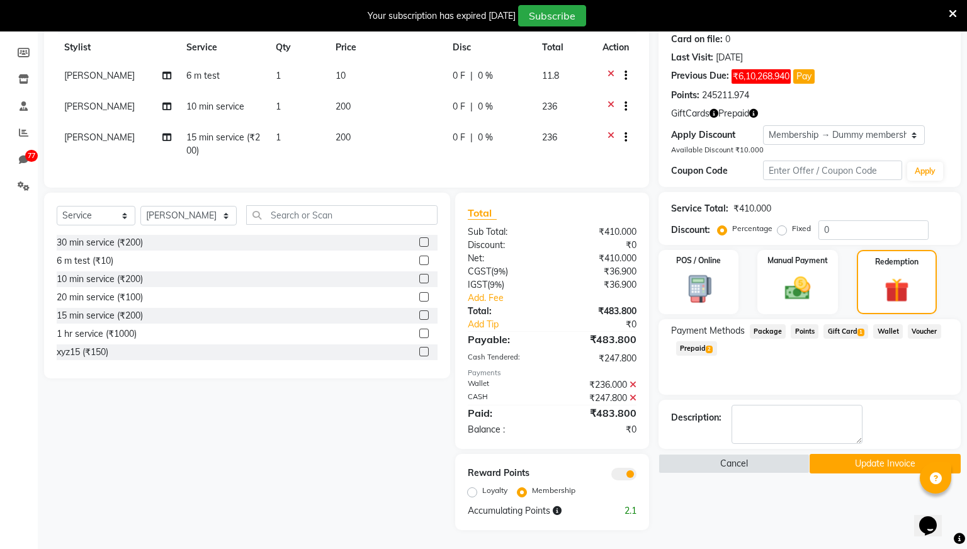
click at [846, 458] on button "Update Invoice" at bounding box center [884, 464] width 151 height 20
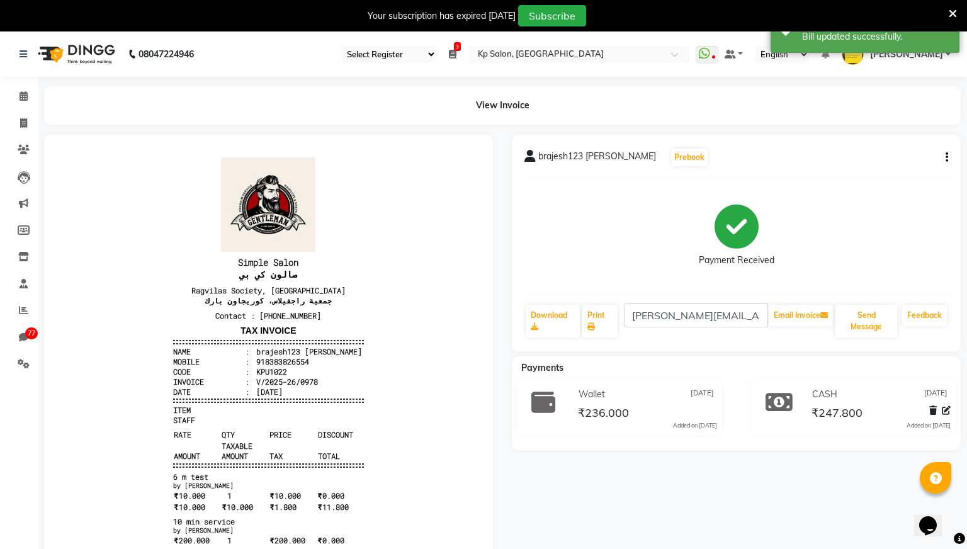
click at [946, 157] on icon "button" at bounding box center [946, 157] width 3 height 1
click at [860, 207] on div "Payment Received" at bounding box center [736, 235] width 424 height 94
click at [24, 125] on icon at bounding box center [23, 122] width 7 height 9
select select "service"
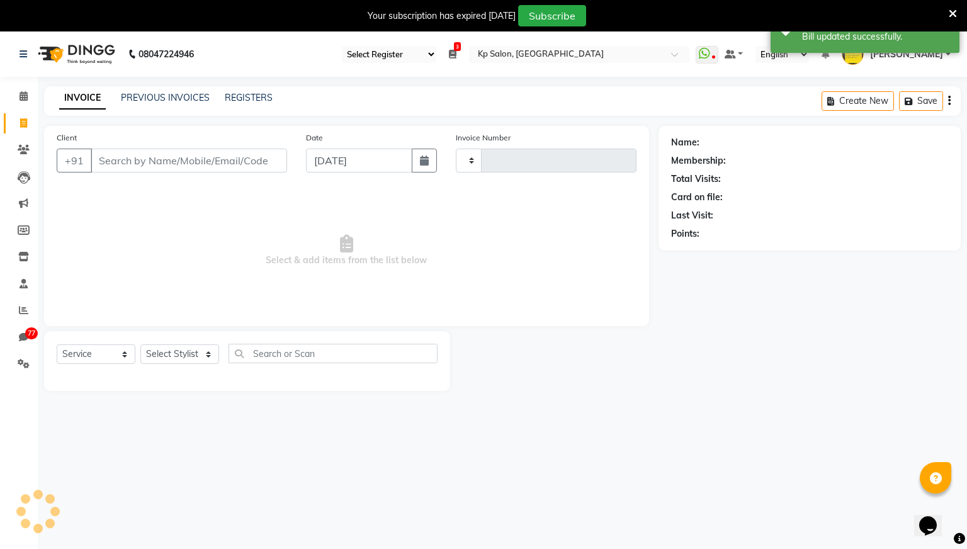
scroll to position [31, 0]
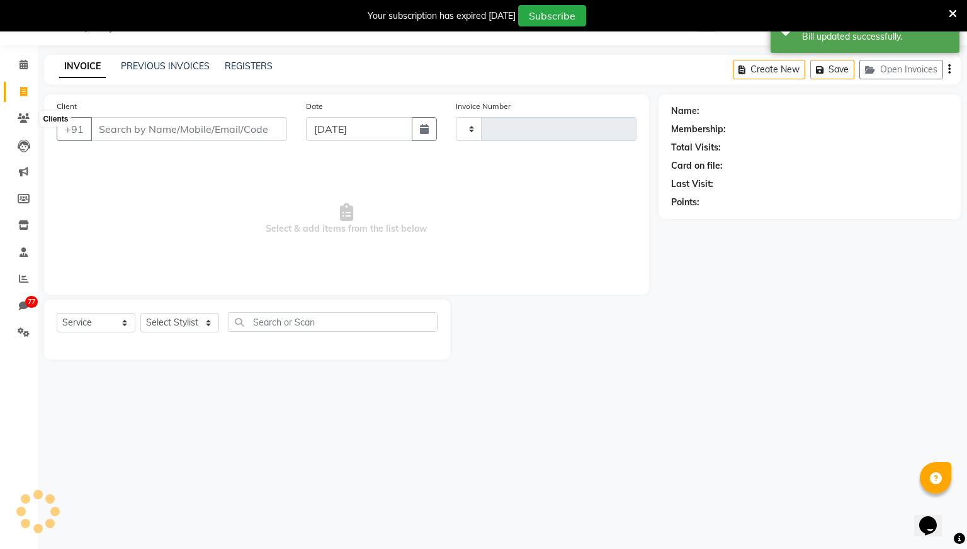
type input "0979"
select select "554"
click at [179, 66] on link "PREVIOUS INVOICES" at bounding box center [165, 65] width 89 height 11
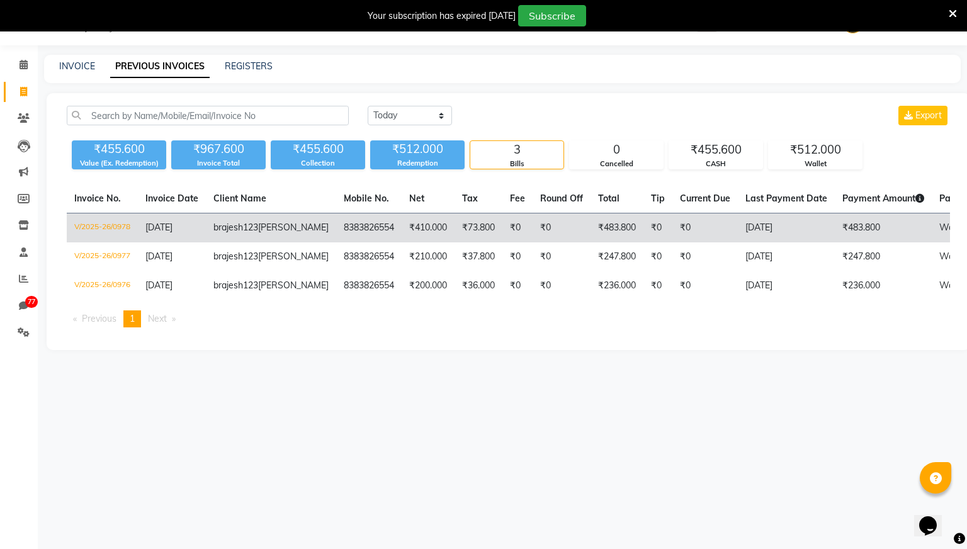
click at [231, 225] on span "brajesh123" at bounding box center [235, 227] width 45 height 11
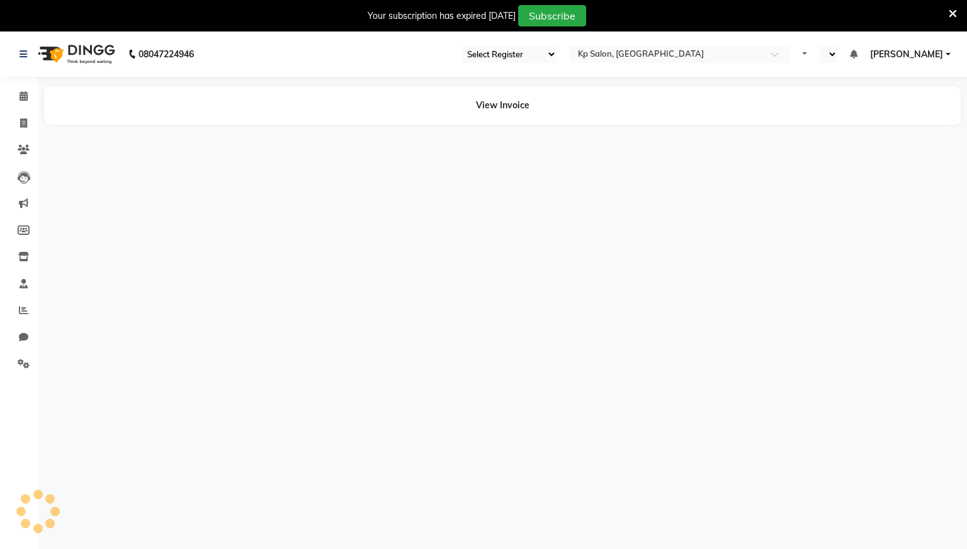
select select "28"
select select "en"
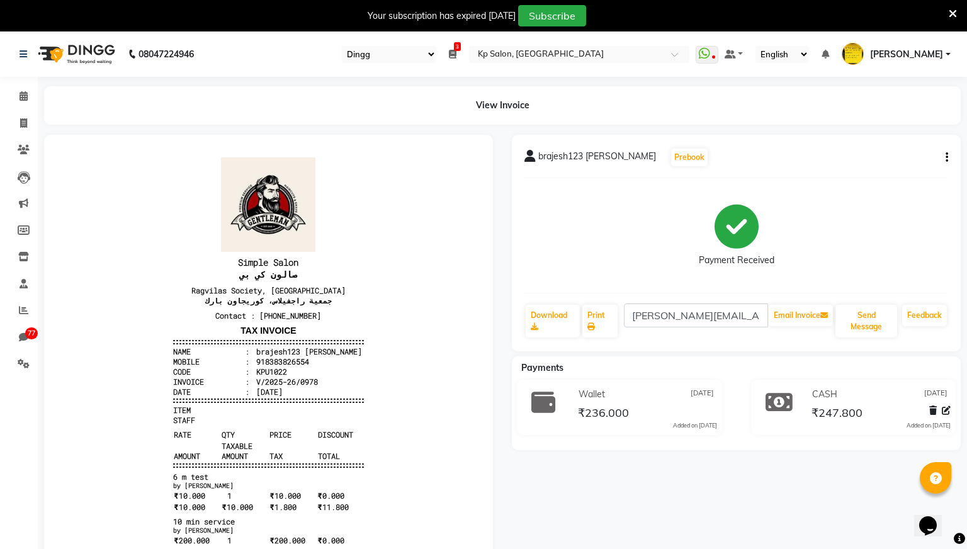
click at [945, 158] on icon "button" at bounding box center [946, 157] width 3 height 1
click at [824, 254] on div "Payment Received" at bounding box center [736, 235] width 424 height 94
click at [21, 142] on link "Clients" at bounding box center [19, 150] width 30 height 21
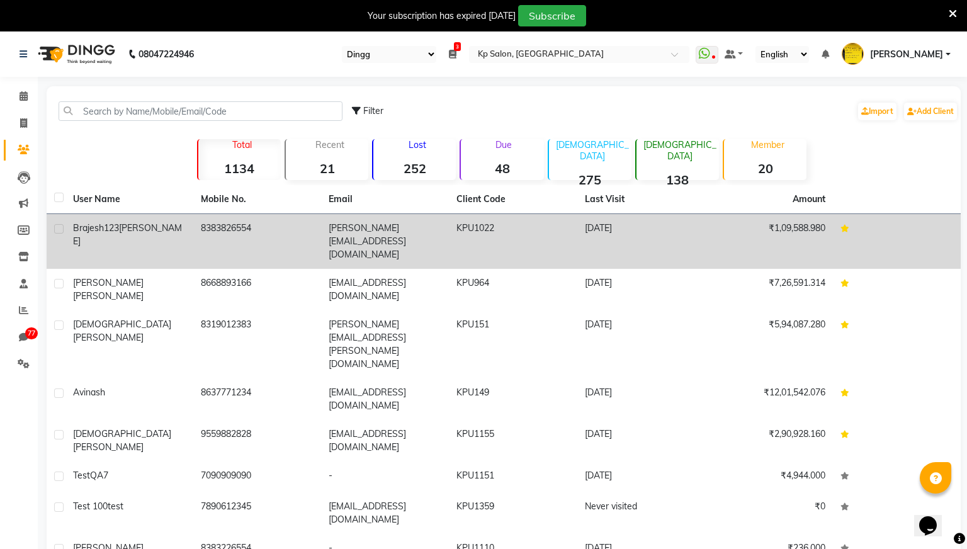
click at [170, 233] on div "brajesh123 patel" at bounding box center [129, 235] width 113 height 26
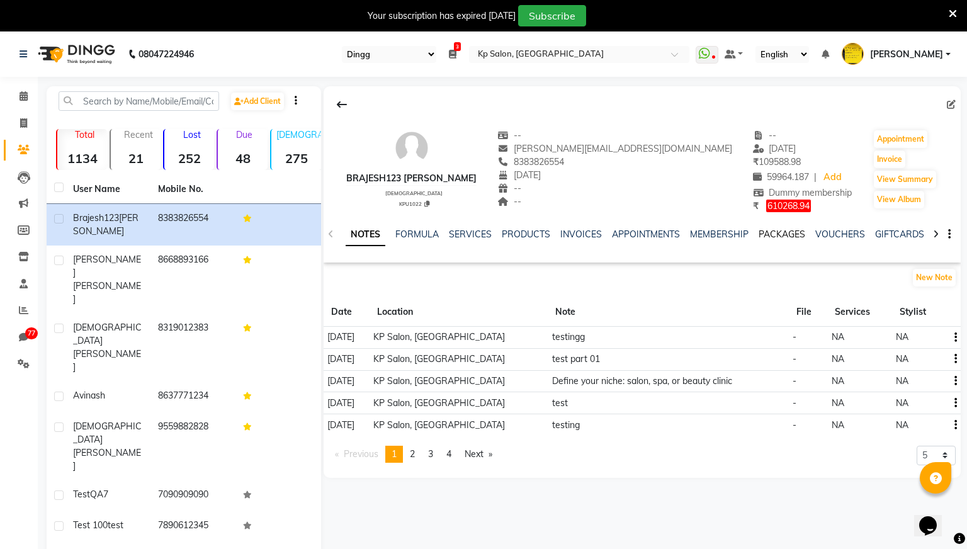
scroll to position [0, 215]
click at [902, 231] on link "WALLET" at bounding box center [902, 233] width 36 height 11
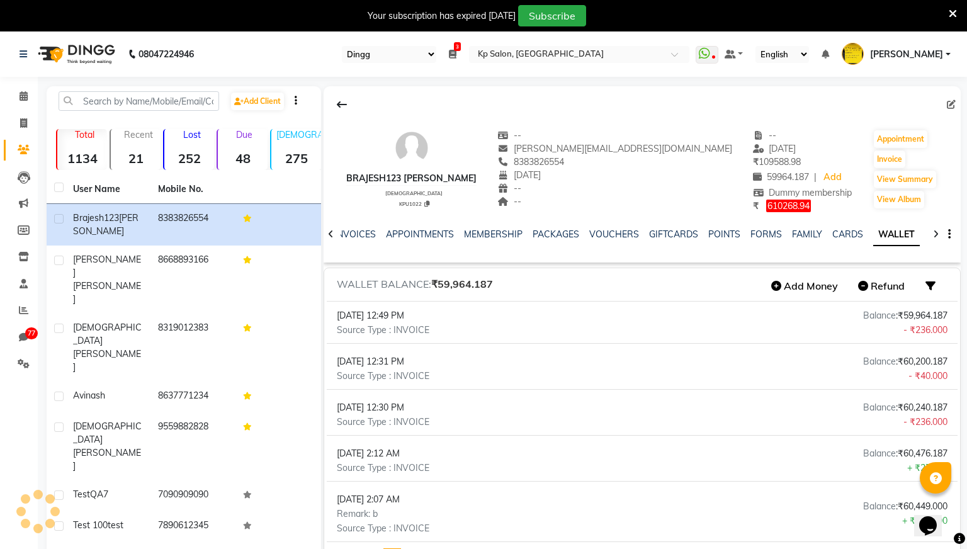
scroll to position [0, 77]
click at [26, 117] on span at bounding box center [24, 123] width 22 height 14
select select "service"
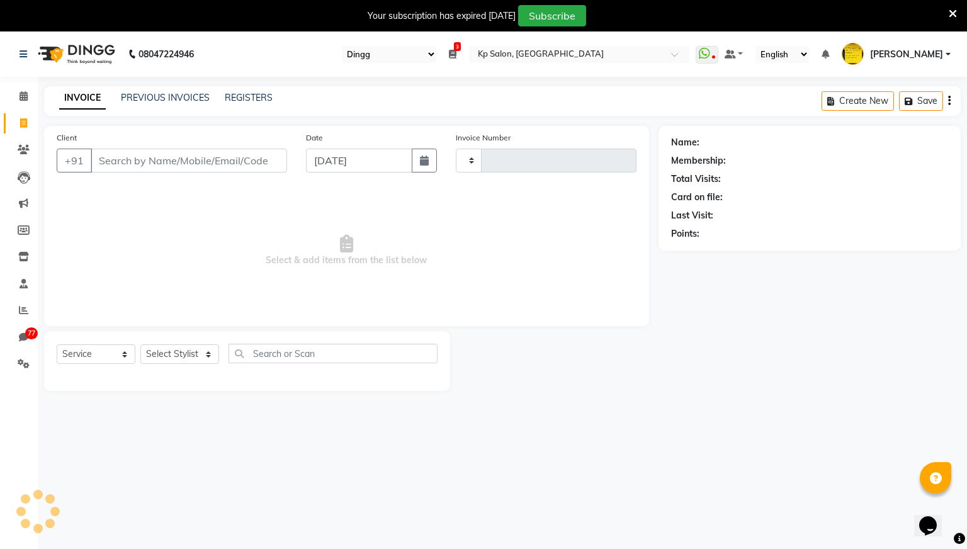
scroll to position [31, 0]
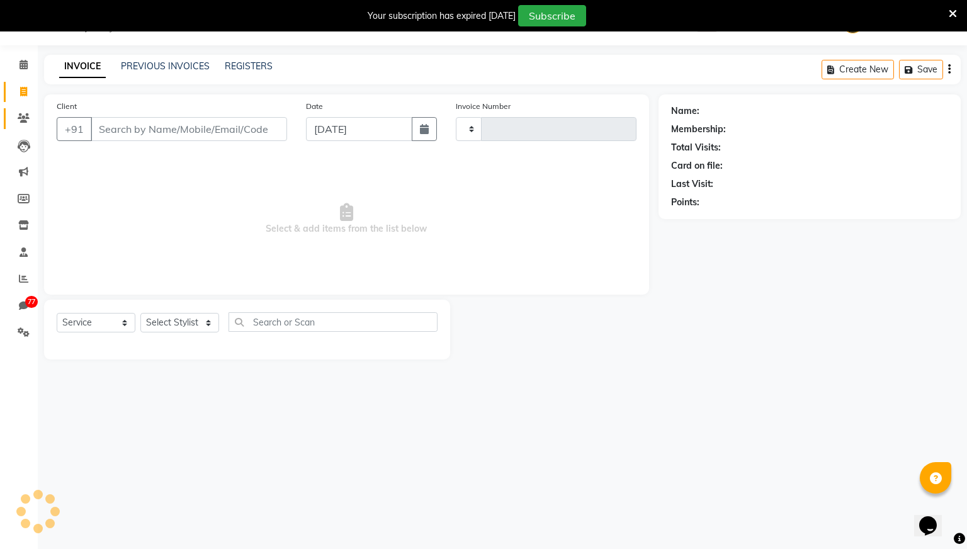
type input "0979"
select select "554"
click at [171, 70] on link "PREVIOUS INVOICES" at bounding box center [165, 65] width 89 height 11
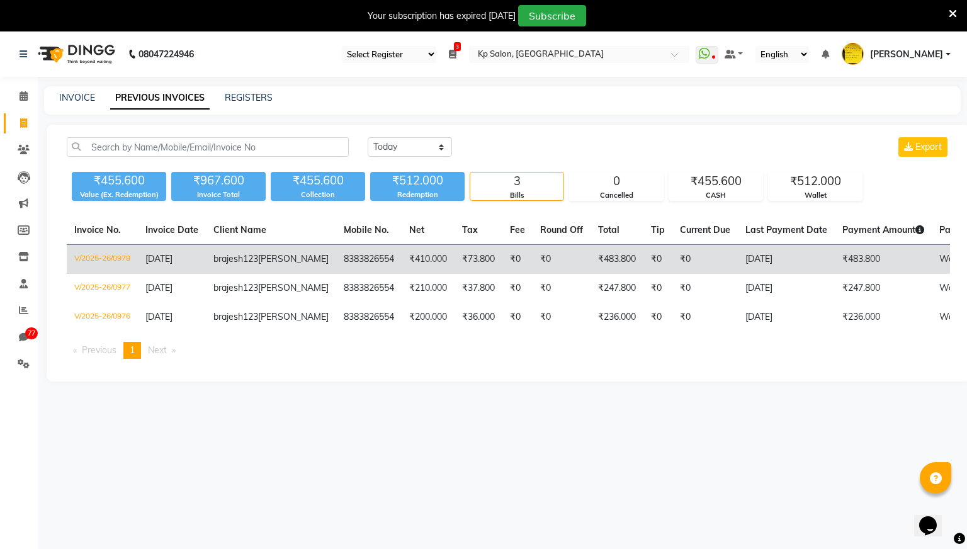
click at [271, 262] on td "brajesh123 patel" at bounding box center [271, 260] width 130 height 30
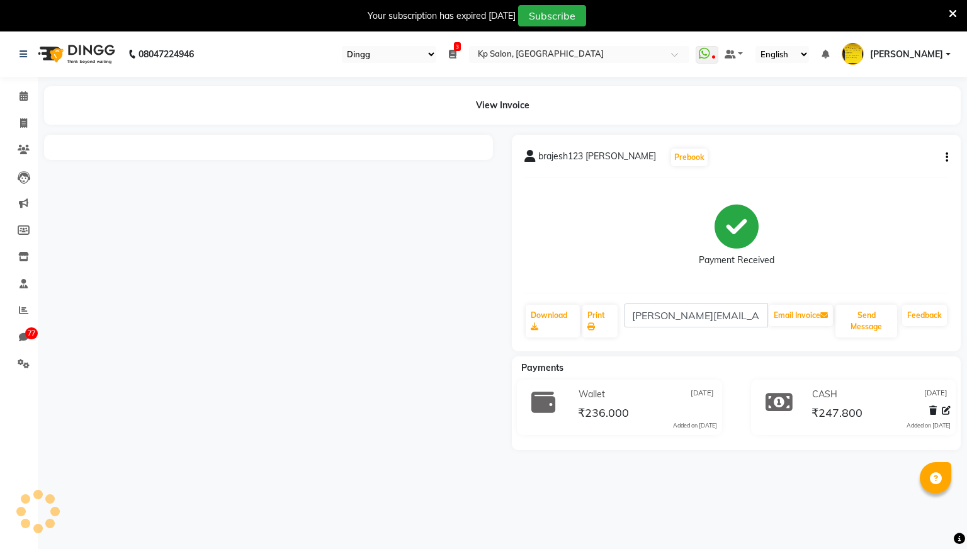
select select "28"
select select "en"
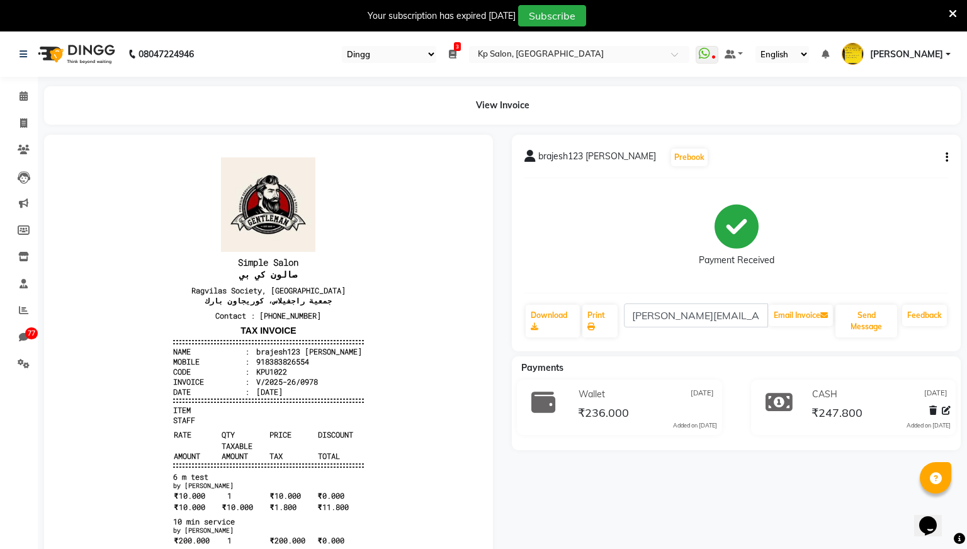
click at [945, 157] on icon "button" at bounding box center [946, 157] width 3 height 1
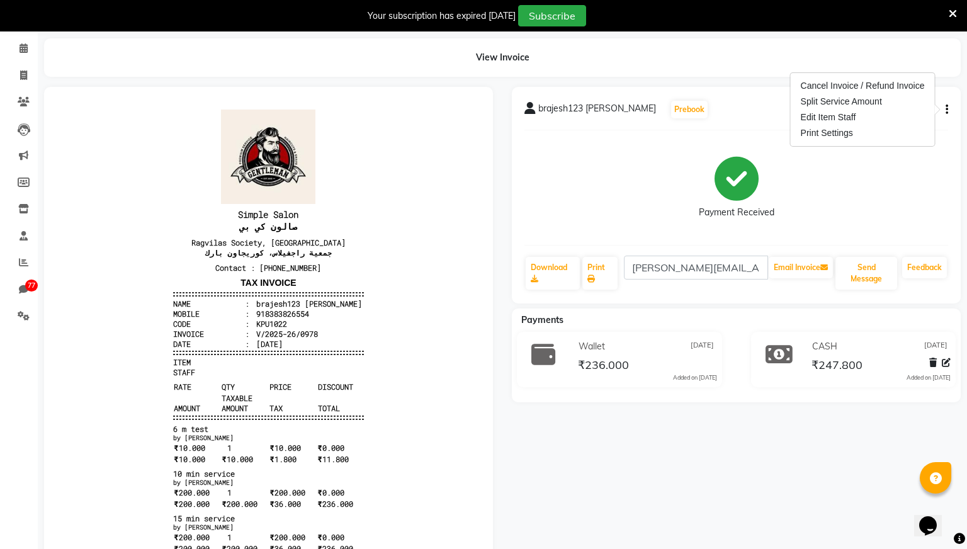
click at [625, 195] on div "Payment Received" at bounding box center [736, 187] width 424 height 94
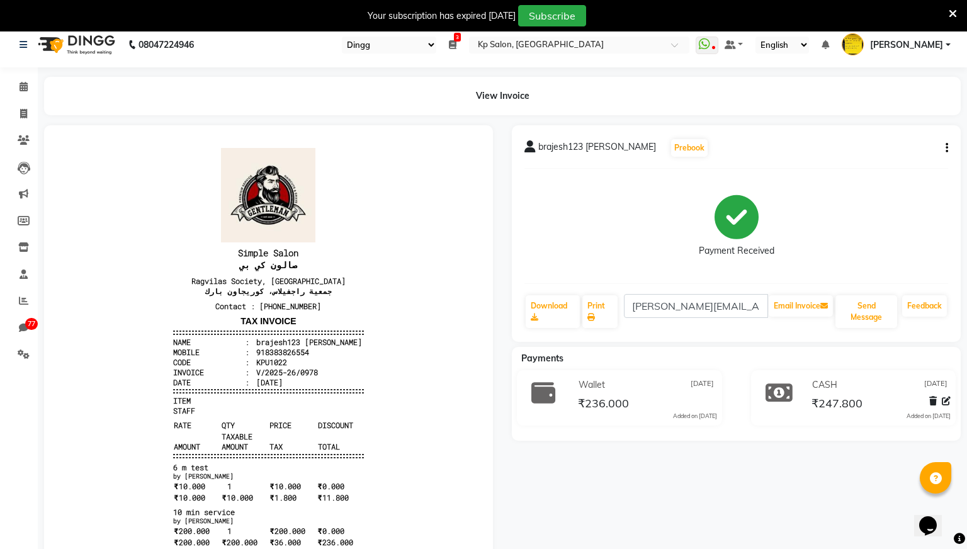
scroll to position [0, 0]
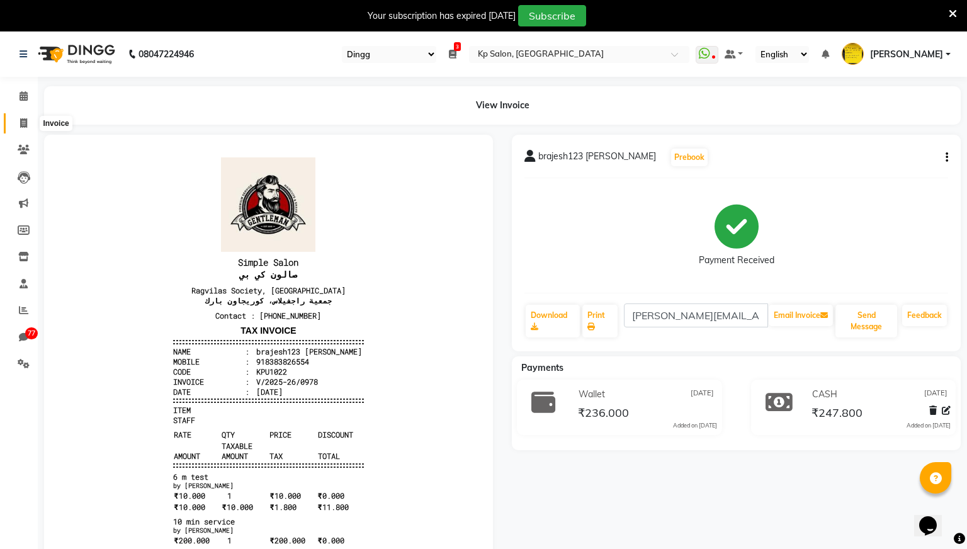
click at [25, 116] on span at bounding box center [24, 123] width 22 height 14
select select "service"
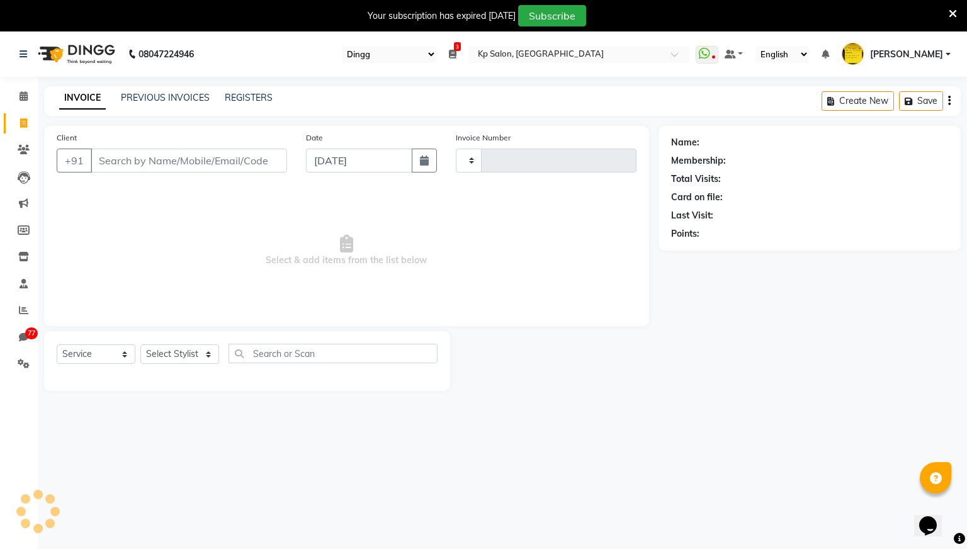
scroll to position [31, 0]
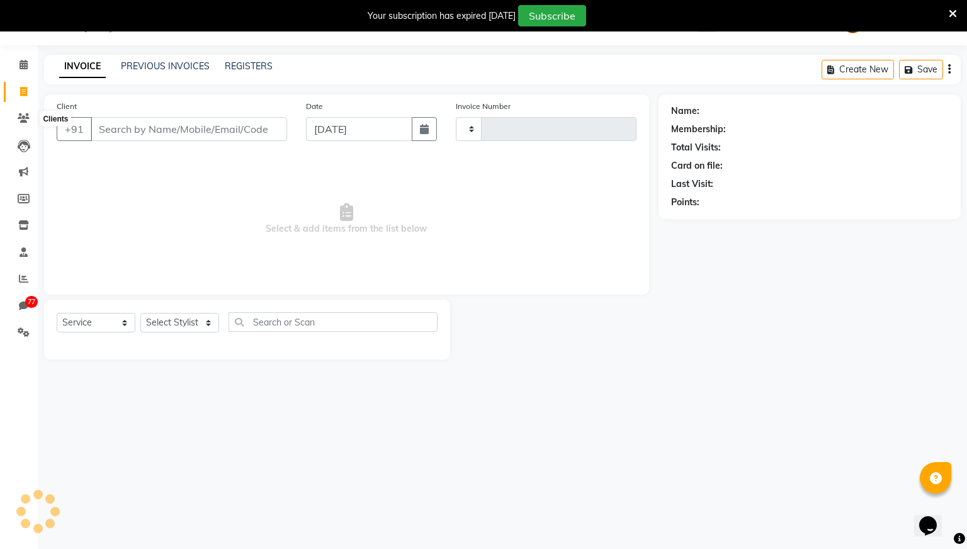
type input "0979"
select select "554"
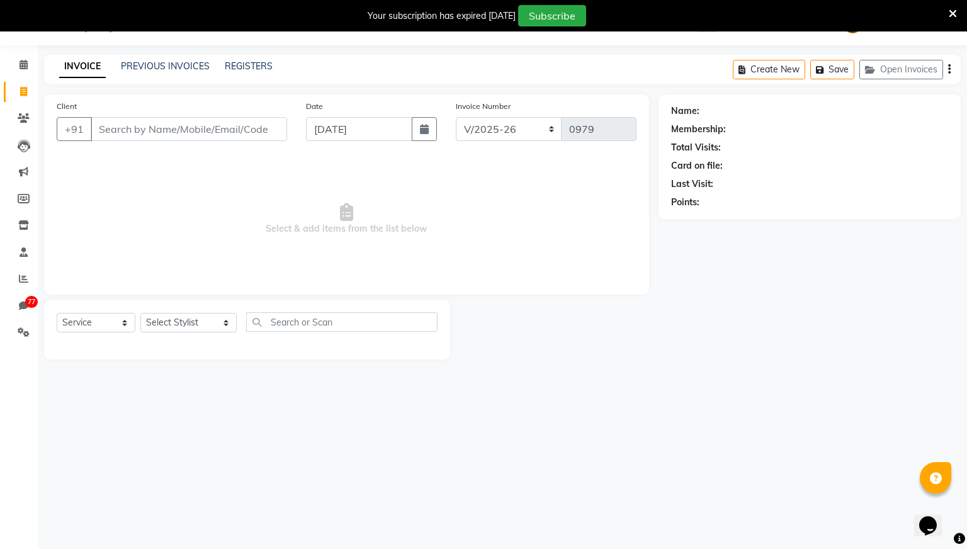
click at [164, 137] on input "Client" at bounding box center [189, 129] width 196 height 24
click at [187, 57] on div "INVOICE PREVIOUS INVOICES REGISTERS Create New Save Open Invoices" at bounding box center [502, 70] width 916 height 30
click at [194, 64] on link "PREVIOUS INVOICES" at bounding box center [165, 65] width 89 height 11
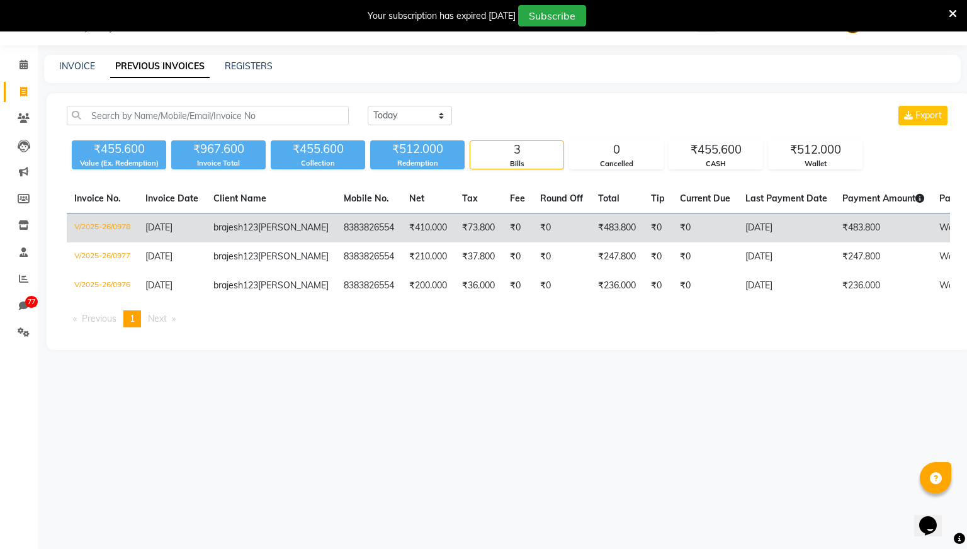
click at [402, 230] on td "₹410.000" at bounding box center [428, 228] width 53 height 30
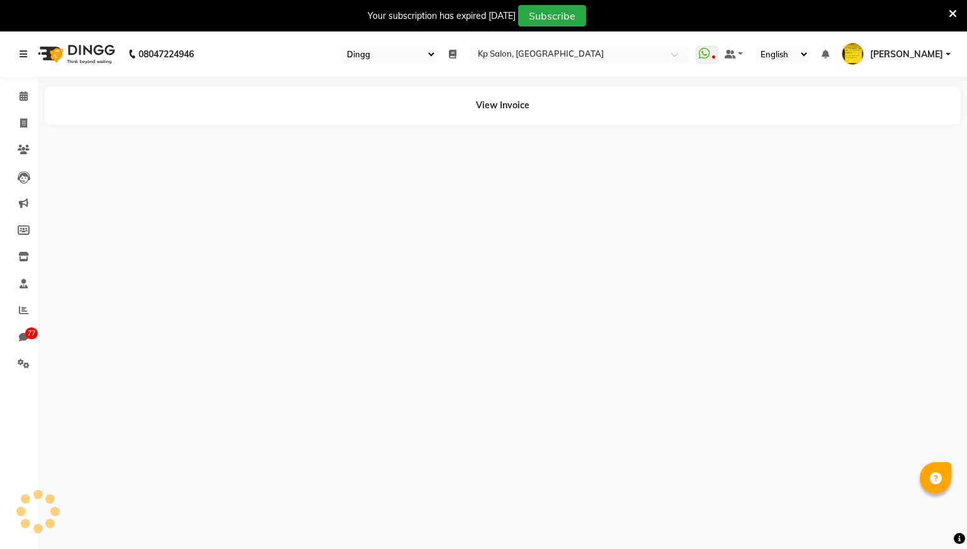
select select "28"
select select "en"
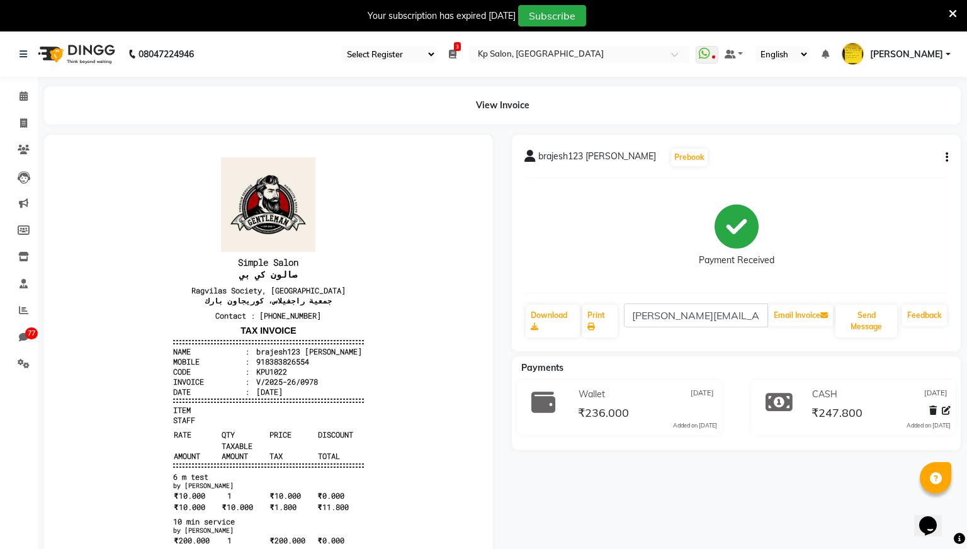
click at [946, 157] on icon "button" at bounding box center [946, 157] width 3 height 1
click at [813, 214] on div "Payment Received" at bounding box center [736, 235] width 424 height 94
drag, startPoint x: 604, startPoint y: 394, endPoint x: 561, endPoint y: 393, distance: 43.4
click at [561, 393] on div "Wallet [DATE] ₹236.000 Added on [DATE]" at bounding box center [619, 407] width 224 height 55
click at [945, 157] on icon "button" at bounding box center [946, 157] width 3 height 1
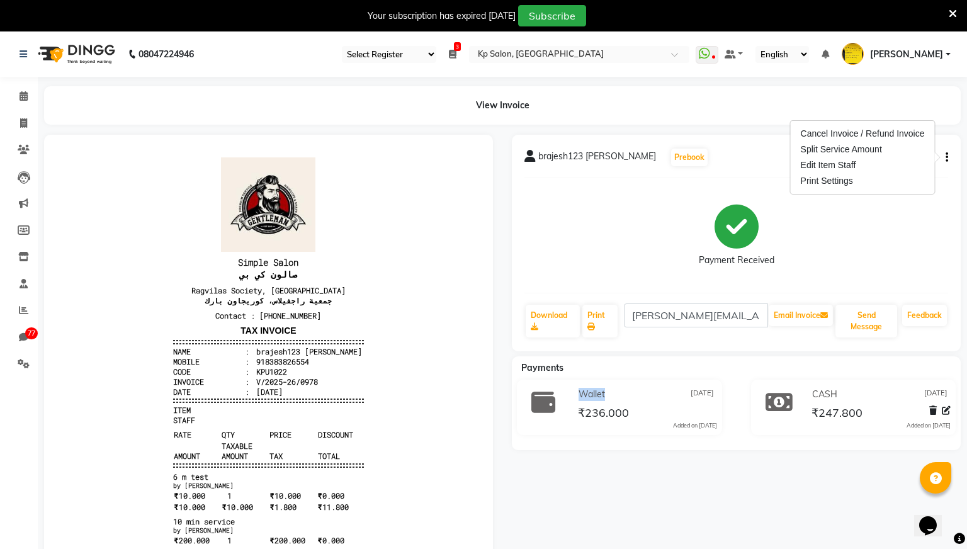
click at [818, 231] on div "Payment Received" at bounding box center [736, 235] width 424 height 94
drag, startPoint x: 636, startPoint y: 412, endPoint x: 507, endPoint y: 390, distance: 130.9
click at [507, 390] on div "brajesh123 [PERSON_NAME] Prebook Payment Received Download Print [PERSON_NAME][…" at bounding box center [736, 543] width 468 height 817
click at [710, 410] on div "₹236.000" at bounding box center [646, 412] width 142 height 17
drag, startPoint x: 725, startPoint y: 427, endPoint x: 517, endPoint y: 403, distance: 209.1
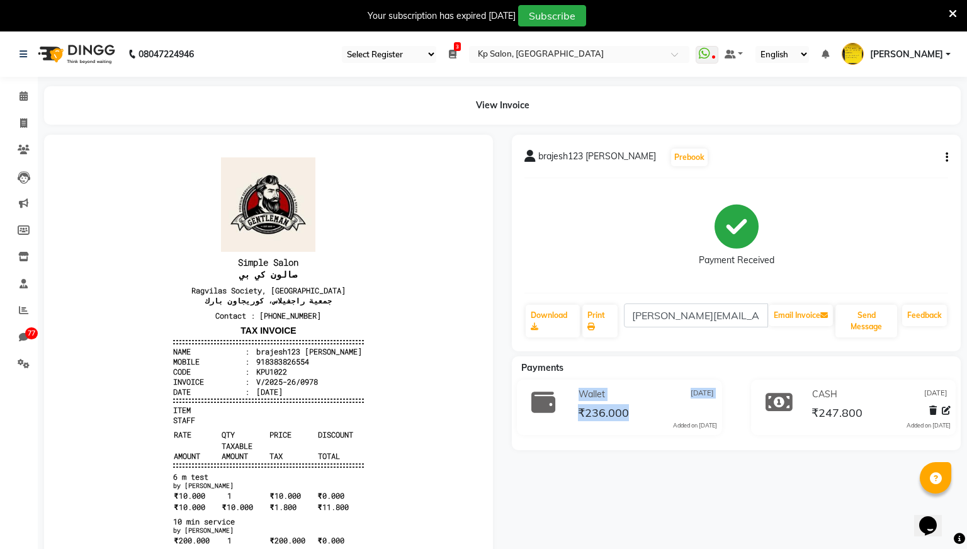
click at [517, 403] on div "Wallet [DATE] ₹236.000 Added on [DATE]" at bounding box center [619, 410] width 234 height 60
click at [945, 158] on icon "button" at bounding box center [946, 157] width 3 height 1
click at [868, 211] on div "Payment Received" at bounding box center [736, 235] width 424 height 94
click at [16, 122] on span at bounding box center [24, 123] width 22 height 14
select select "service"
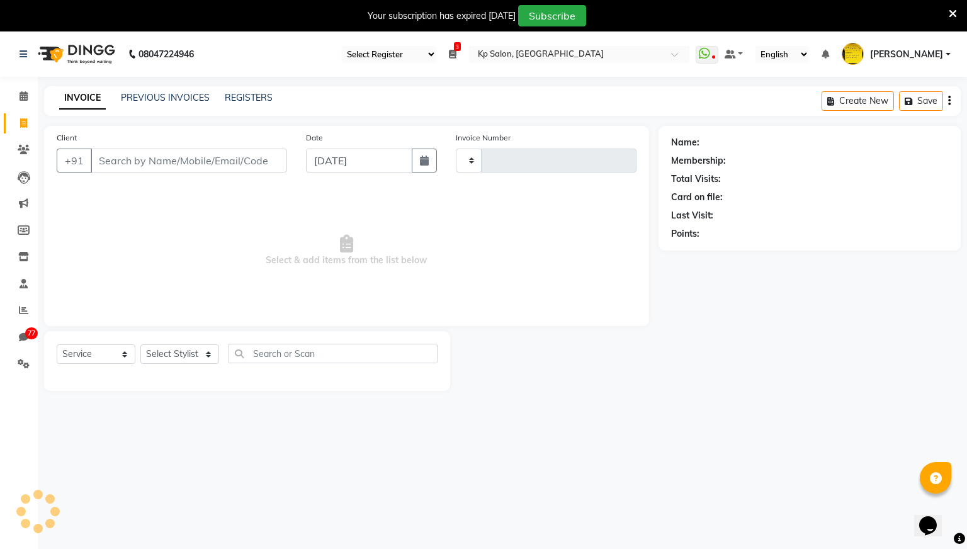
scroll to position [31, 0]
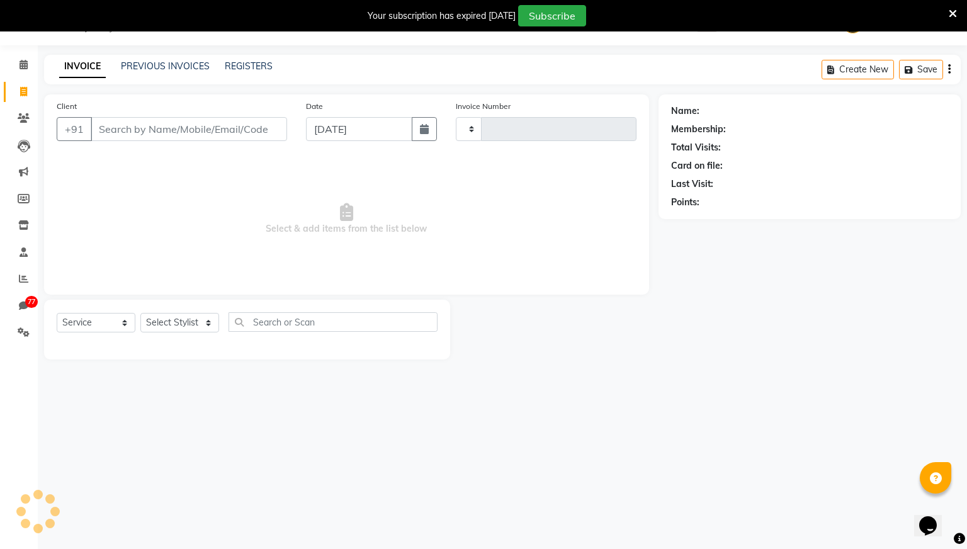
click at [126, 125] on input "Client" at bounding box center [189, 129] width 196 height 24
type input "0979"
select select "554"
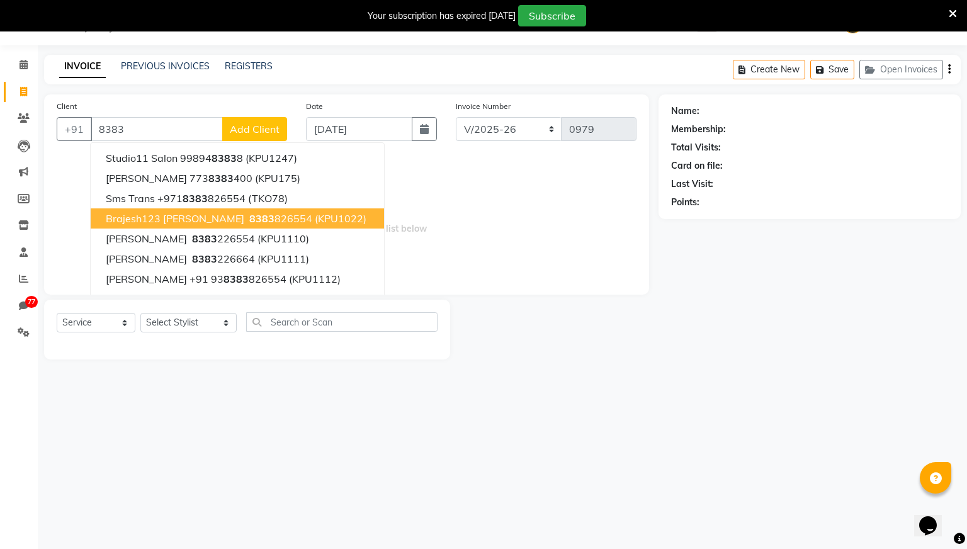
click at [149, 221] on span "brajesh123 [PERSON_NAME]" at bounding box center [175, 218] width 138 height 13
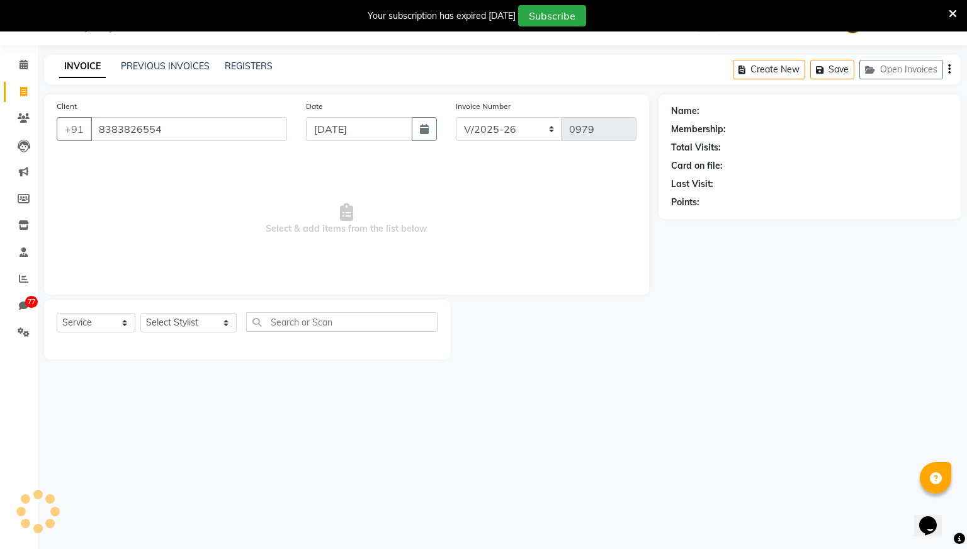
type input "8383826554"
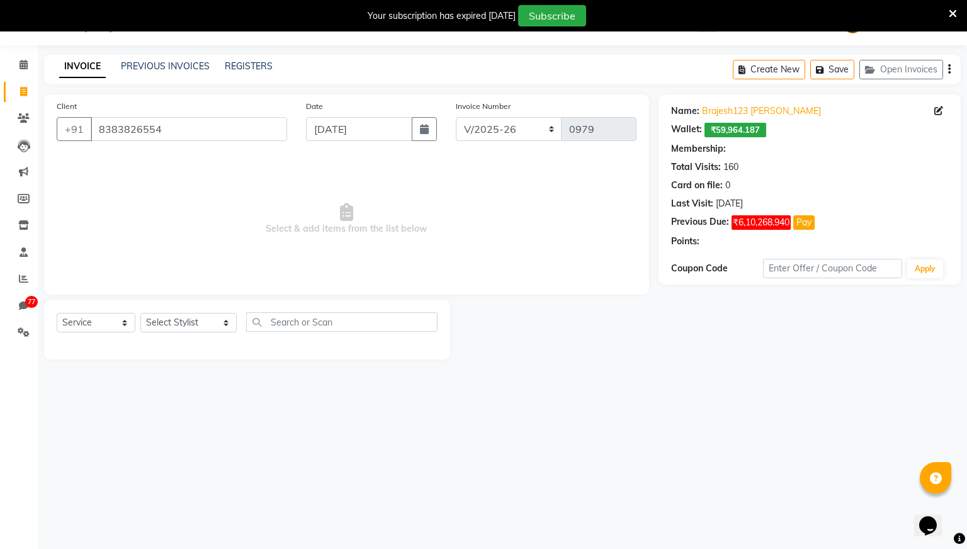
select select "2: Object"
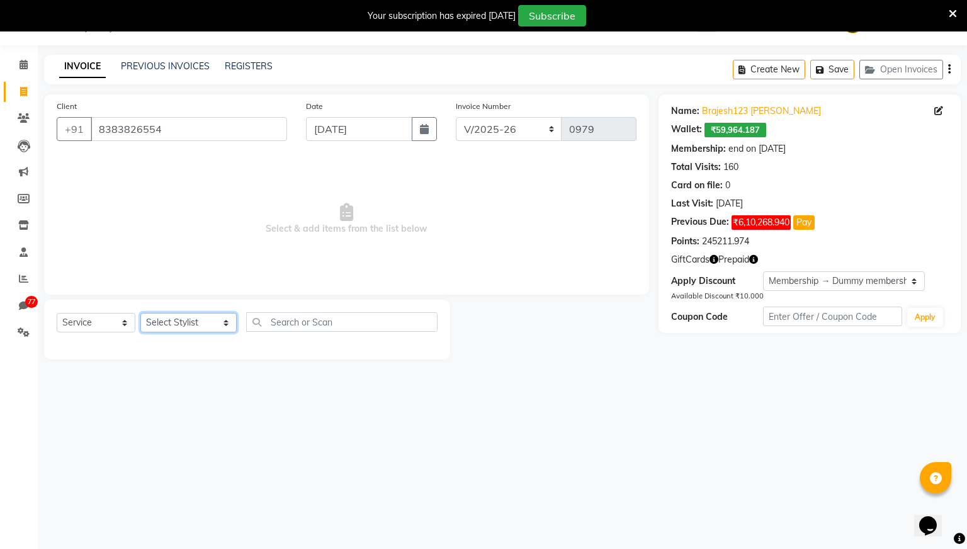
click at [207, 323] on select "Select Stylist [PERSON_NAME] [PERSON_NAME] Ganesh Jiya [PERSON_NAME] Krishna [P…" at bounding box center [188, 323] width 96 height 20
select select "1019"
click at [140, 313] on select "Select Stylist [PERSON_NAME] [PERSON_NAME] Ganesh Jiya [PERSON_NAME] Krishna [P…" at bounding box center [188, 323] width 96 height 20
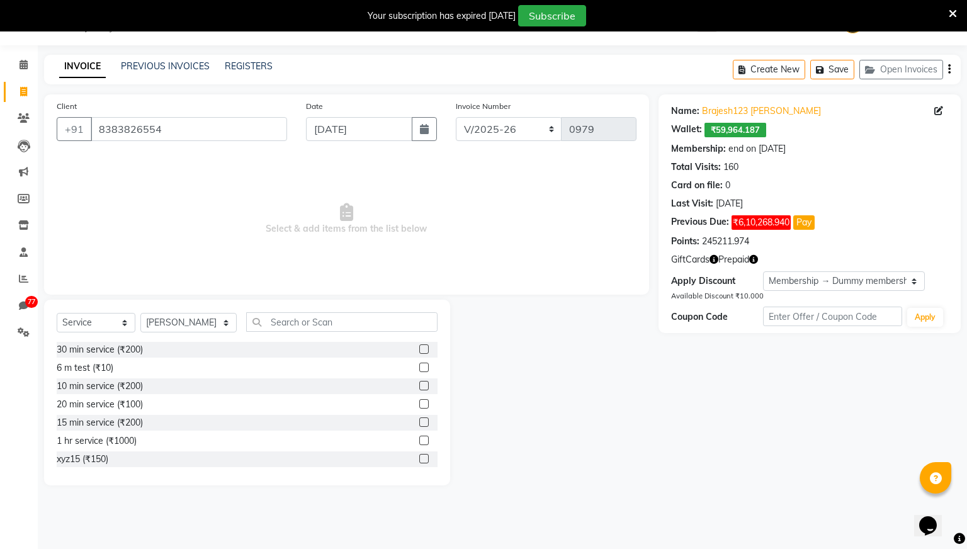
click at [422, 346] on label at bounding box center [423, 348] width 9 height 9
click at [422, 346] on input "checkbox" at bounding box center [423, 350] width 8 height 8
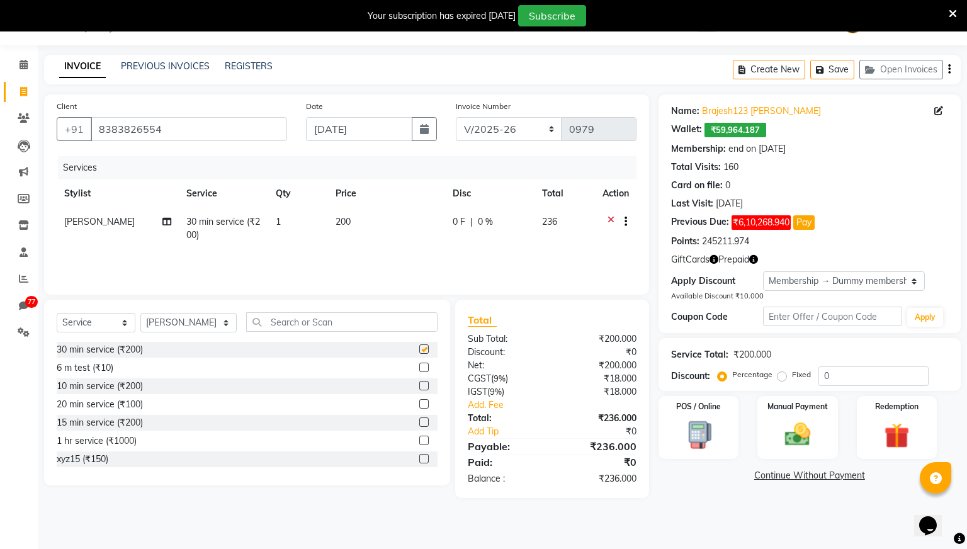
checkbox input "false"
click at [809, 429] on img at bounding box center [797, 434] width 43 height 30
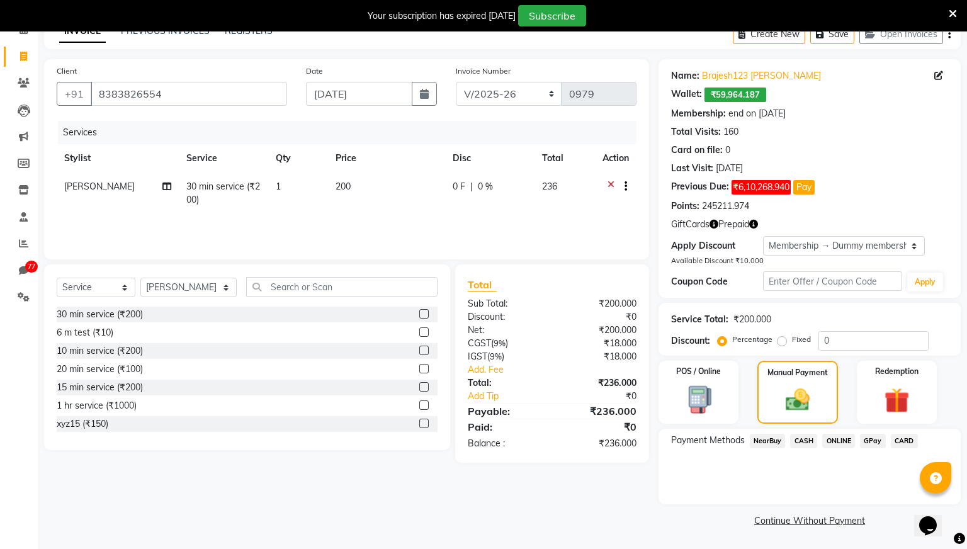
click at [803, 444] on span "CASH" at bounding box center [803, 441] width 27 height 14
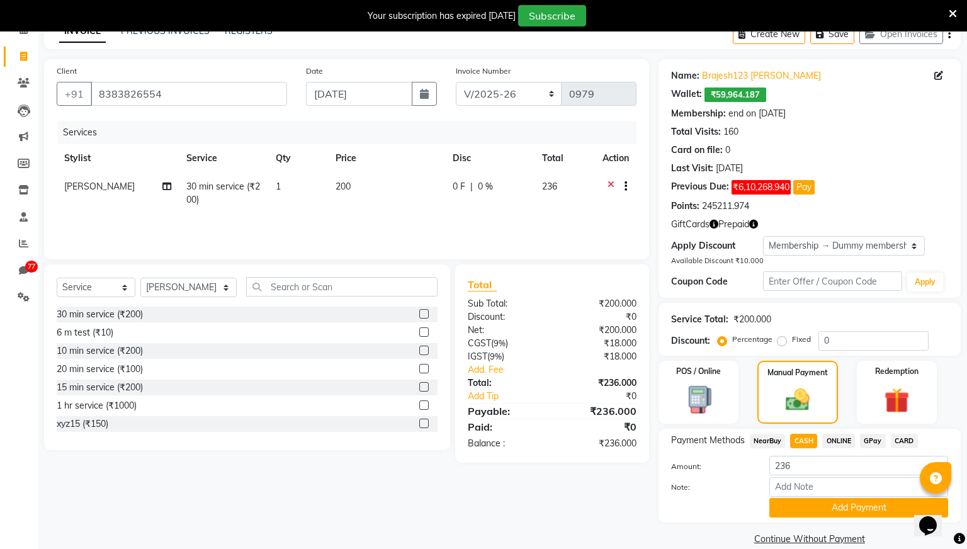
scroll to position [84, 0]
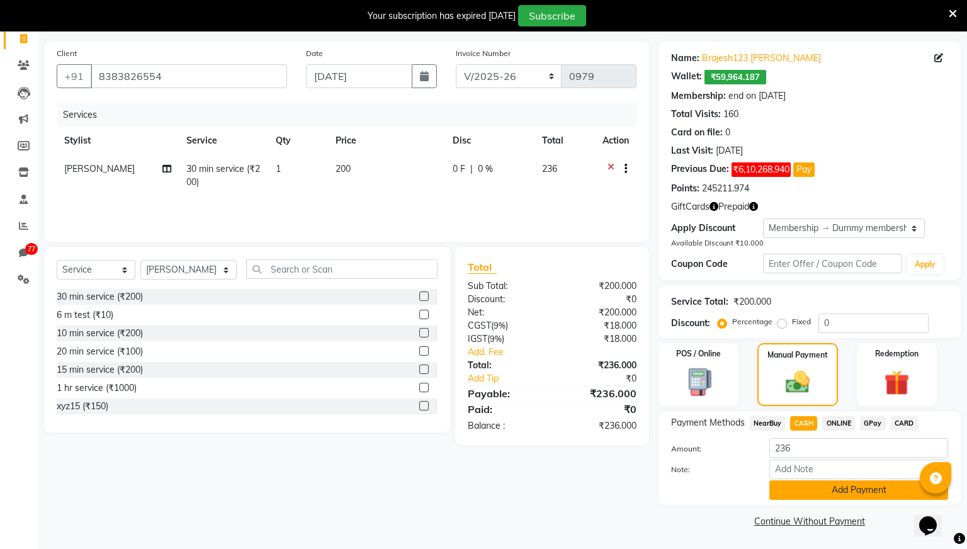
click at [798, 492] on button "Add Payment" at bounding box center [858, 490] width 179 height 20
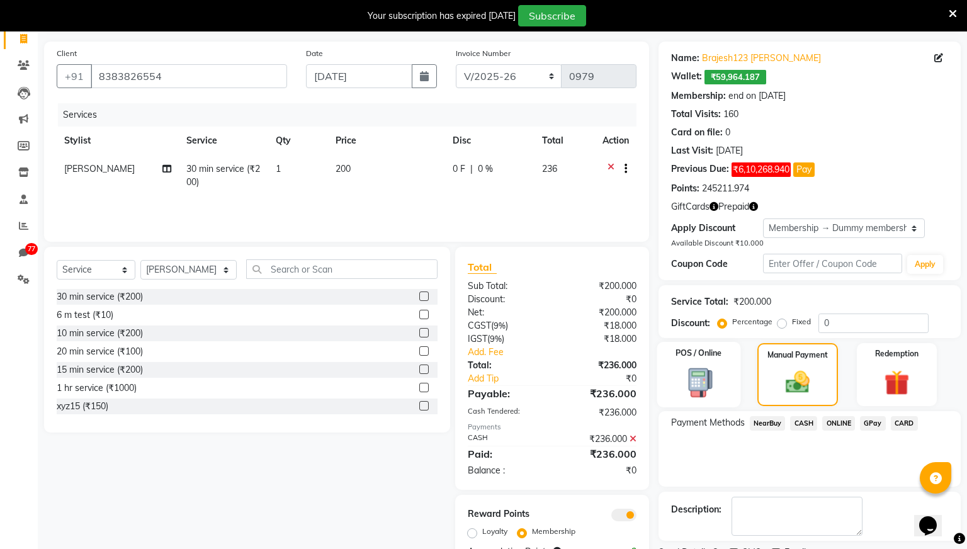
scroll to position [138, 0]
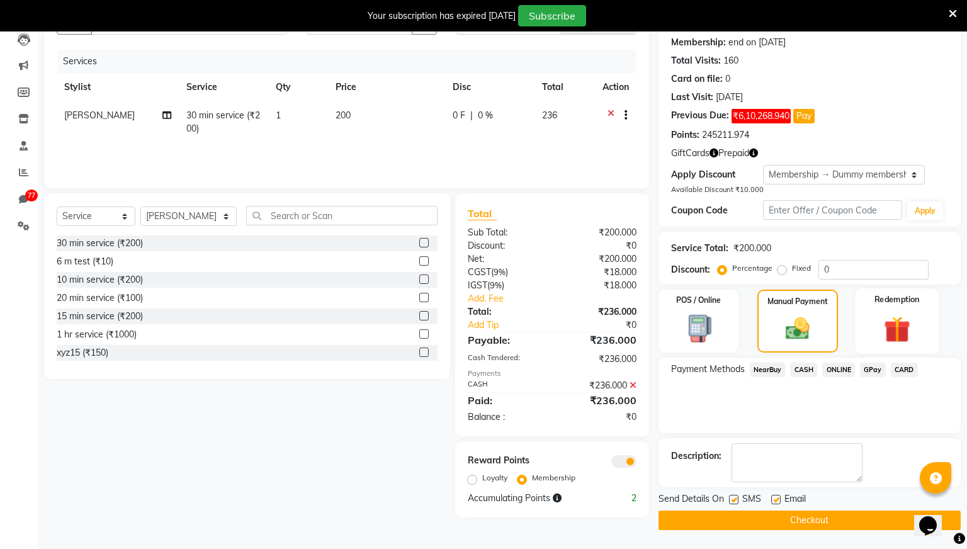
click at [905, 327] on img at bounding box center [896, 329] width 43 height 33
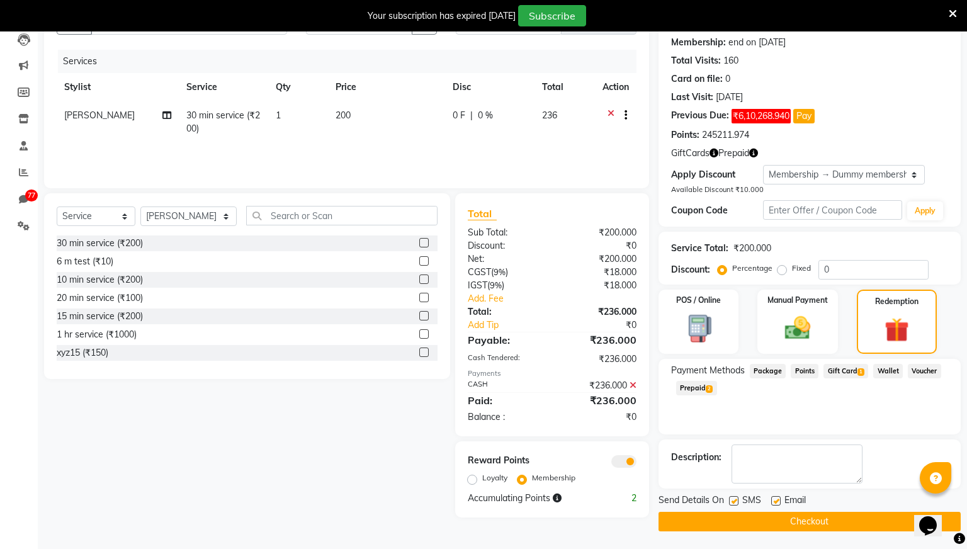
click at [889, 370] on span "Wallet" at bounding box center [888, 371] width 30 height 14
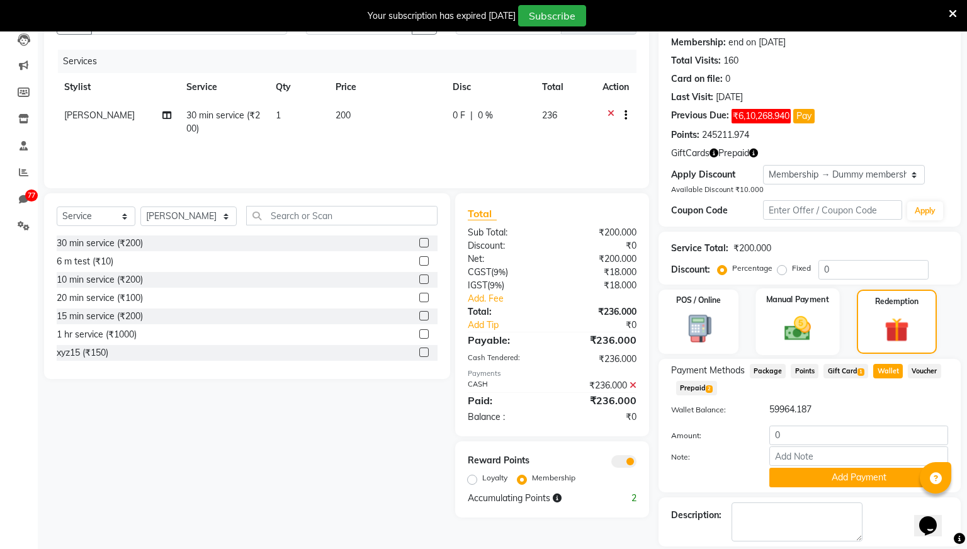
click at [825, 325] on div "Manual Payment" at bounding box center [798, 321] width 84 height 67
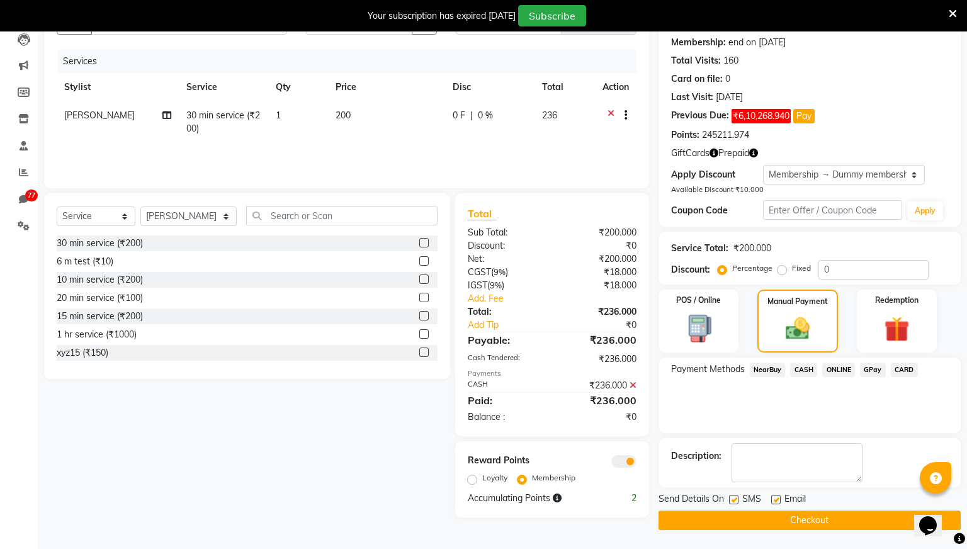
click at [731, 500] on label at bounding box center [733, 499] width 9 height 9
click at [731, 500] on input "checkbox" at bounding box center [733, 500] width 8 height 8
checkbox input "false"
click at [775, 499] on label at bounding box center [775, 499] width 9 height 9
click at [775, 499] on input "checkbox" at bounding box center [775, 500] width 8 height 8
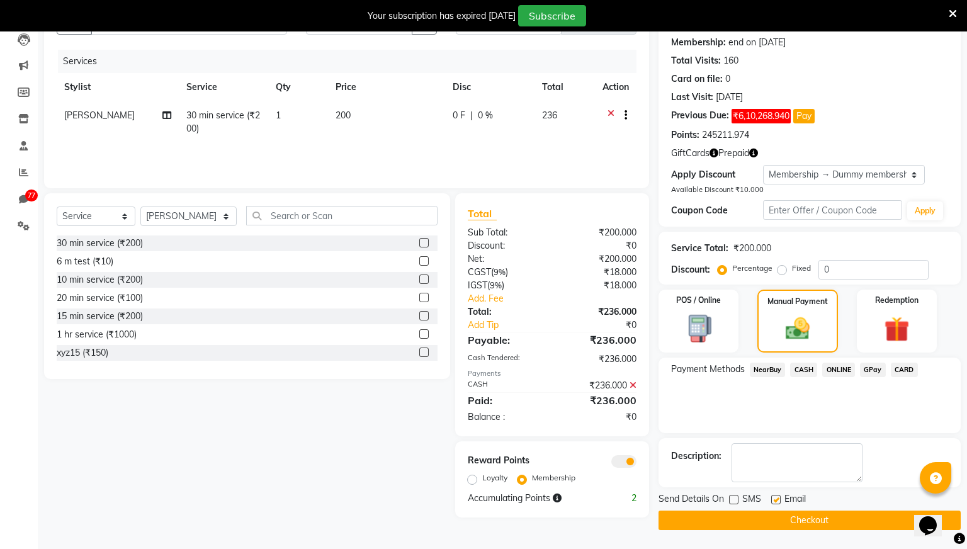
checkbox input "false"
click at [750, 517] on button "Checkout" at bounding box center [809, 520] width 302 height 20
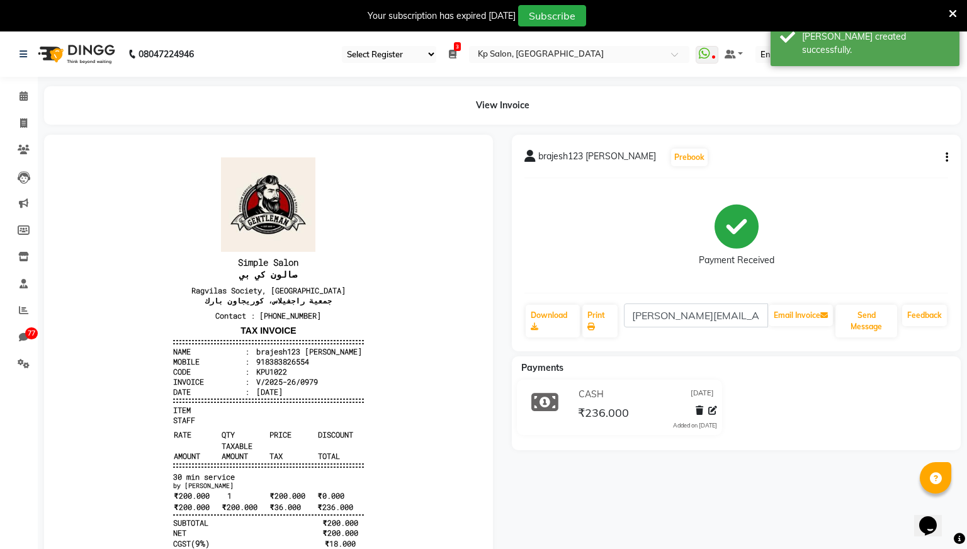
click at [945, 158] on icon "button" at bounding box center [946, 157] width 3 height 1
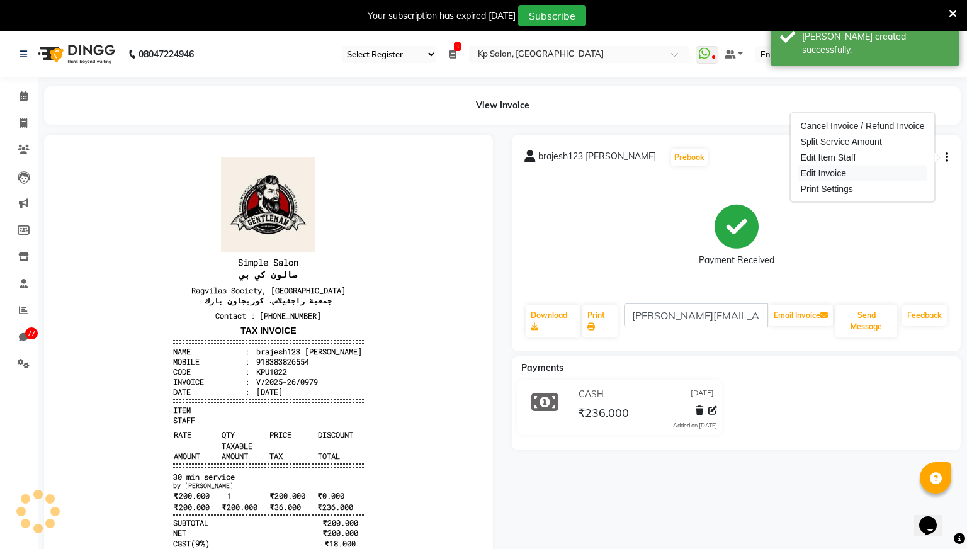
click at [812, 177] on div "Edit Invoice" at bounding box center [862, 174] width 129 height 16
select select "service"
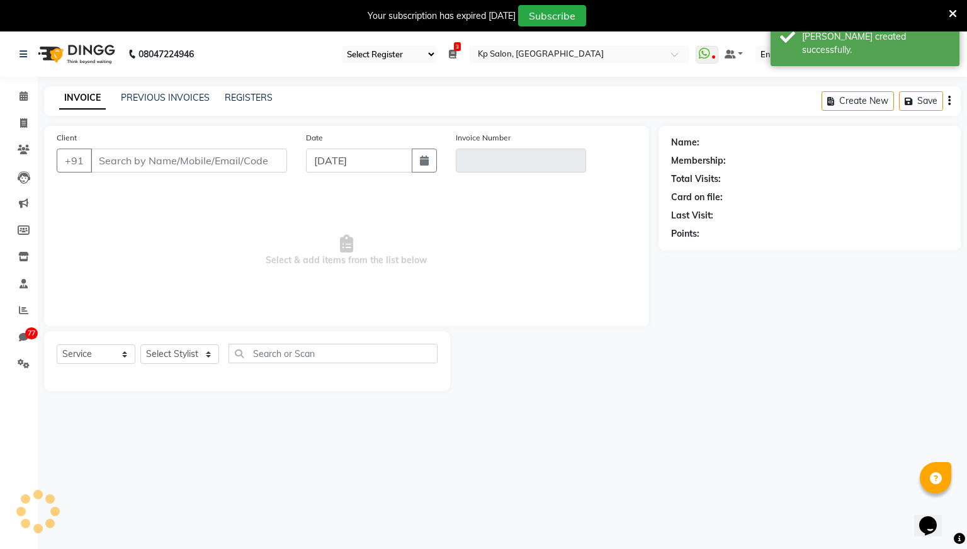
scroll to position [31, 0]
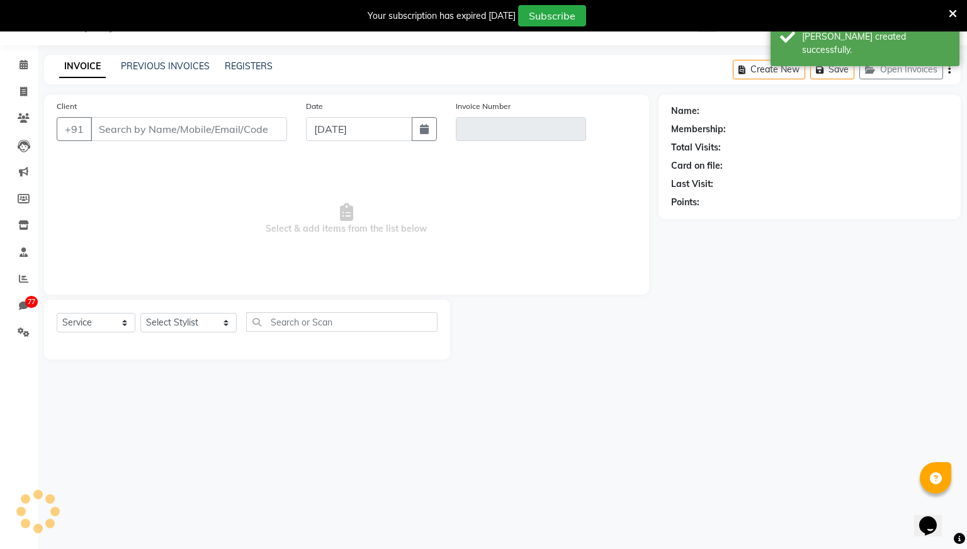
type input "8383826554"
type input "V/2025-26/0979"
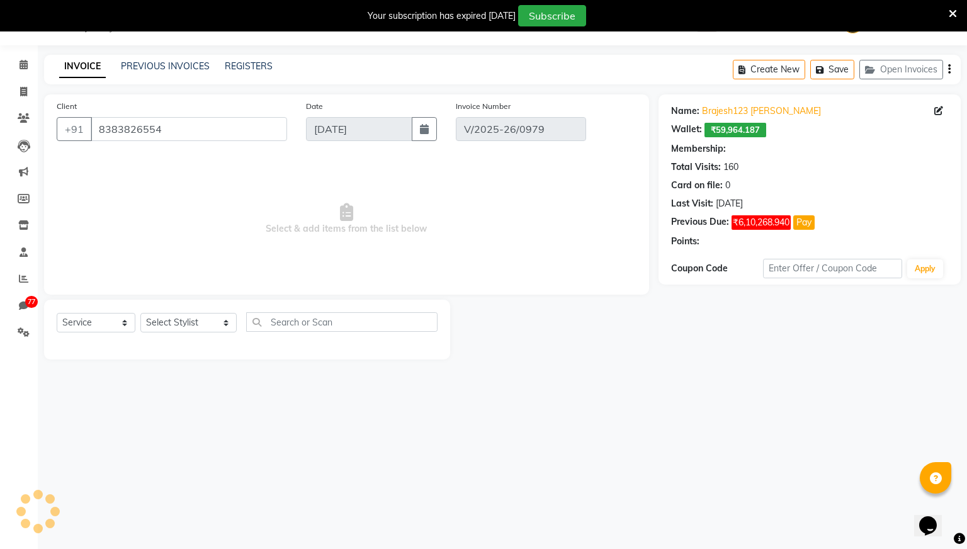
select select "2: Object"
select select "select"
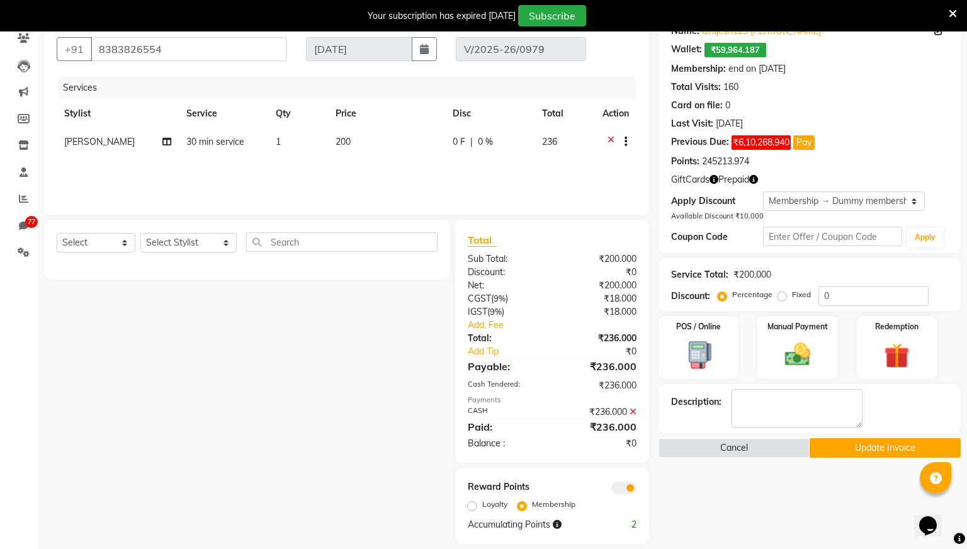
scroll to position [125, 0]
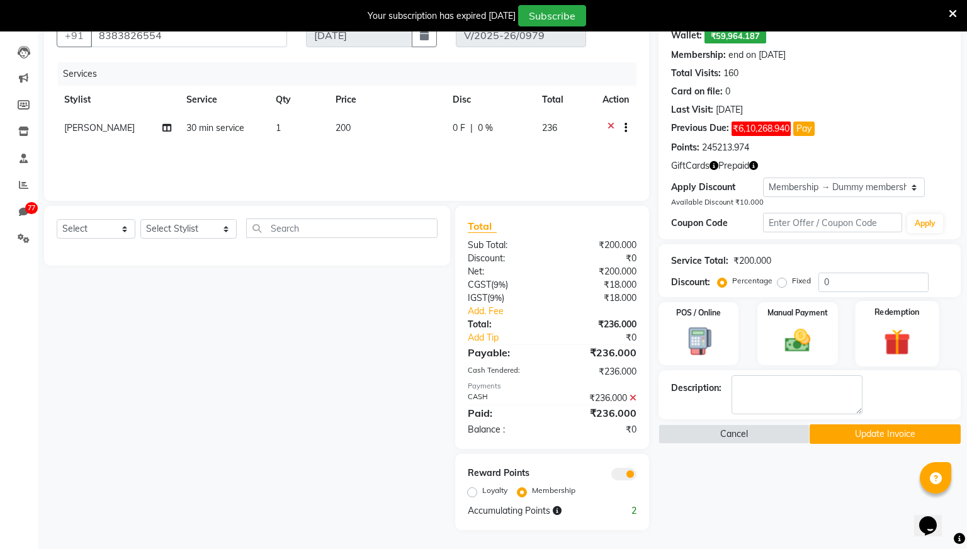
click at [893, 339] on img at bounding box center [896, 341] width 43 height 33
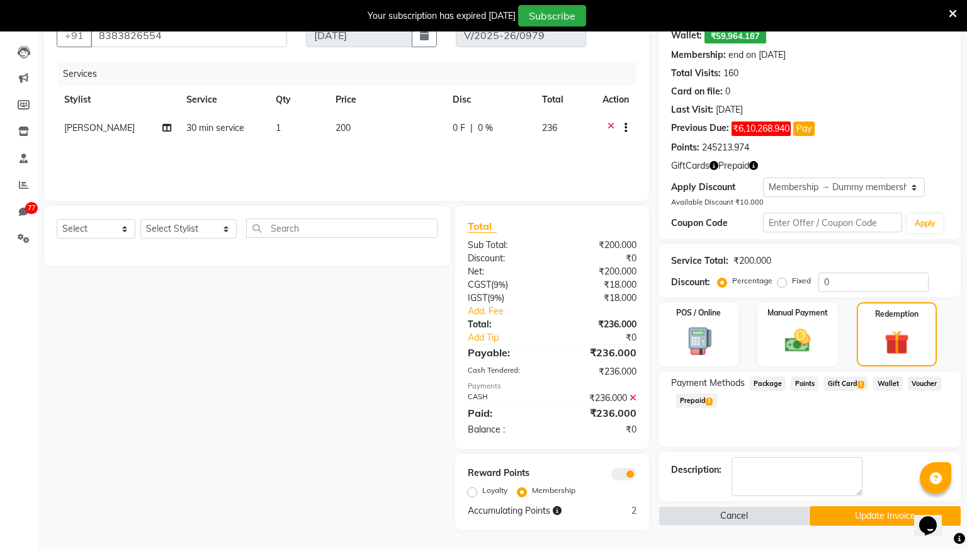
click at [889, 380] on span "Wallet" at bounding box center [888, 383] width 30 height 14
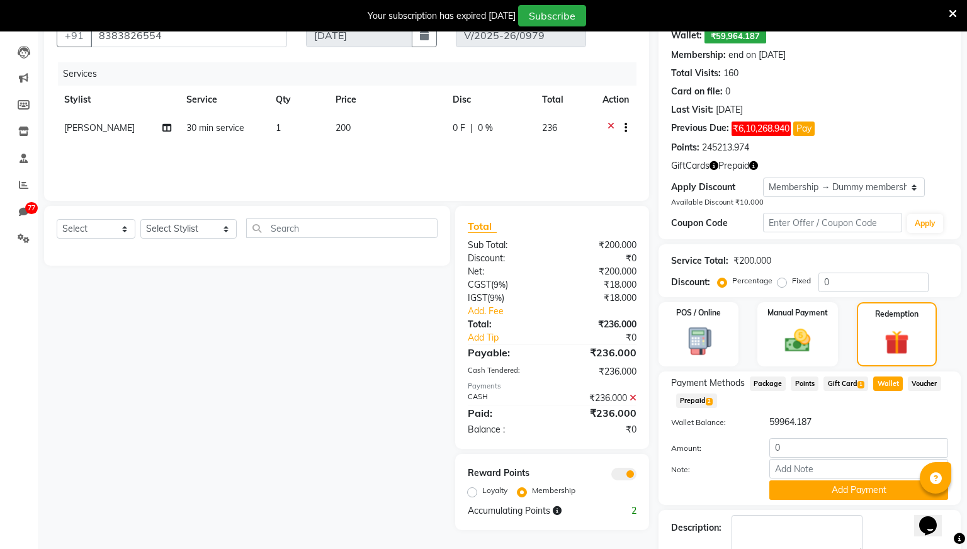
drag, startPoint x: 819, startPoint y: 417, endPoint x: 749, endPoint y: 420, distance: 69.9
click at [749, 420] on div "Wallet Balance: 59964.187" at bounding box center [810, 424] width 296 height 18
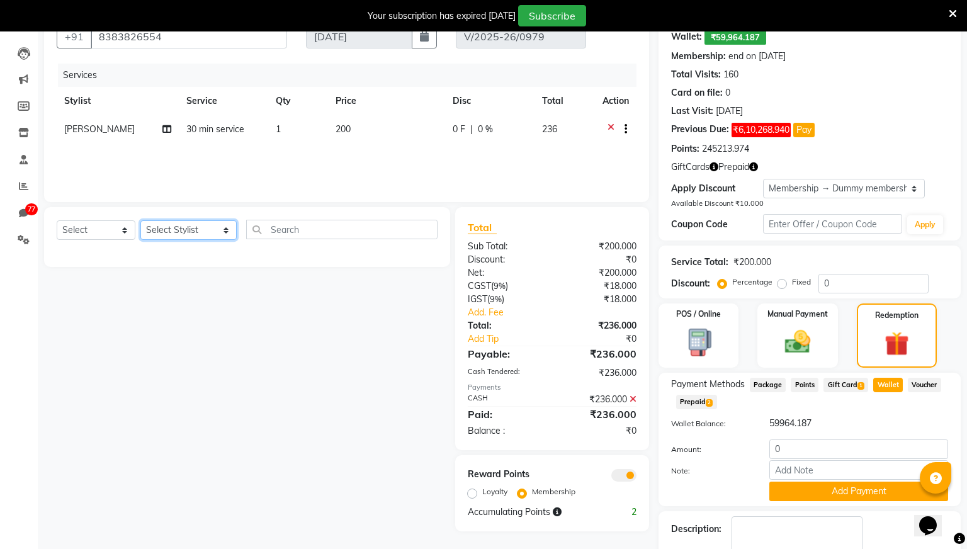
click at [198, 230] on select "Select Stylist [PERSON_NAME] [PERSON_NAME] Ganesh Jiya [PERSON_NAME] Krishna [P…" at bounding box center [188, 230] width 96 height 20
select select "1019"
click at [140, 220] on select "Select Stylist [PERSON_NAME] [PERSON_NAME] Ganesh Jiya [PERSON_NAME] Krishna [P…" at bounding box center [188, 230] width 96 height 20
click at [124, 232] on select "Select Service Product Membership Package Voucher Prepaid Gift Card" at bounding box center [96, 230] width 79 height 20
select select "service"
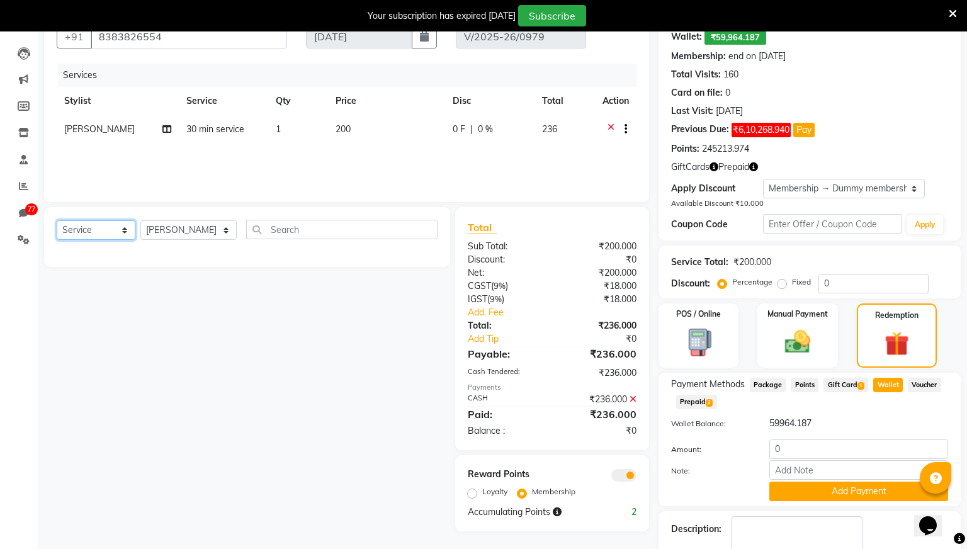
click at [57, 220] on select "Select Service Product Membership Package Voucher Prepaid Gift Card" at bounding box center [96, 230] width 79 height 20
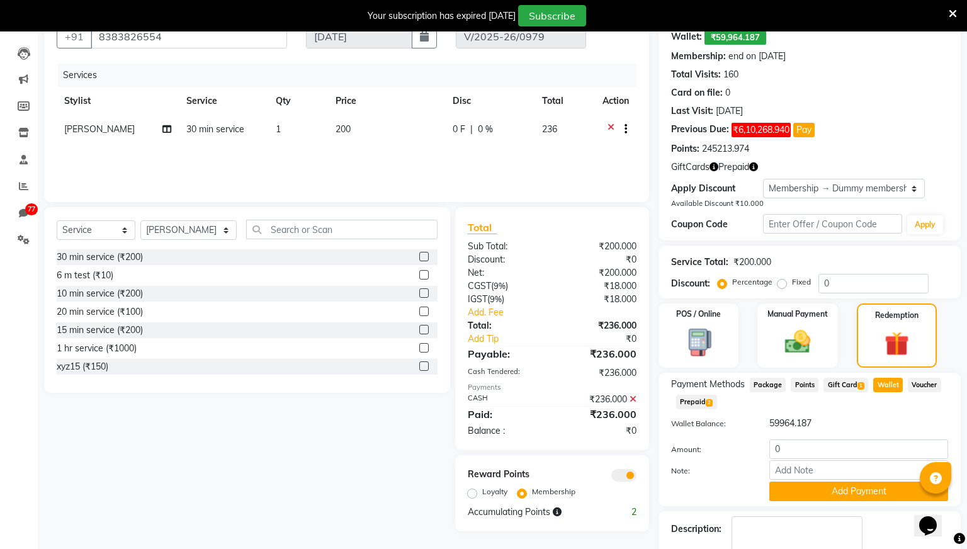
click at [420, 329] on label at bounding box center [423, 329] width 9 height 9
click at [420, 329] on input "checkbox" at bounding box center [423, 330] width 8 height 8
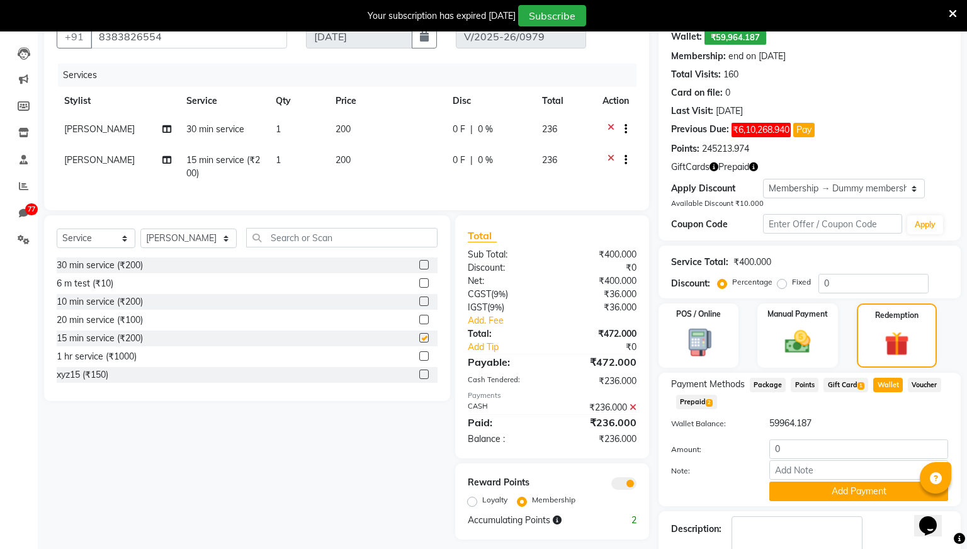
checkbox input "false"
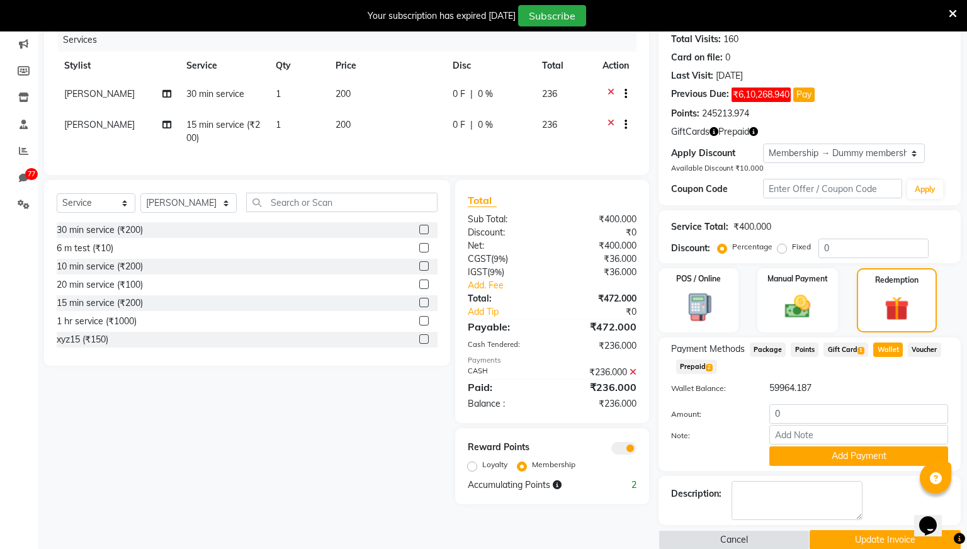
scroll to position [178, 0]
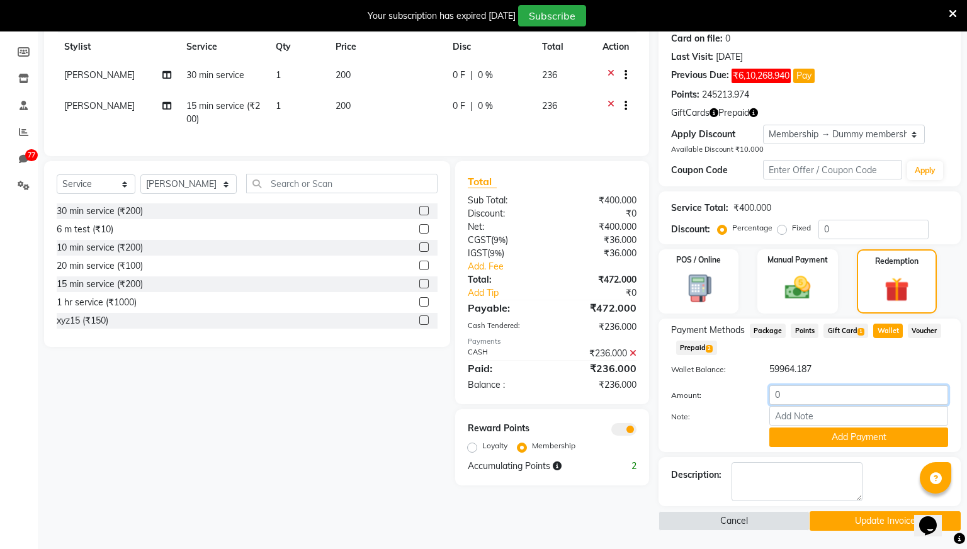
click at [793, 395] on input "0" at bounding box center [858, 395] width 179 height 20
type input "236"
click at [828, 439] on button "Add Payment" at bounding box center [858, 437] width 179 height 20
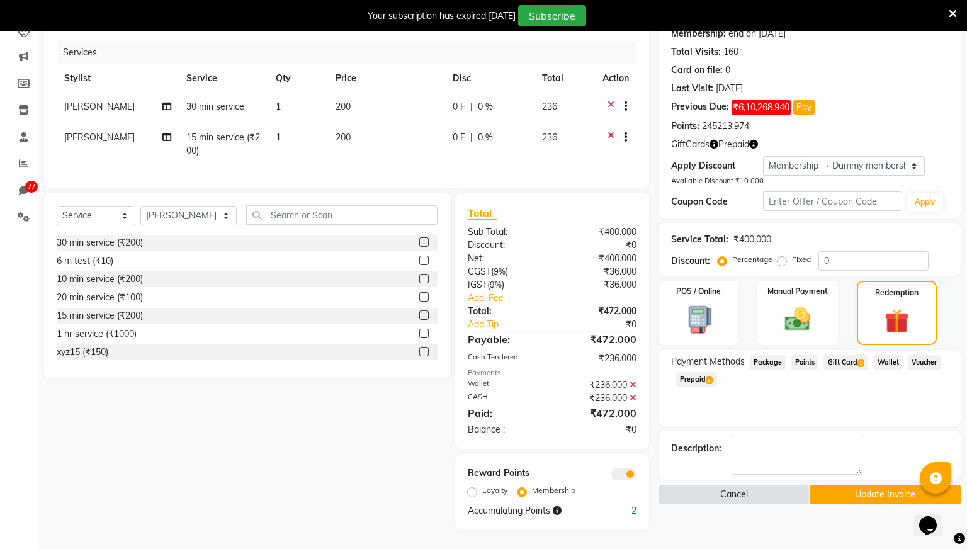
scroll to position [147, 0]
click at [854, 490] on button "Update Invoice" at bounding box center [884, 495] width 151 height 20
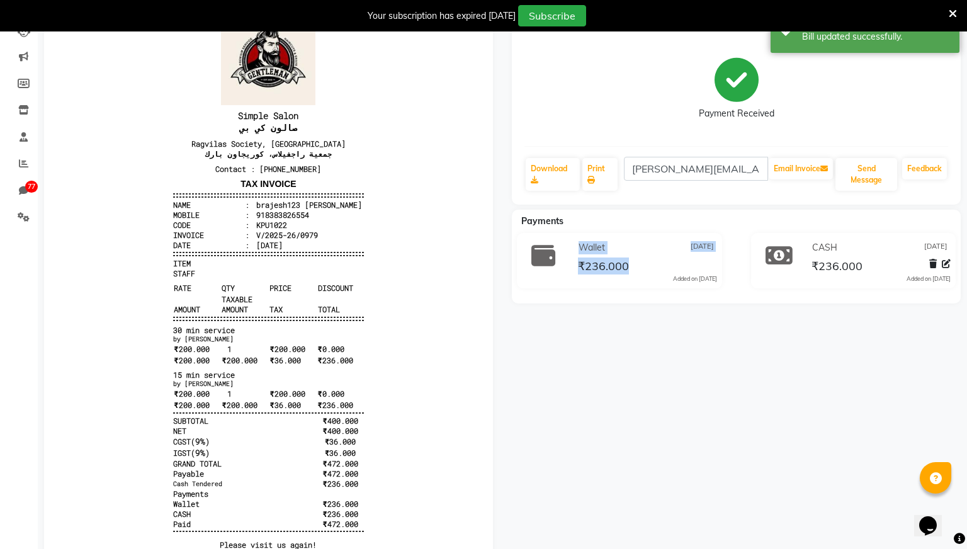
drag, startPoint x: 633, startPoint y: 267, endPoint x: 553, endPoint y: 259, distance: 80.4
click at [553, 259] on div "Wallet [DATE] ₹236.000 Added on [DATE]" at bounding box center [619, 260] width 224 height 55
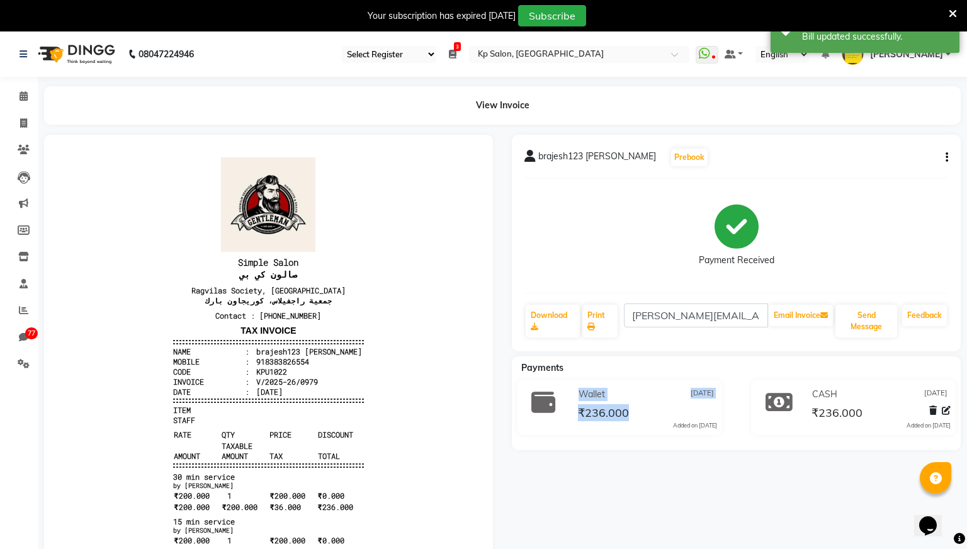
click at [946, 157] on icon "button" at bounding box center [946, 157] width 3 height 1
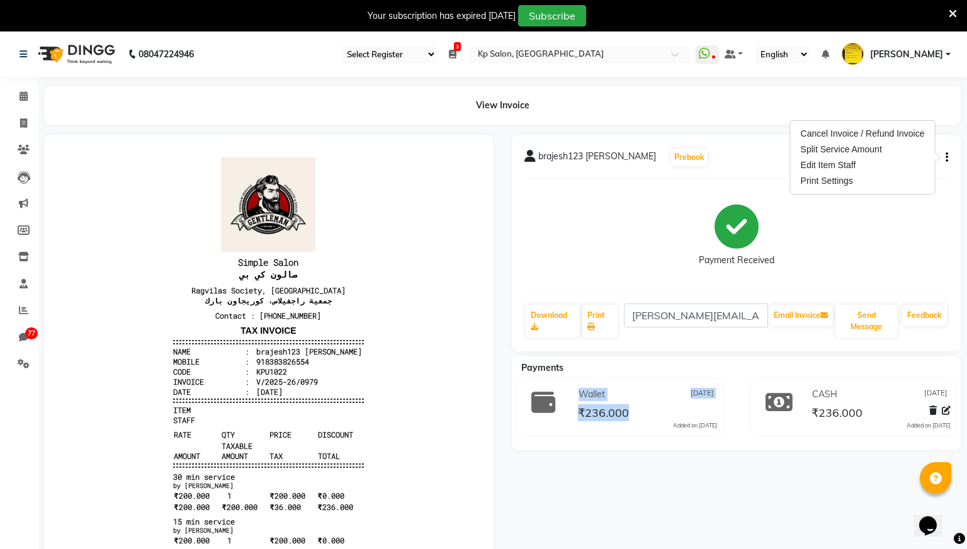
click at [845, 248] on div "Payment Received" at bounding box center [736, 235] width 424 height 94
click at [946, 158] on icon "button" at bounding box center [946, 157] width 3 height 1
click at [828, 247] on div "Payment Received" at bounding box center [736, 235] width 424 height 94
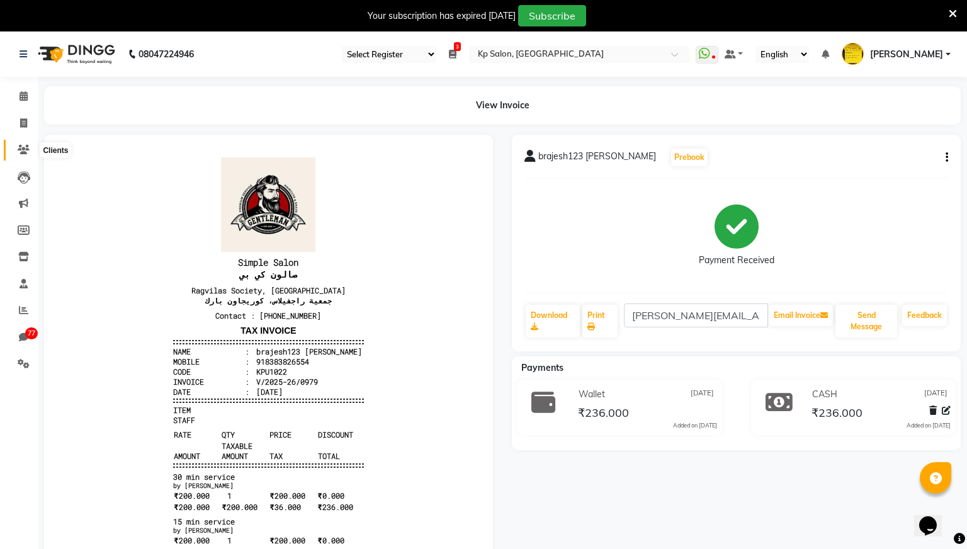
click at [28, 151] on icon at bounding box center [24, 149] width 12 height 9
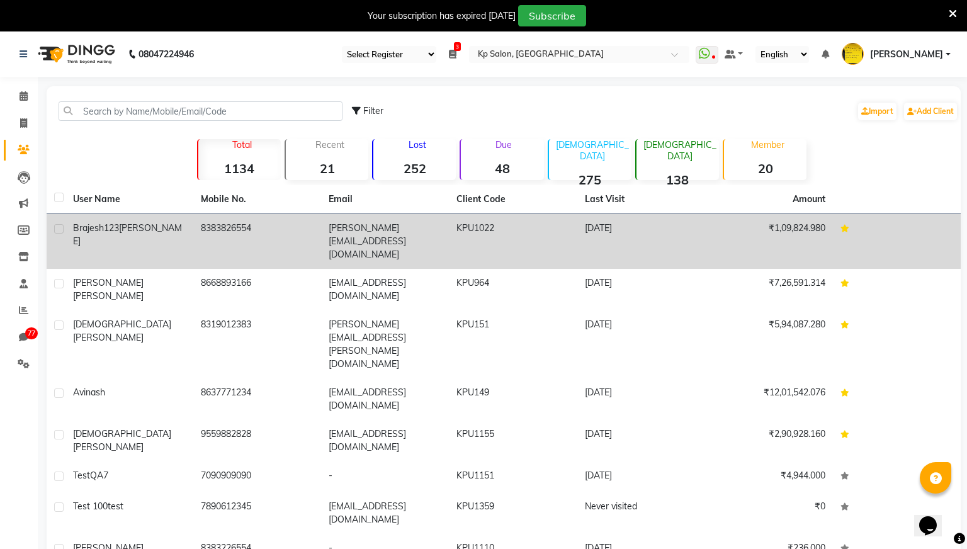
click at [130, 223] on span "[PERSON_NAME]" at bounding box center [127, 234] width 109 height 25
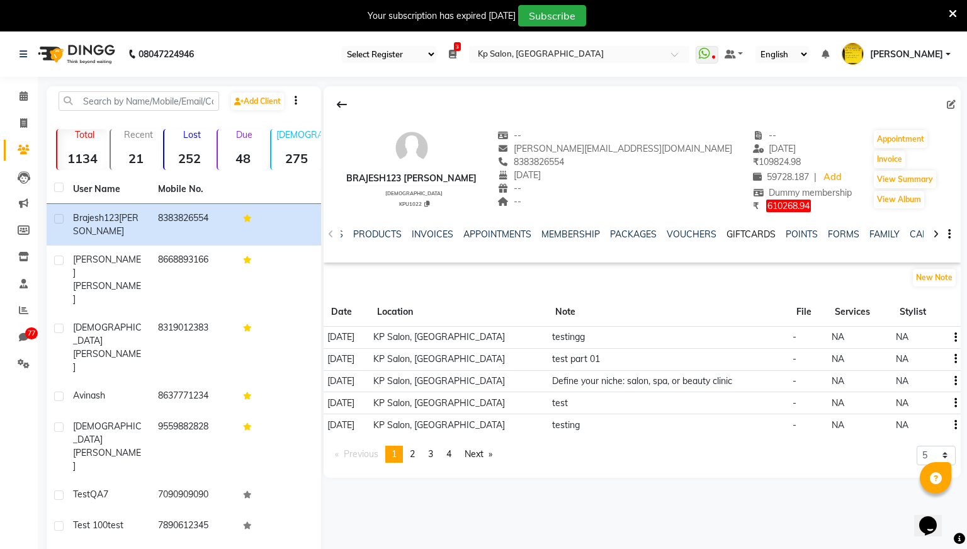
scroll to position [0, 215]
click at [893, 233] on link "WALLET" at bounding box center [902, 233] width 36 height 11
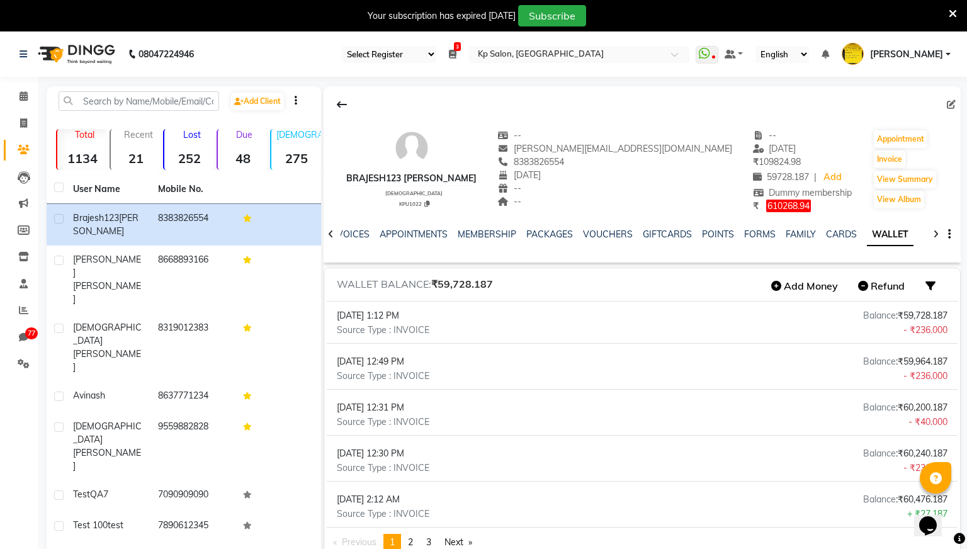
scroll to position [0, 77]
